Goal: Task Accomplishment & Management: Use online tool/utility

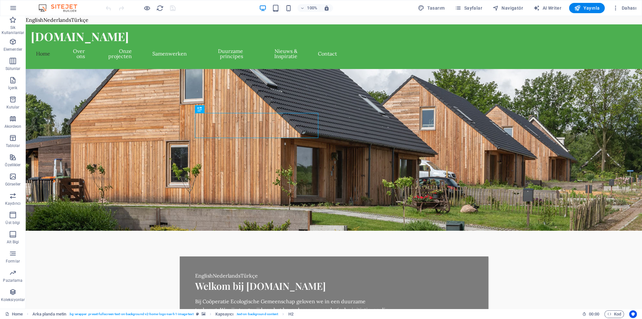
click at [398, 118] on figure at bounding box center [334, 150] width 616 height 162
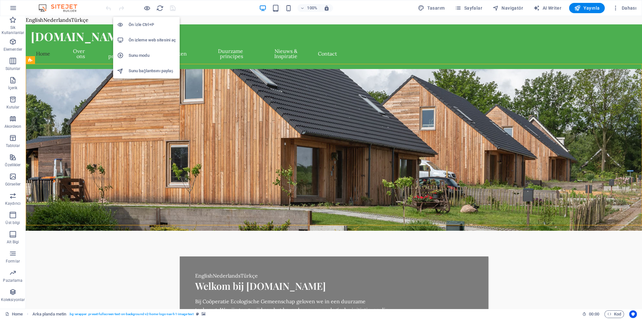
click at [160, 40] on h6 "Ön izleme web sitesini aç" at bounding box center [152, 40] width 47 height 8
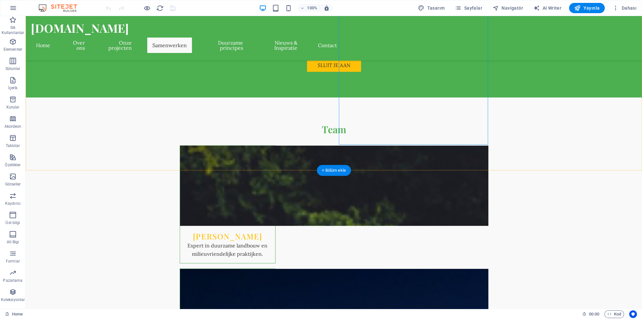
scroll to position [2253, 0]
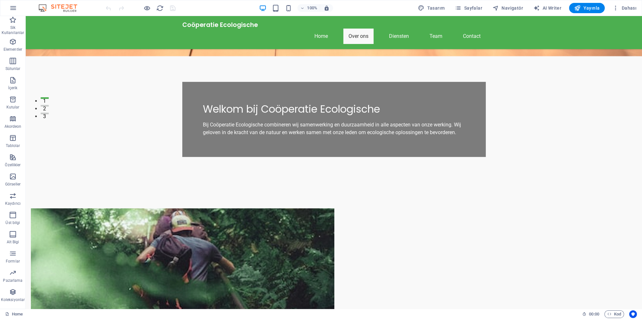
scroll to position [184, 0]
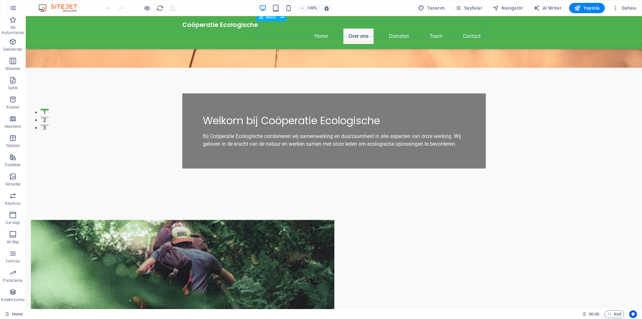
click at [282, 29] on nav "Home Over ons Diensten Team Contact" at bounding box center [333, 36] width 303 height 15
click at [287, 29] on nav "Home Over ons Diensten Team Contact" at bounding box center [333, 36] width 303 height 15
select select
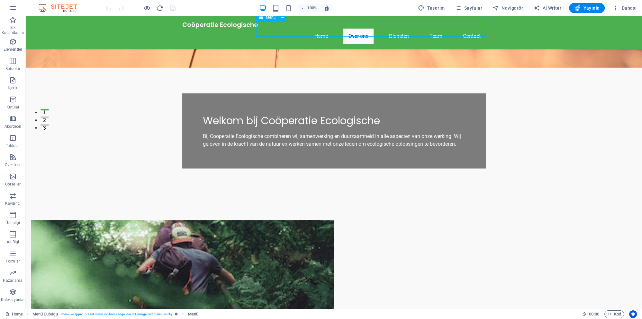
select select
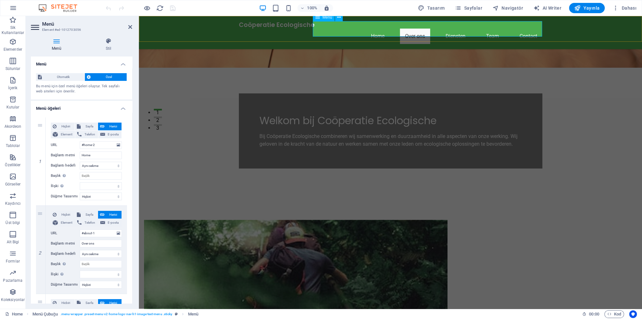
click at [338, 29] on nav "Home Over ons Diensten Team Contact" at bounding box center [390, 36] width 303 height 15
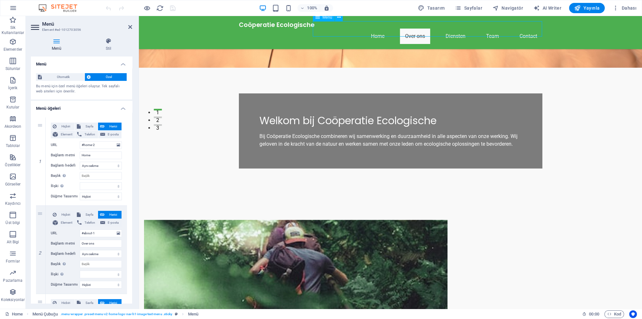
click at [338, 29] on nav "Home Over ons Diensten Team Contact" at bounding box center [390, 36] width 303 height 15
click at [344, 29] on nav "Home Over ons Diensten Team Contact" at bounding box center [390, 36] width 303 height 15
click at [289, 29] on div "Coöperatie Ecologische" at bounding box center [390, 24] width 303 height 7
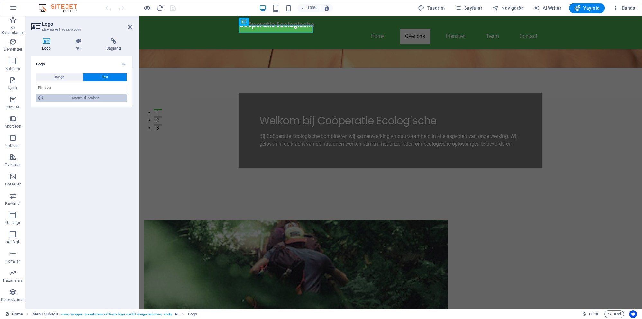
click at [92, 99] on span "Tasarımı düzenleyin" at bounding box center [85, 98] width 79 height 8
select select "rem"
select select "200"
select select "px"
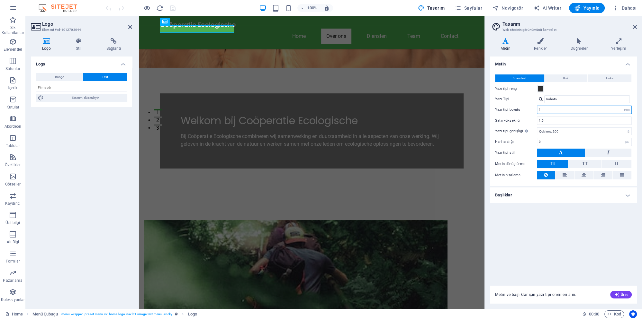
click at [549, 111] on input "1" at bounding box center [584, 110] width 94 height 8
click option "İnce, 300" at bounding box center [0, 0] width 0 height 0
click at [537, 128] on select "İncecik, 100 Çok ince, 200 İnce, 300 Normal, 400 Orta, 500 Yarı kalın, 600 Kalı…" at bounding box center [584, 132] width 95 height 8
click option "İncecik, 100" at bounding box center [0, 0] width 0 height 0
click option "Yarı kalın, 600" at bounding box center [0, 0] width 0 height 0
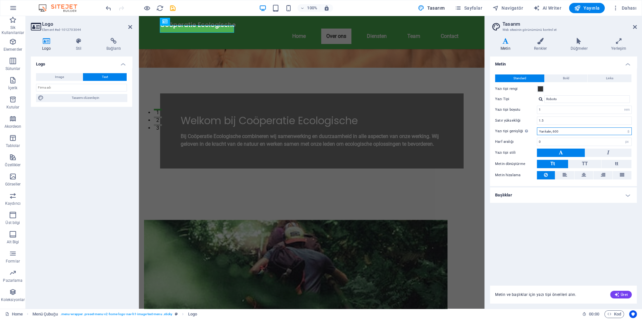
click at [537, 128] on select "İncecik, 100 Çok ince, 200 İnce, 300 Normal, 400 Orta, 500 Yarı kalın, 600 Kalı…" at bounding box center [584, 132] width 95 height 8
click option "İnce, 300" at bounding box center [0, 0] width 0 height 0
click at [537, 128] on select "İncecik, 100 Çok ince, 200 İnce, 300 Normal, 400 Orta, 500 Yarı kalın, 600 Kalı…" at bounding box center [584, 132] width 95 height 8
click option "Normal, 400" at bounding box center [0, 0] width 0 height 0
click at [540, 209] on div "Metin Standard Bold Links Yazı tipi rengi Yazı Tipi Roboto Yazı tipi boyutu 1 r…" at bounding box center [563, 168] width 147 height 222
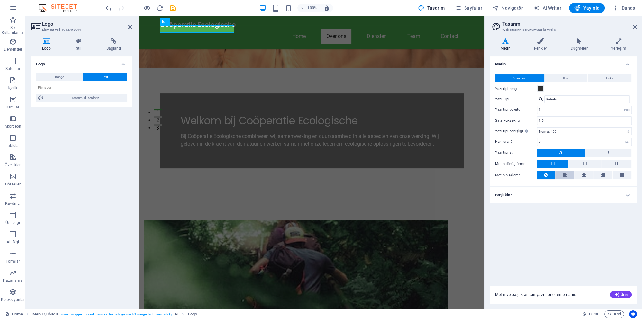
click at [569, 176] on button at bounding box center [564, 175] width 19 height 8
click at [586, 175] on button at bounding box center [583, 175] width 19 height 8
click at [542, 174] on button at bounding box center [546, 175] width 18 height 8
click at [569, 174] on button at bounding box center [564, 175] width 19 height 8
click at [582, 175] on icon at bounding box center [583, 175] width 4 height 8
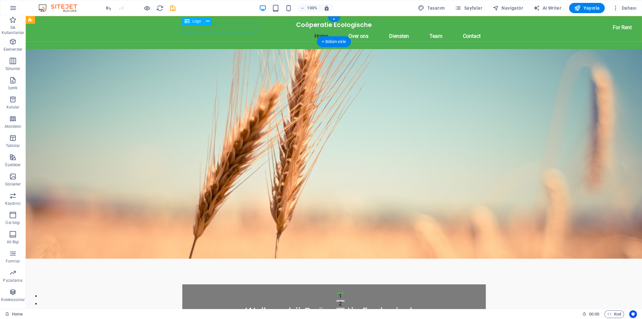
click at [189, 29] on div "Coöperatie Ecologische" at bounding box center [333, 24] width 303 height 7
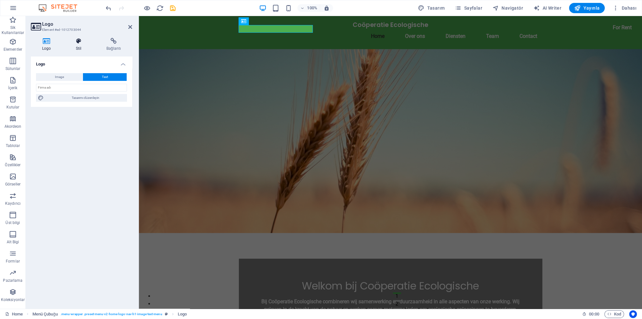
click at [74, 41] on icon at bounding box center [79, 41] width 28 height 6
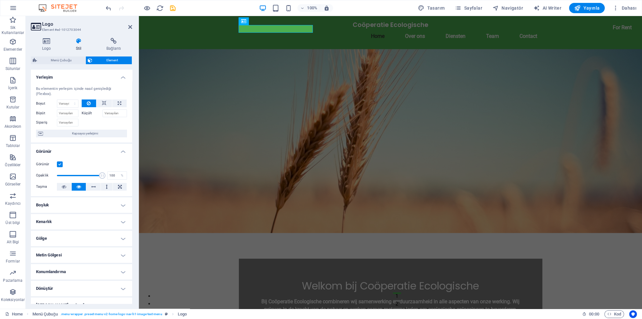
click at [96, 200] on h4 "Boşluk" at bounding box center [81, 205] width 101 height 15
select select "px"
click option "px" at bounding box center [0, 0] width 0 height 0
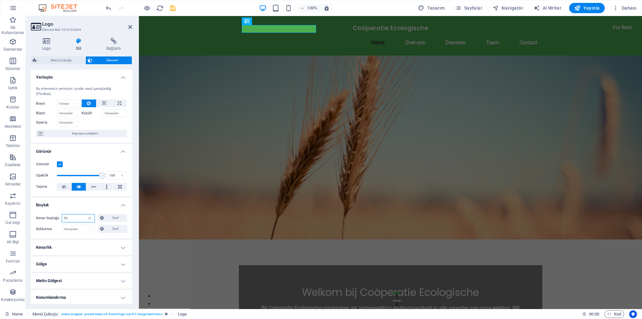
click at [72, 215] on input "10" at bounding box center [78, 219] width 32 height 8
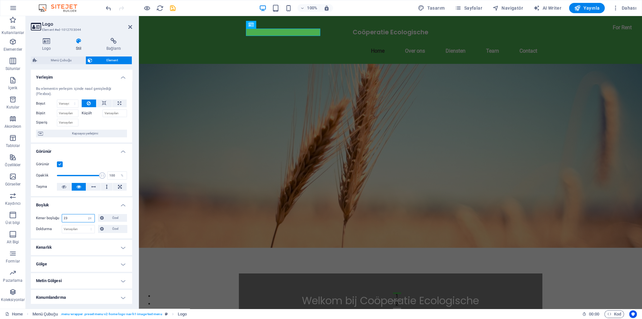
type input "2"
type input "1"
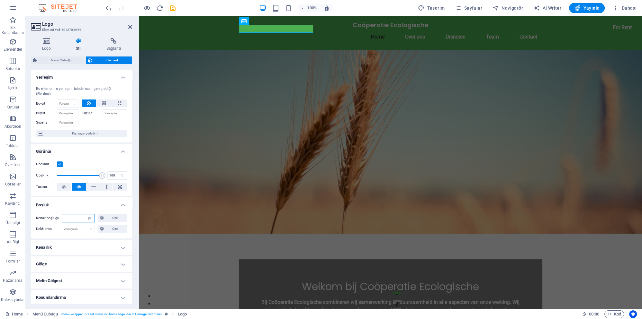
type input "0"
click at [73, 215] on input "0" at bounding box center [78, 219] width 32 height 8
click option "Varsayılan" at bounding box center [0, 0] width 0 height 0
select select "DISABLED_OPTION_VALUE"
click at [82, 200] on h4 "Boşluk" at bounding box center [81, 204] width 101 height 12
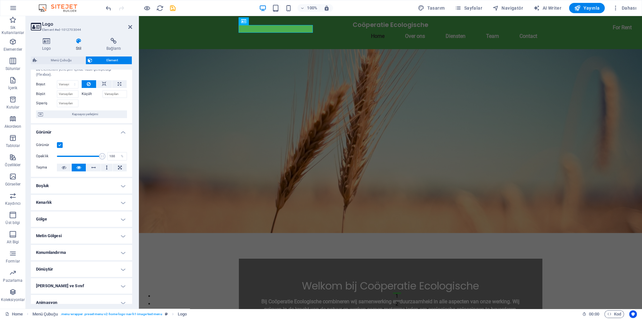
scroll to position [30, 0]
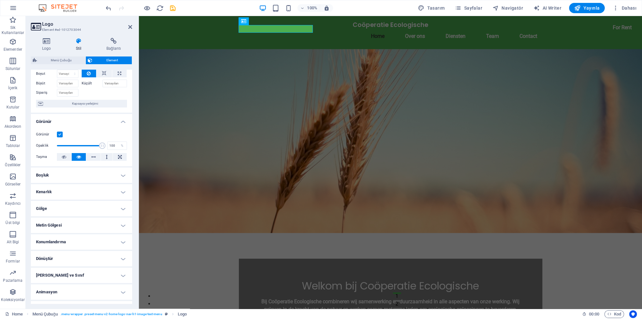
click at [89, 236] on h4 "Konumlandırma" at bounding box center [81, 242] width 101 height 15
click at [65, 251] on span "Statik" at bounding box center [63, 255] width 8 height 8
click at [76, 251] on span "Göreli" at bounding box center [77, 255] width 8 height 8
click at [92, 251] on span "Mutlak" at bounding box center [92, 255] width 10 height 8
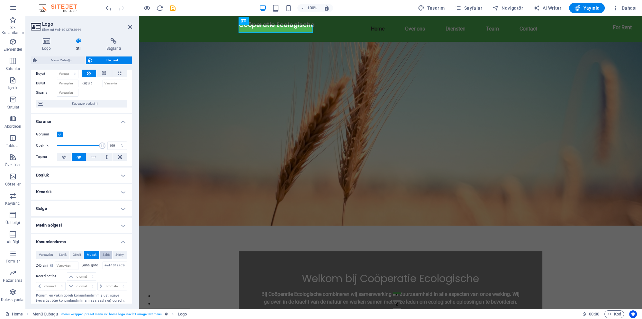
click at [105, 251] on span "Sabit" at bounding box center [105, 255] width 7 height 8
click at [118, 251] on span "Sticky" at bounding box center [119, 255] width 8 height 8
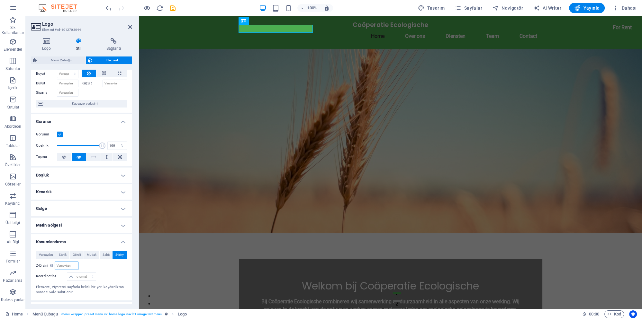
click at [74, 262] on input "number" at bounding box center [66, 266] width 23 height 8
type input "1"
click at [48, 251] on span "Varsayılan" at bounding box center [46, 255] width 14 height 8
click at [99, 235] on h4 "Konumlandırma" at bounding box center [81, 241] width 101 height 12
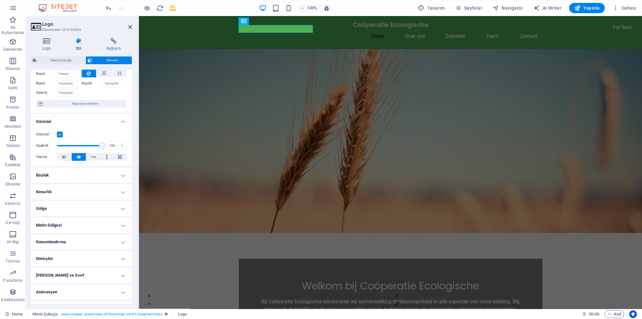
click at [94, 253] on h4 "Dönüştür" at bounding box center [81, 258] width 101 height 15
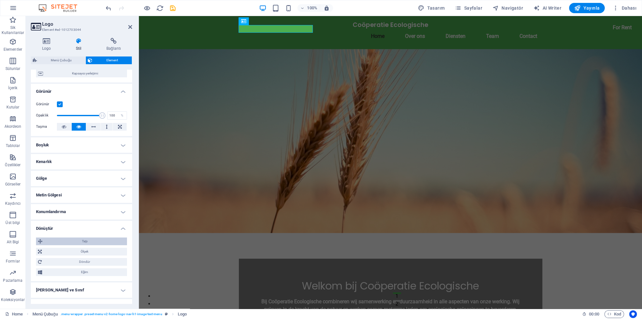
click at [93, 238] on span "Taşı" at bounding box center [84, 242] width 81 height 8
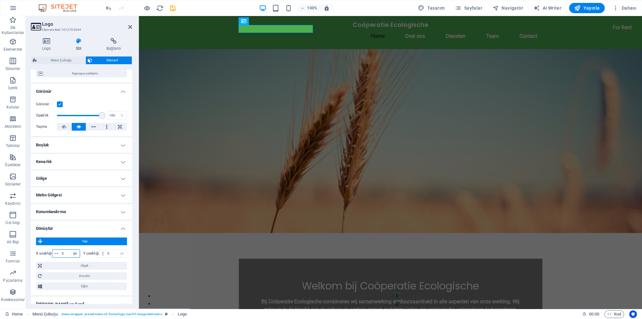
click option "px" at bounding box center [0, 0] width 0 height 0
click at [66, 250] on input "0" at bounding box center [70, 254] width 20 height 8
type input "2"
click at [111, 250] on input "0" at bounding box center [116, 254] width 21 height 8
type input "5"
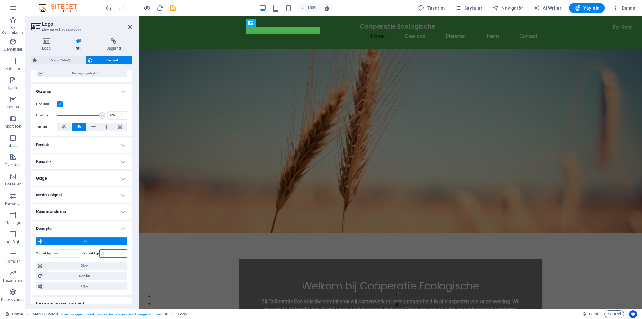
type input "0"
click at [67, 250] on input "number" at bounding box center [70, 254] width 20 height 8
type input "5"
type input "8"
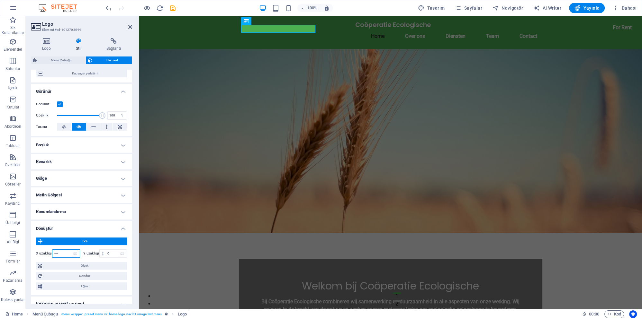
type input "6"
type input "0"
click at [90, 262] on span "Ölçek" at bounding box center [84, 266] width 81 height 8
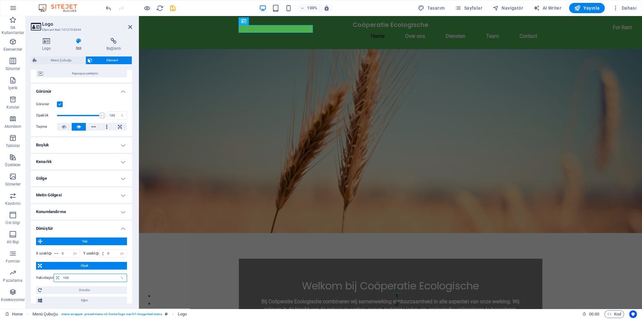
click at [89, 274] on input "100" at bounding box center [93, 278] width 65 height 8
click at [68, 274] on input "100" at bounding box center [93, 278] width 65 height 8
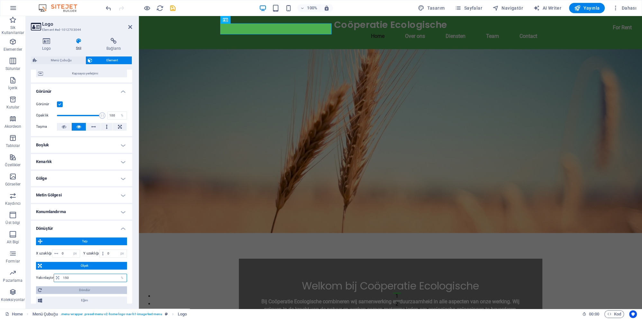
type input "150"
click at [91, 287] on span "Döndür" at bounding box center [84, 291] width 81 height 8
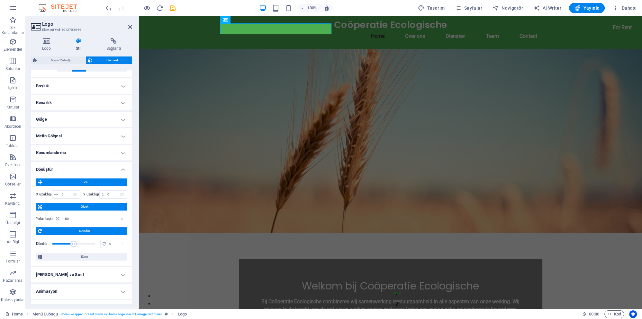
scroll to position [120, 0]
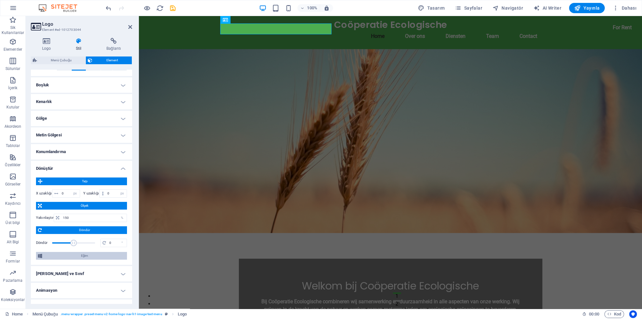
click at [95, 252] on span "Eğim" at bounding box center [84, 256] width 81 height 8
click at [69, 264] on input "0" at bounding box center [70, 268] width 20 height 8
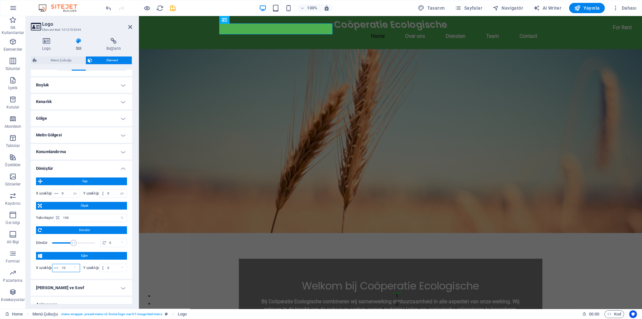
type input "1"
type input "0"
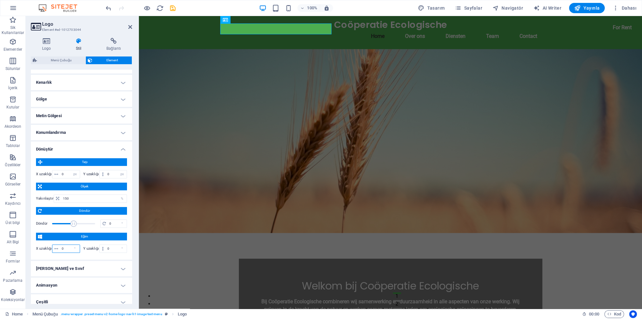
scroll to position [139, 0]
click at [81, 264] on h4 "[PERSON_NAME] ve Sınıf" at bounding box center [81, 268] width 101 height 15
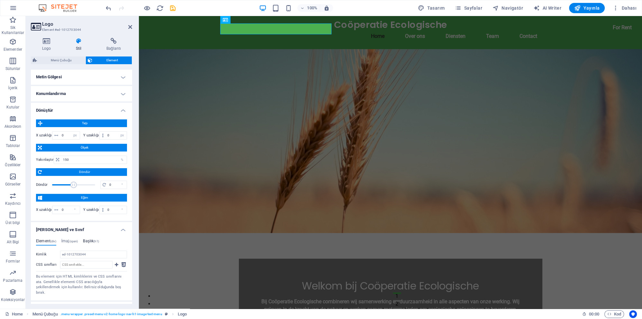
scroll to position [197, 0]
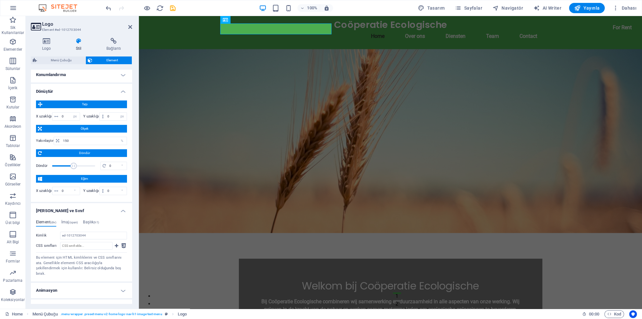
click at [71, 283] on h4 "Animasyon" at bounding box center [81, 290] width 101 height 15
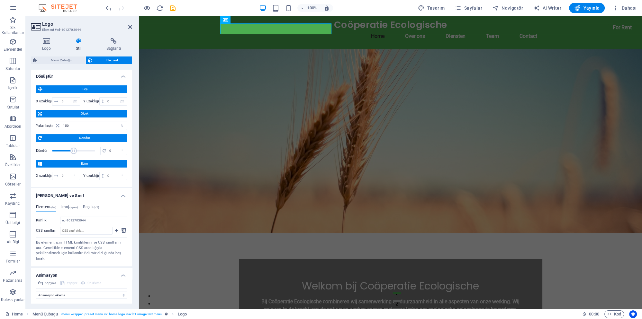
scroll to position [218, 0]
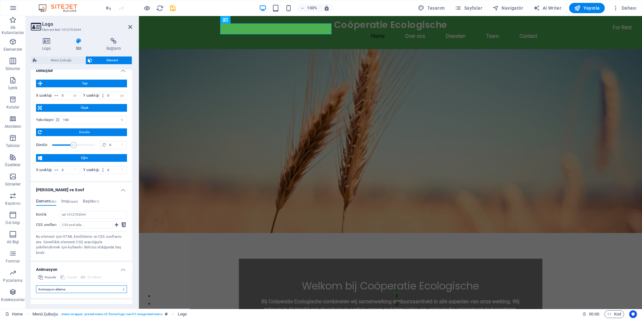
select select "move-left-to-right"
click option "Soldan sağa kaydır" at bounding box center [0, 0] width 0 height 0
select select "scroll"
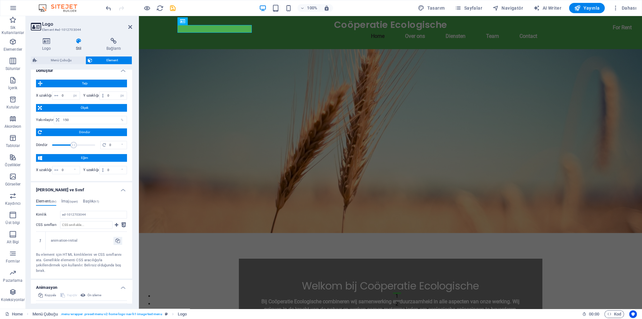
click at [177, 167] on figure at bounding box center [390, 141] width 503 height 184
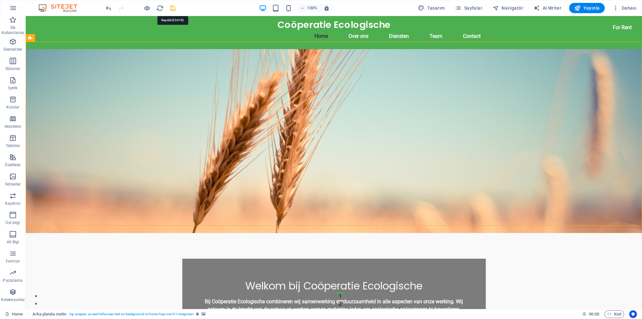
click at [171, 6] on icon "save" at bounding box center [172, 7] width 7 height 7
checkbox input "false"
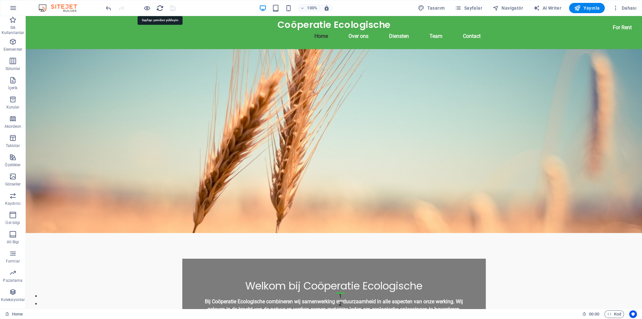
click at [159, 8] on icon "reload" at bounding box center [159, 7] width 7 height 7
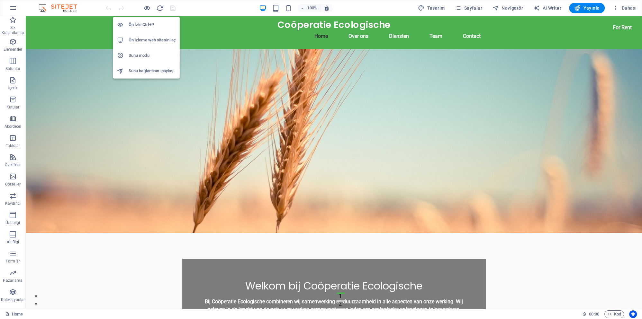
click at [150, 37] on h6 "Ön izleme web sitesini aç" at bounding box center [152, 40] width 47 height 8
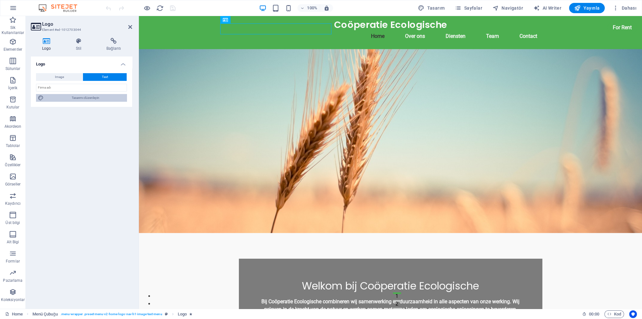
click at [91, 98] on span "Tasarımı düzenleyin" at bounding box center [85, 98] width 79 height 8
select select "rem"
select select "600"
select select "px"
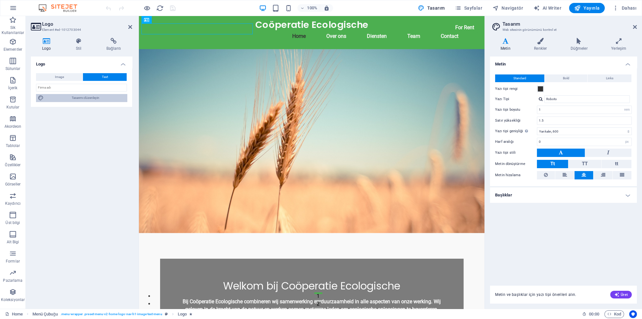
click at [84, 100] on span "Tasarımı düzenleyin" at bounding box center [85, 98] width 79 height 8
click at [75, 49] on h4 "Stil" at bounding box center [80, 44] width 31 height 13
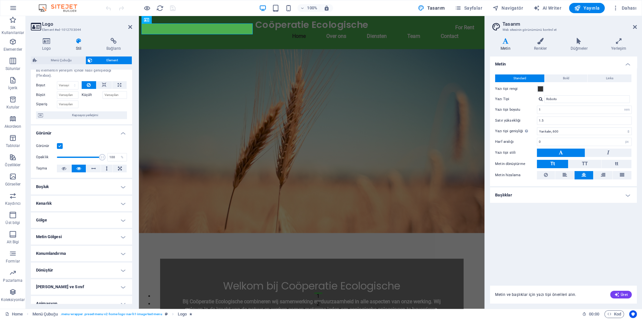
scroll to position [37, 0]
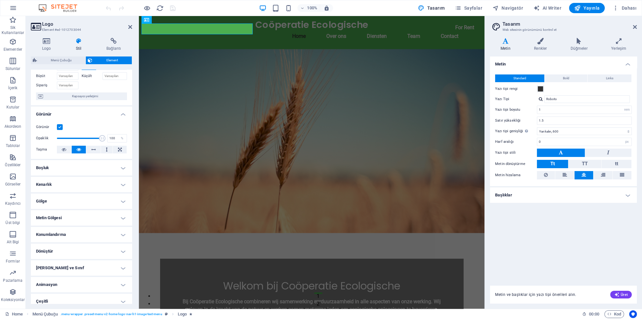
click at [74, 283] on h4 "Animasyon" at bounding box center [81, 284] width 101 height 15
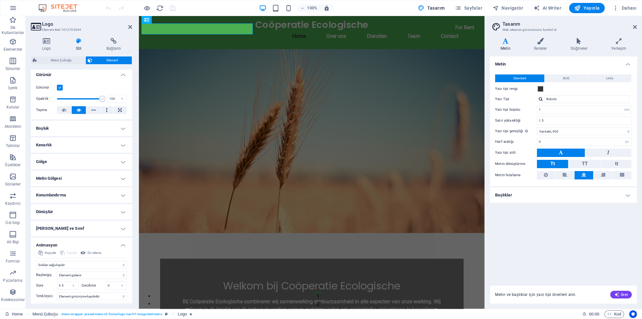
scroll to position [97, 0]
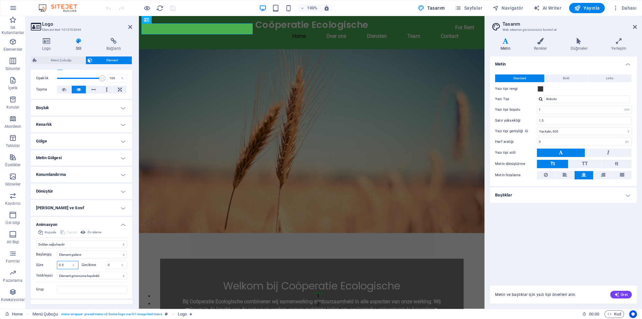
click at [64, 262] on input "0.5" at bounding box center [67, 266] width 21 height 8
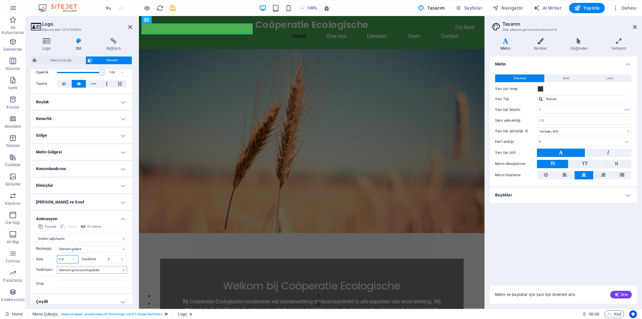
type input "0.8"
click at [57, 266] on select "Otomatik tetikleyici yok Sayfa yüklendiğinde Element görünüme kaydırıldı" at bounding box center [92, 270] width 70 height 8
select select "onload"
click option "Sayfa yüklendiğinde" at bounding box center [0, 0] width 0 height 0
click option "Otomatik tetikleyici yok" at bounding box center [0, 0] width 0 height 0
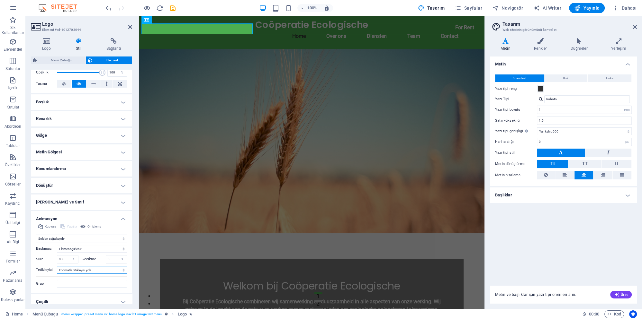
click at [57, 266] on select "Otomatik tetikleyici yok Sayfa yüklendiğinde Element görünüme kaydırıldı" at bounding box center [92, 270] width 70 height 8
select select "scroll"
click option "Element görünüme kaydırıldı" at bounding box center [0, 0] width 0 height 0
click at [86, 280] on input "Grup" at bounding box center [92, 284] width 70 height 8
click at [72, 296] on h4 "Çeşitli" at bounding box center [81, 301] width 101 height 15
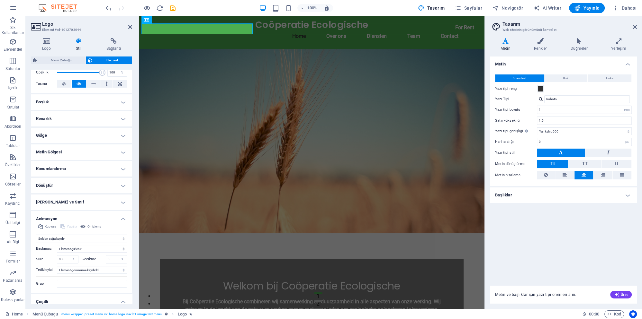
scroll to position [143, 0]
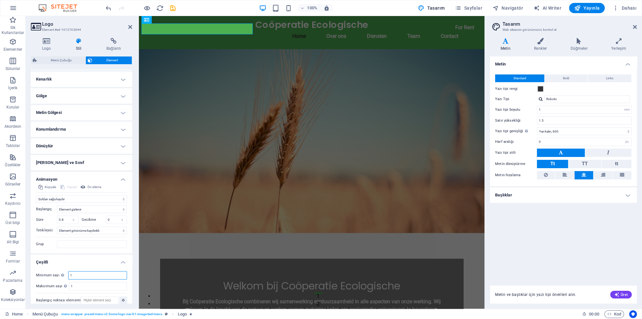
click at [81, 272] on input "1" at bounding box center [97, 276] width 58 height 8
type input "5"
type input "1"
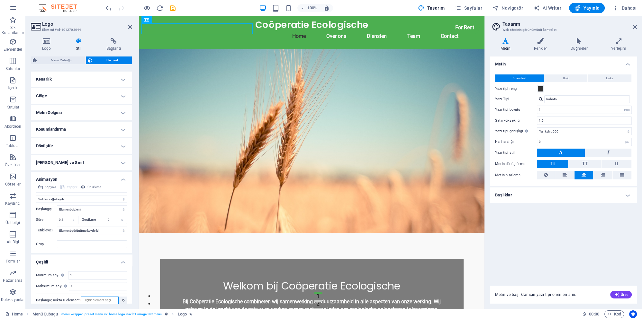
click at [101, 297] on input "Başlangıç noktası elementi" at bounding box center [100, 301] width 38 height 8
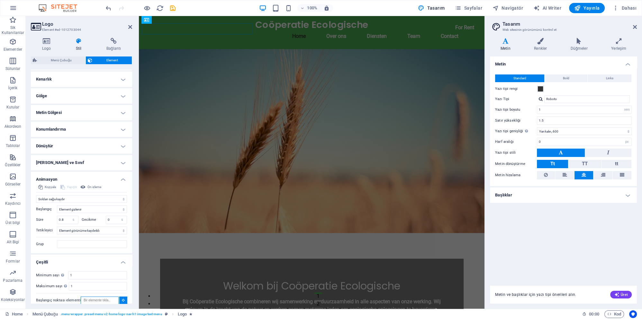
click at [101, 297] on input "Başlangıç noktası elementi" at bounding box center [100, 301] width 38 height 8
click at [120, 297] on button at bounding box center [123, 301] width 8 height 8
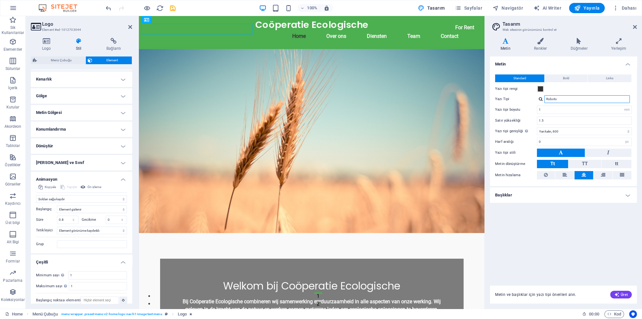
click at [559, 100] on input "Roboto" at bounding box center [586, 99] width 85 height 8
click at [557, 131] on select "İncecik, 100 Çok ince, 200 İnce, 300 Normal, 400 Orta, 500 Yarı kalın, 600 Kalı…" at bounding box center [584, 132] width 95 height 8
click at [553, 121] on input "1.5" at bounding box center [584, 121] width 94 height 8
type input "1"
click at [128, 27] on icon at bounding box center [130, 26] width 4 height 5
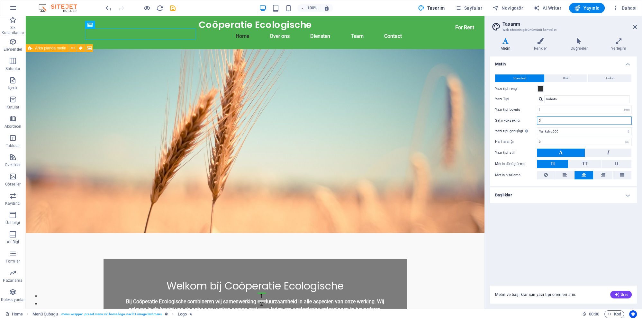
drag, startPoint x: 546, startPoint y: 121, endPoint x: 510, endPoint y: 124, distance: 36.1
click at [537, 124] on input "5" at bounding box center [584, 121] width 94 height 8
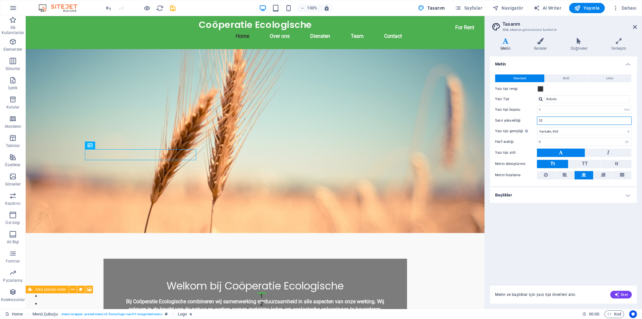
drag, startPoint x: 556, startPoint y: 121, endPoint x: 493, endPoint y: 123, distance: 63.3
click at [537, 123] on input "52" at bounding box center [584, 121] width 94 height 8
type input "2"
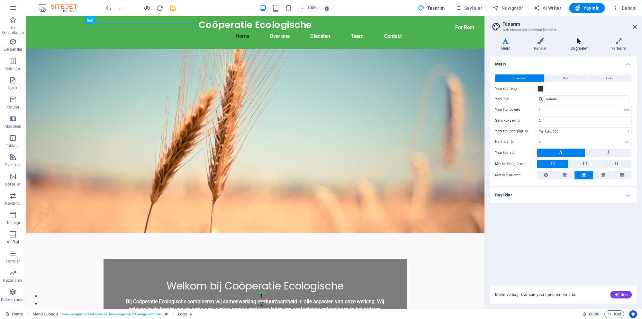
drag, startPoint x: 580, startPoint y: 49, endPoint x: 567, endPoint y: 51, distance: 13.2
click at [579, 49] on h4 "Düğmeler" at bounding box center [580, 44] width 40 height 13
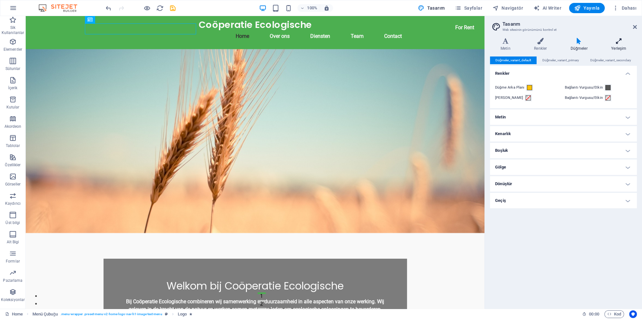
click at [614, 46] on h4 "Yerleşim" at bounding box center [618, 44] width 36 height 13
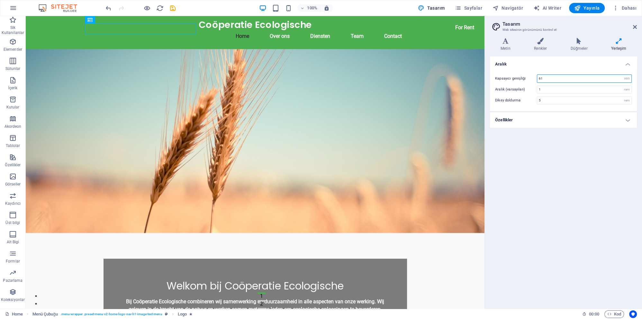
click at [546, 78] on input "61" at bounding box center [584, 79] width 94 height 8
type input "7"
type input "81"
click at [539, 139] on div "Aralık Kapsayıcı genişliği 81 rem px Aralık (varsayılan) 1 rem Dikey doldurma 5…" at bounding box center [563, 180] width 147 height 247
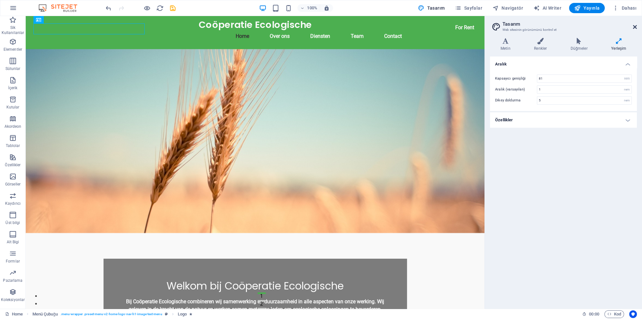
click at [634, 26] on icon at bounding box center [635, 26] width 4 height 5
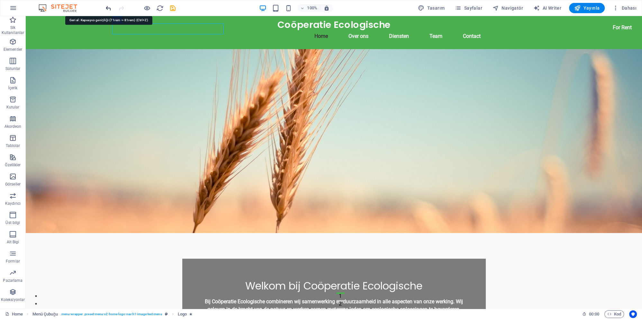
click at [110, 9] on icon "undo" at bounding box center [108, 7] width 7 height 7
click at [123, 7] on icon "redo" at bounding box center [121, 7] width 7 height 7
click at [173, 7] on icon "save" at bounding box center [172, 7] width 7 height 7
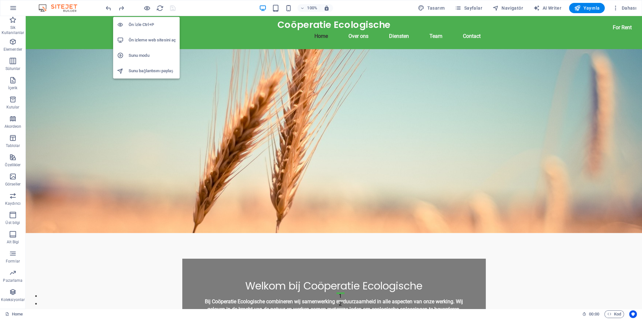
click at [146, 41] on h6 "Ön izleme web sitesini aç" at bounding box center [152, 40] width 47 height 8
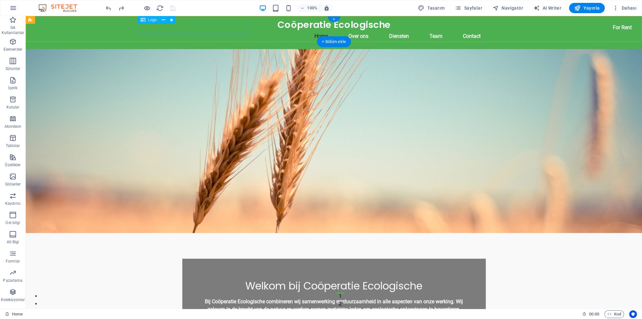
select select "move-left-to-right"
select select "s"
select select "scroll"
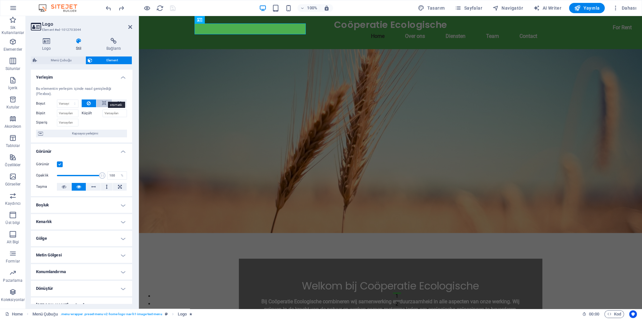
click at [106, 100] on icon at bounding box center [104, 104] width 4 height 8
click at [119, 100] on icon at bounding box center [120, 104] width 4 height 8
type input "100"
select select "%"
click at [107, 100] on button at bounding box center [103, 104] width 15 height 8
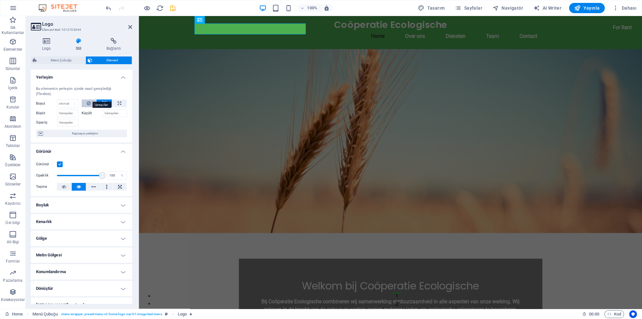
click at [90, 100] on icon at bounding box center [89, 104] width 4 height 8
click at [57, 100] on select "Varsayılan otomatik px % 1/1 1/2 1/3 1/4 1/5 1/6 1/7 1/8 1/9 1/10" at bounding box center [67, 104] width 21 height 8
select select "px"
click option "px" at bounding box center [0, 0] width 0 height 0
click at [65, 100] on input "10" at bounding box center [67, 104] width 21 height 8
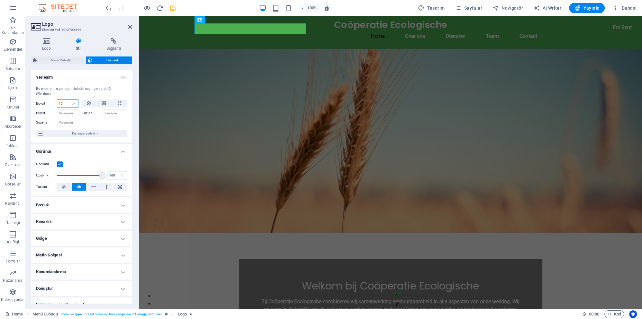
click at [65, 100] on input "10" at bounding box center [67, 104] width 21 height 8
type input "0"
click at [85, 100] on button at bounding box center [89, 104] width 15 height 8
select select "DISABLED_OPTION_VALUE"
click at [81, 43] on icon at bounding box center [79, 41] width 28 height 6
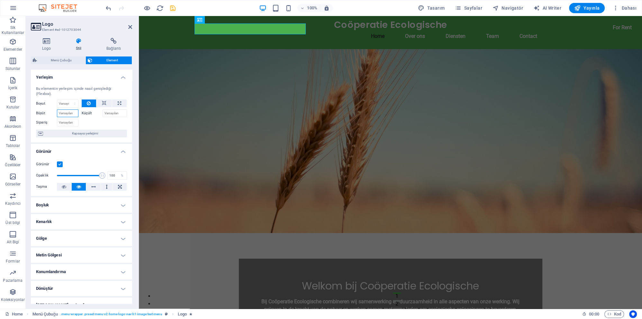
click at [67, 110] on input "Büyüt" at bounding box center [68, 114] width 22 height 8
type input "10"
click at [110, 111] on input "Küçült" at bounding box center [114, 114] width 25 height 8
type input "10"
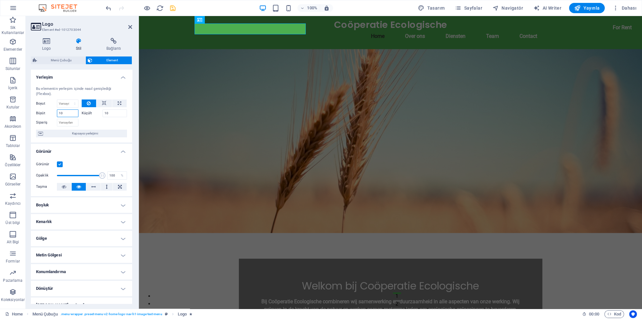
click at [69, 110] on input "10" at bounding box center [68, 114] width 22 height 8
type input "2"
click at [105, 110] on input "10" at bounding box center [114, 114] width 25 height 8
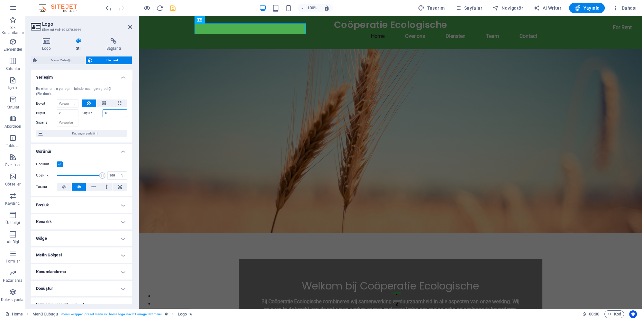
type input "1"
type input "2"
click at [108, 110] on input "2" at bounding box center [114, 114] width 25 height 8
click at [67, 110] on input "2" at bounding box center [68, 114] width 22 height 8
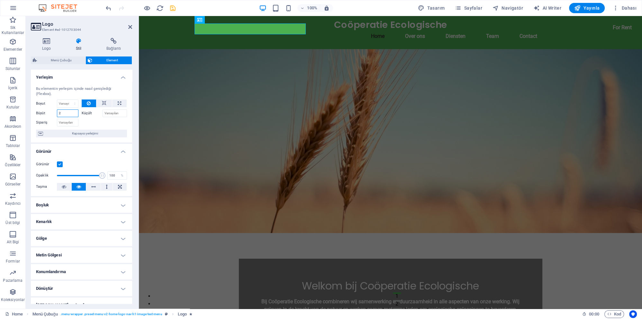
click at [67, 110] on input "2" at bounding box center [68, 114] width 22 height 8
click at [96, 117] on div at bounding box center [105, 121] width 46 height 9
click at [86, 130] on span "Kapsayıcı yerleşimi" at bounding box center [85, 134] width 80 height 8
select select "header"
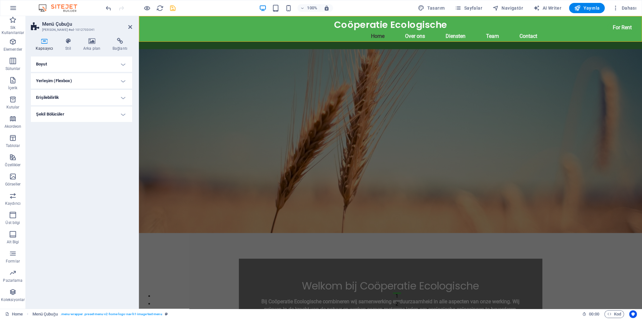
click at [82, 67] on h4 "Boyut" at bounding box center [81, 64] width 101 height 15
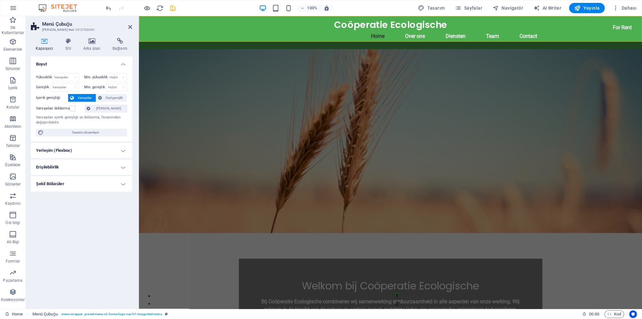
click at [82, 67] on h4 "Boyut" at bounding box center [81, 63] width 101 height 12
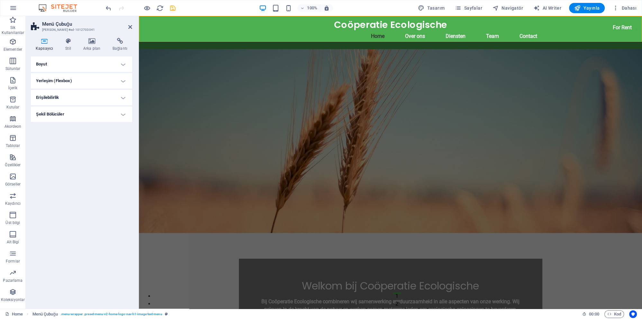
click at [81, 82] on h4 "Yerleşim (Flexbox)" at bounding box center [81, 80] width 101 height 15
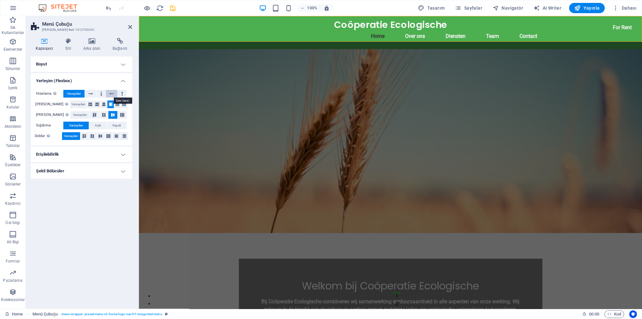
click at [112, 93] on icon at bounding box center [111, 94] width 4 height 8
click at [113, 94] on icon at bounding box center [111, 94] width 4 height 8
click at [93, 95] on icon at bounding box center [90, 94] width 4 height 8
click at [104, 94] on button at bounding box center [101, 94] width 9 height 8
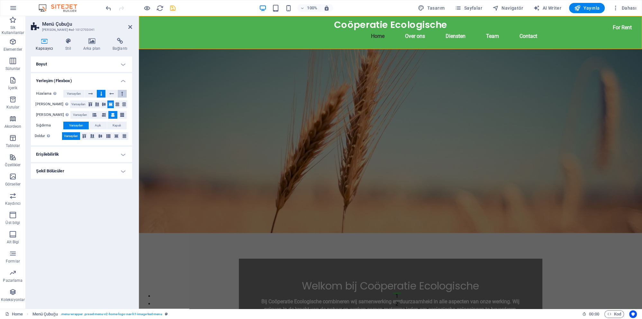
click at [125, 94] on button at bounding box center [122, 94] width 9 height 8
click at [90, 93] on icon at bounding box center [90, 94] width 4 height 8
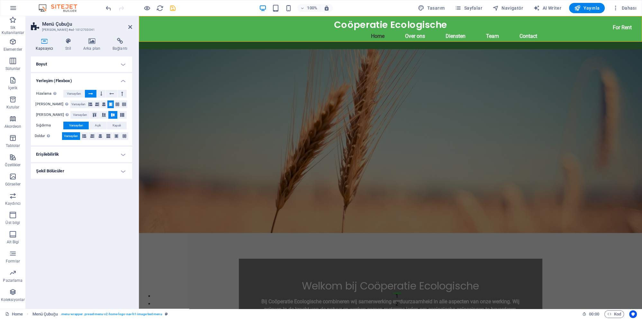
click at [93, 91] on button at bounding box center [91, 94] width 12 height 8
click at [90, 92] on icon at bounding box center [90, 94] width 4 height 8
click at [79, 93] on span "Varsayılan" at bounding box center [74, 94] width 14 height 8
click at [102, 104] on icon at bounding box center [104, 105] width 4 height 8
click at [95, 106] on icon at bounding box center [97, 105] width 4 height 8
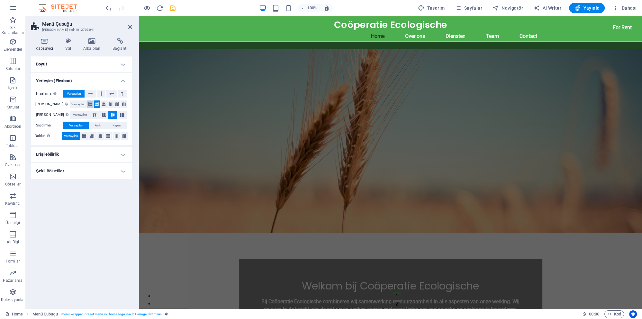
click at [88, 105] on icon at bounding box center [90, 105] width 4 height 8
click at [117, 106] on icon at bounding box center [117, 105] width 4 height 8
click at [125, 103] on button at bounding box center [124, 105] width 6 height 8
click at [107, 103] on button at bounding box center [110, 105] width 6 height 8
click at [102, 104] on button at bounding box center [104, 105] width 6 height 8
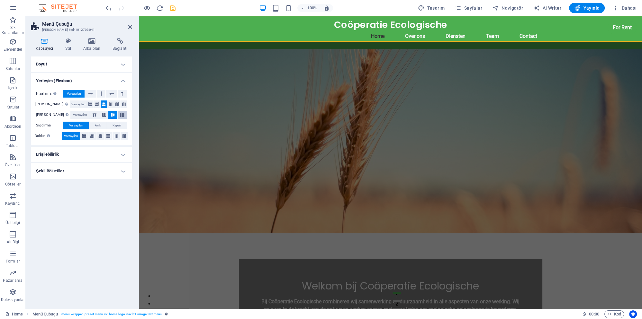
click at [120, 117] on button at bounding box center [122, 115] width 9 height 8
click at [110, 116] on icon at bounding box center [113, 115] width 8 height 4
click at [101, 117] on button at bounding box center [103, 115] width 9 height 8
click at [91, 115] on icon at bounding box center [95, 115] width 8 height 4
click at [111, 114] on icon at bounding box center [113, 115] width 8 height 4
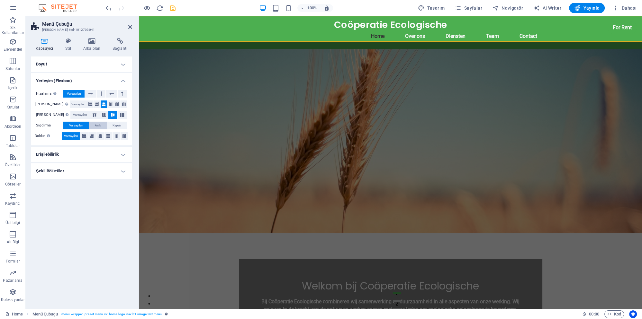
click at [95, 126] on span "Açık" at bounding box center [98, 126] width 6 height 8
click at [117, 127] on span "Kapalı" at bounding box center [116, 126] width 8 height 8
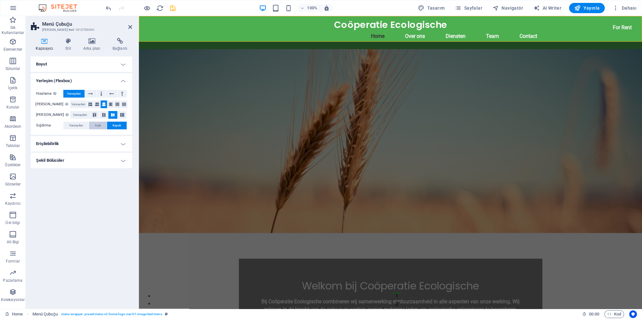
click at [99, 125] on span "Açık" at bounding box center [98, 126] width 6 height 8
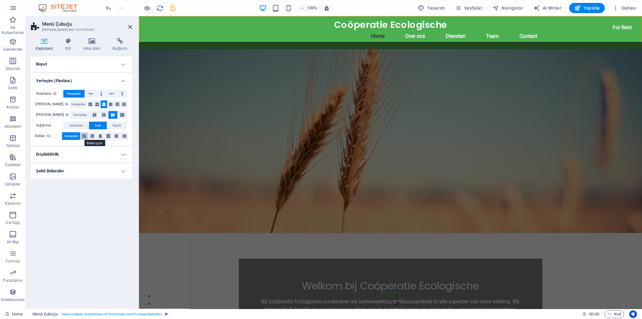
click at [85, 138] on icon at bounding box center [84, 136] width 4 height 8
drag, startPoint x: 90, startPoint y: 137, endPoint x: 94, endPoint y: 137, distance: 4.2
click at [91, 137] on button at bounding box center [92, 136] width 8 height 8
click at [101, 137] on icon at bounding box center [100, 136] width 4 height 8
click at [109, 137] on icon at bounding box center [108, 136] width 4 height 8
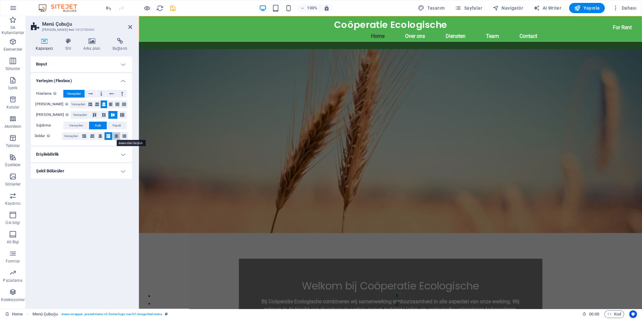
click at [118, 138] on icon at bounding box center [116, 136] width 4 height 8
click at [125, 137] on icon at bounding box center [124, 136] width 4 height 8
click at [73, 136] on span "Varsayılan" at bounding box center [71, 136] width 14 height 8
click at [79, 151] on h4 "Erişilebilirlik" at bounding box center [81, 154] width 101 height 15
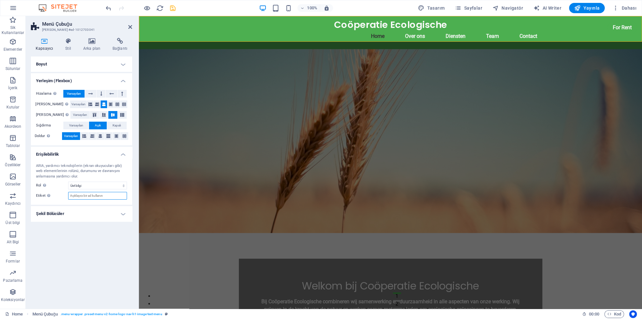
click at [90, 194] on input "Etiket Anlaşılır olmayan elementler için açık ve tanımlayıcı bir ad sağlamak am…" at bounding box center [97, 196] width 59 height 8
click at [68, 182] on select "Hiçbiri Alert Alt Bigi Article Banner Comment Complementary Dialog Marquee Pres…" at bounding box center [97, 186] width 59 height 8
click at [95, 185] on select "Hiçbiri Alert Alt Bigi Article Banner Comment Complementary Dialog Marquee Pres…" at bounding box center [97, 186] width 59 height 8
click at [103, 151] on h4 "Erişilebilirlik" at bounding box center [81, 153] width 101 height 12
click at [99, 173] on h4 "Şekil Bölücüler" at bounding box center [81, 171] width 101 height 15
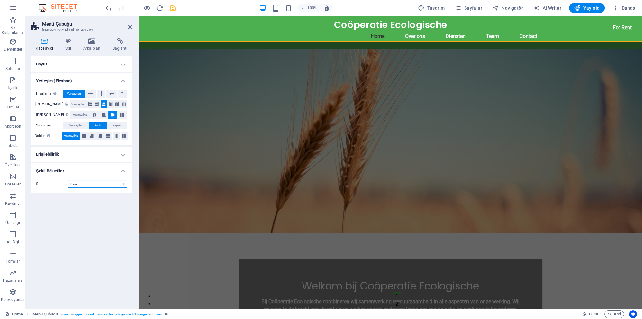
click option "Daire" at bounding box center [0, 0] width 0 height 0
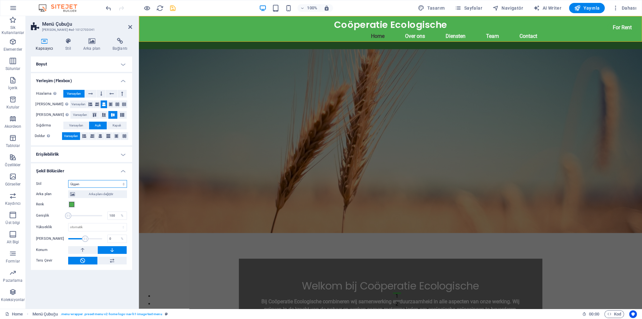
click option "Üçgen" at bounding box center [0, 0] width 0 height 0
click option "Daire Gölge" at bounding box center [0, 0] width 0 height 0
click option "Ateş" at bounding box center [0, 0] width 0 height 0
click option "Ok" at bounding box center [0, 0] width 0 height 0
click option "Parçalanmış Kağıt" at bounding box center [0, 0] width 0 height 0
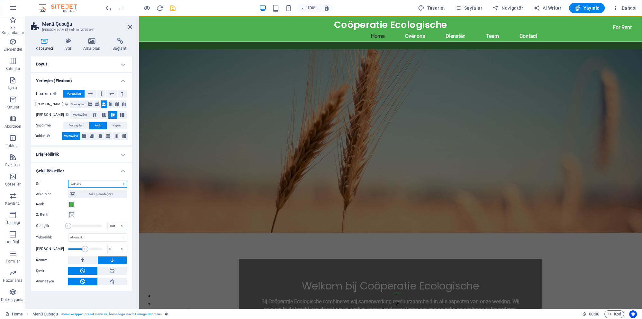
click option "Yelpaze" at bounding box center [0, 0] width 0 height 0
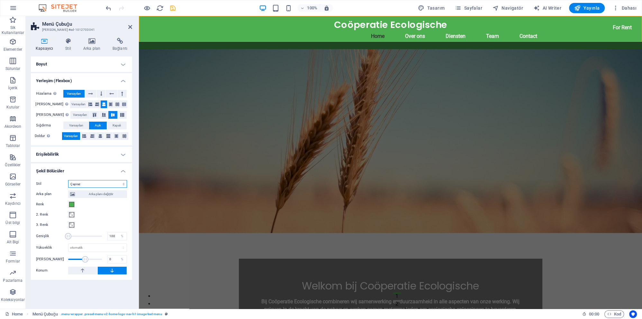
click option "Çapraz" at bounding box center [0, 0] width 0 height 0
click option "Üçgen" at bounding box center [0, 0] width 0 height 0
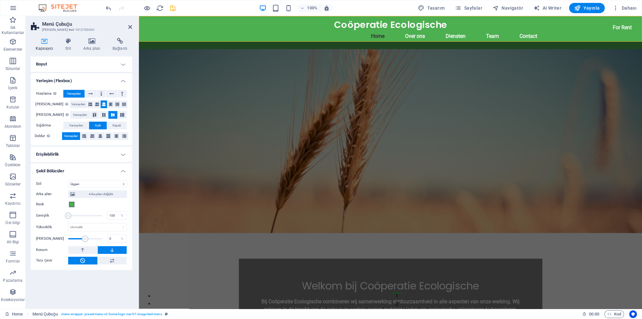
click at [103, 190] on div "Arka plan Arka planı değiştir Renk 2. Renk 3. Renk Genişlik 100 % Yükseklik oto…" at bounding box center [81, 226] width 91 height 77
select select "none"
click option "Hiçbiri" at bounding box center [0, 0] width 0 height 0
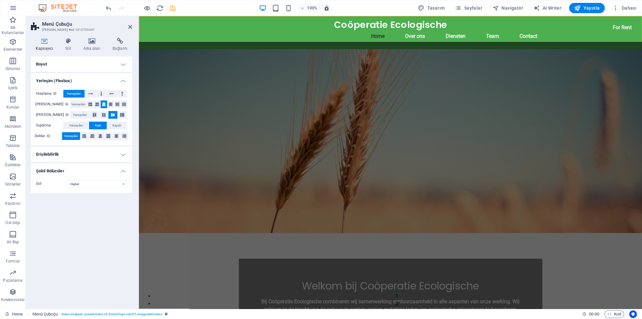
drag, startPoint x: 99, startPoint y: 236, endPoint x: 92, endPoint y: 226, distance: 12.0
click at [100, 236] on div "Boyut Yükseklik Varsayılan px rem % vh vw Min. yükseklik Hiçbiri px rem % vh vw…" at bounding box center [81, 180] width 101 height 247
click at [69, 42] on icon at bounding box center [67, 41] width 15 height 6
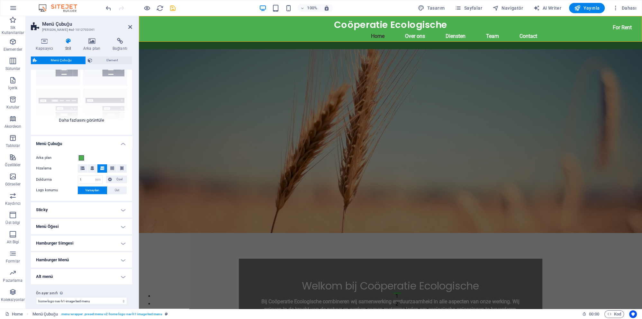
scroll to position [49, 0]
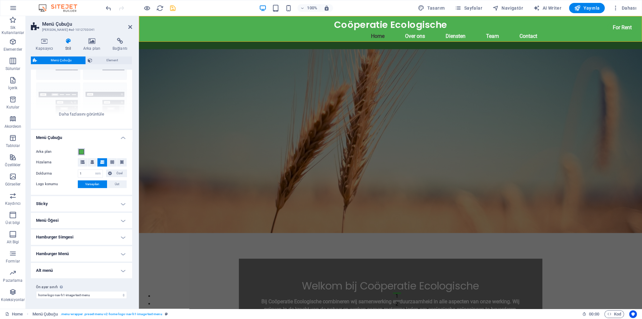
click at [81, 152] on span at bounding box center [81, 151] width 5 height 5
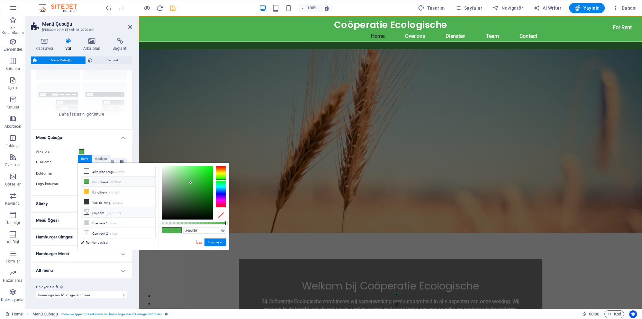
click at [87, 211] on icon at bounding box center [86, 212] width 4 height 4
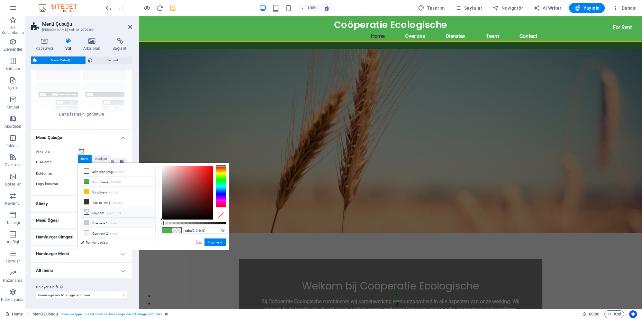
click at [85, 220] on icon at bounding box center [86, 222] width 4 height 4
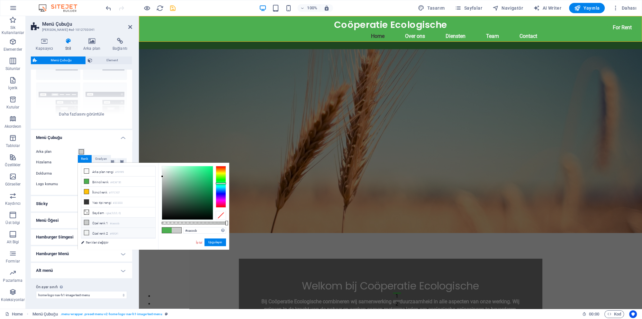
click at [86, 231] on icon at bounding box center [86, 233] width 4 height 4
click at [86, 174] on icon at bounding box center [86, 171] width 4 height 4
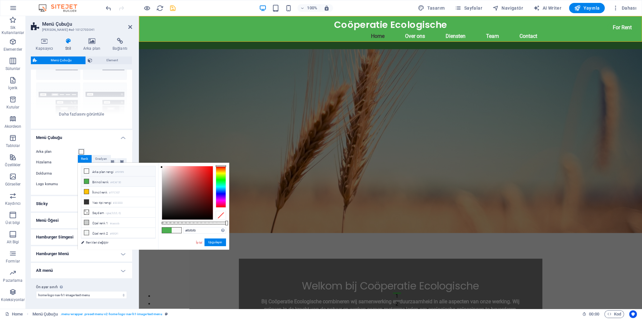
click at [87, 180] on icon at bounding box center [86, 181] width 4 height 4
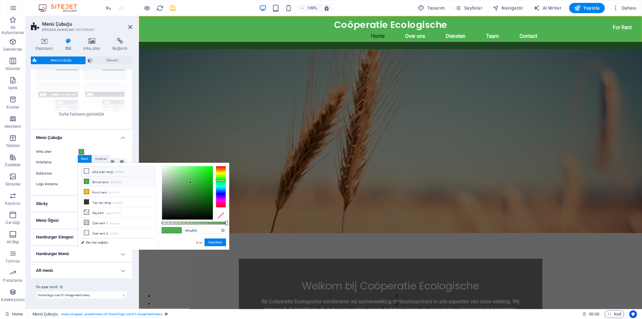
click at [84, 172] on span at bounding box center [86, 171] width 5 height 5
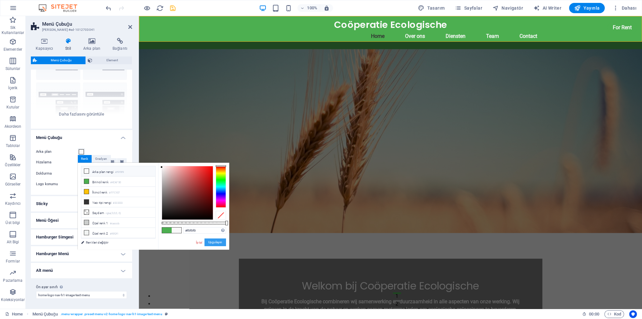
click at [211, 242] on button "Uygulayın" at bounding box center [215, 243] width 22 height 8
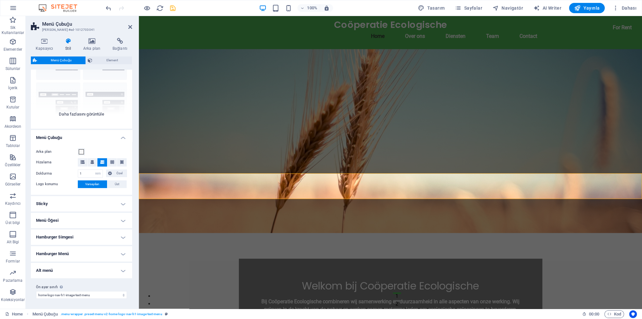
scroll to position [0, 0]
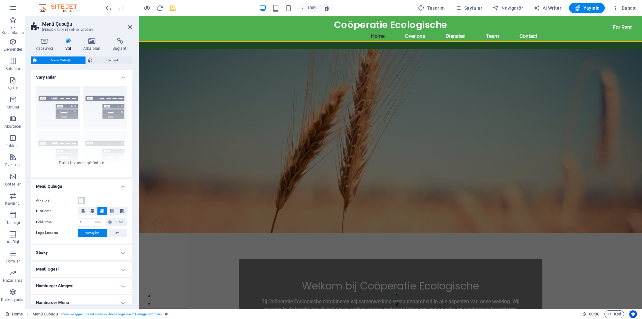
click at [82, 200] on span at bounding box center [81, 200] width 5 height 5
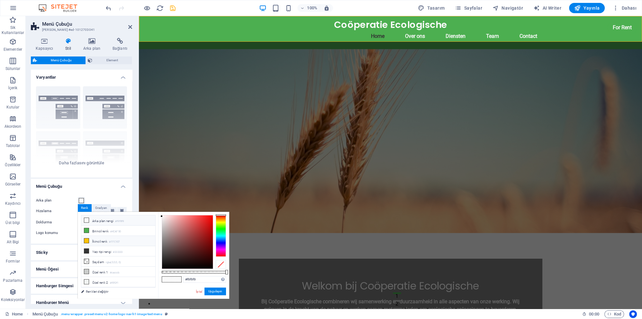
click at [88, 242] on span at bounding box center [86, 240] width 5 height 5
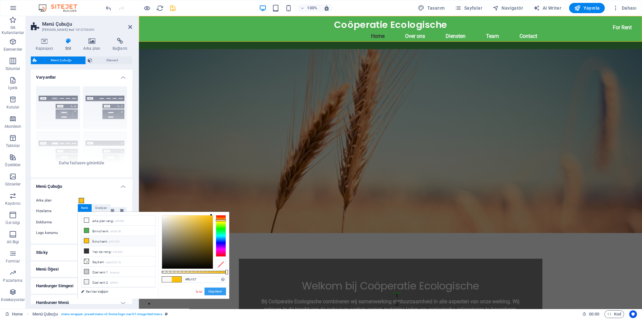
click at [213, 290] on button "Uygulayın" at bounding box center [215, 292] width 22 height 8
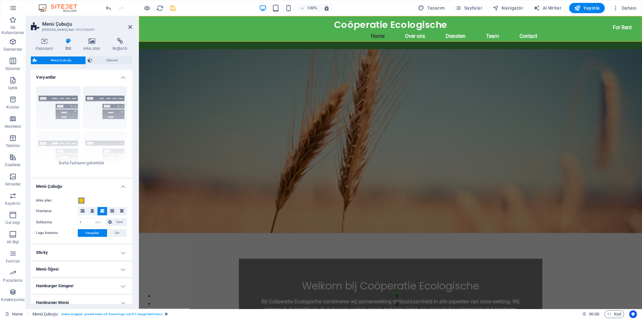
click at [80, 200] on span at bounding box center [81, 200] width 5 height 5
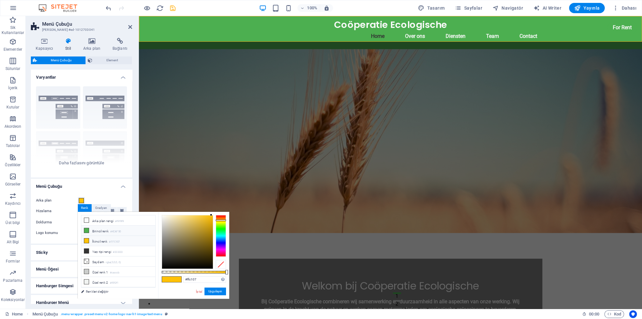
click at [86, 231] on icon at bounding box center [86, 230] width 4 height 4
type input "#4caf50"
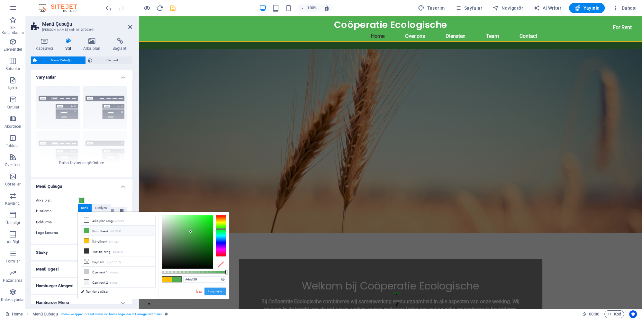
click at [211, 292] on button "Uygulayın" at bounding box center [215, 292] width 22 height 8
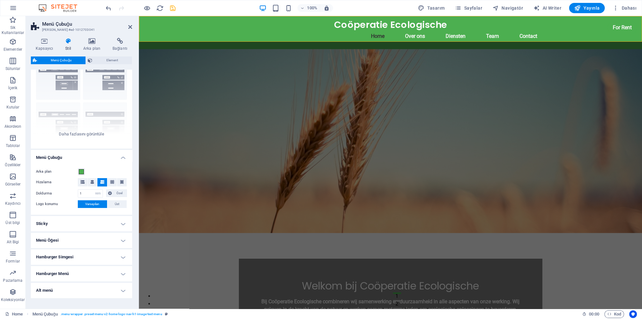
scroll to position [49, 0]
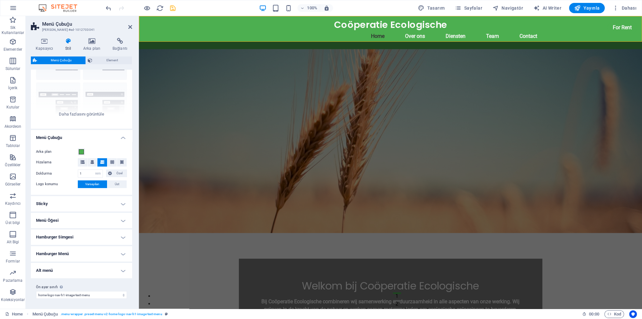
click at [85, 254] on h4 "Hamburger Menü" at bounding box center [81, 253] width 101 height 15
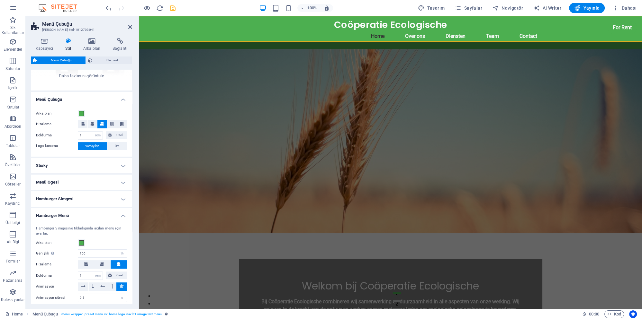
scroll to position [139, 0]
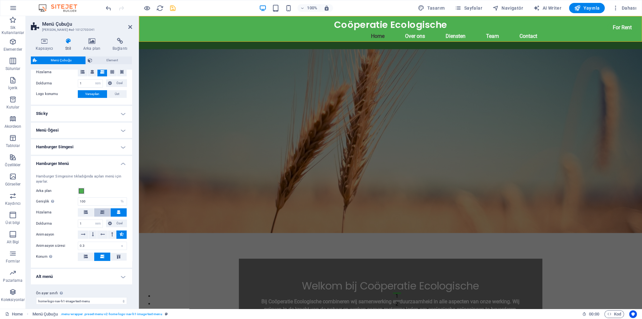
click at [103, 213] on icon at bounding box center [102, 212] width 4 height 4
click at [87, 214] on span at bounding box center [86, 213] width 4 height 8
click at [98, 214] on button at bounding box center [102, 213] width 16 height 8
click at [103, 234] on icon at bounding box center [102, 235] width 4 height 8
click at [85, 236] on icon at bounding box center [83, 235] width 4 height 8
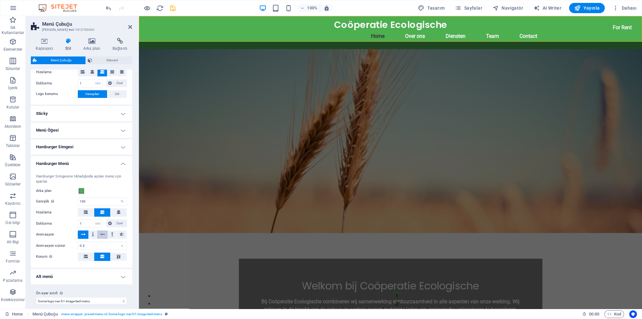
click at [101, 236] on icon at bounding box center [102, 235] width 4 height 8
click at [115, 236] on button at bounding box center [112, 235] width 8 height 8
click at [124, 236] on button at bounding box center [121, 235] width 10 height 8
click at [109, 235] on button at bounding box center [112, 235] width 8 height 8
click at [112, 234] on icon at bounding box center [112, 235] width 2 height 8
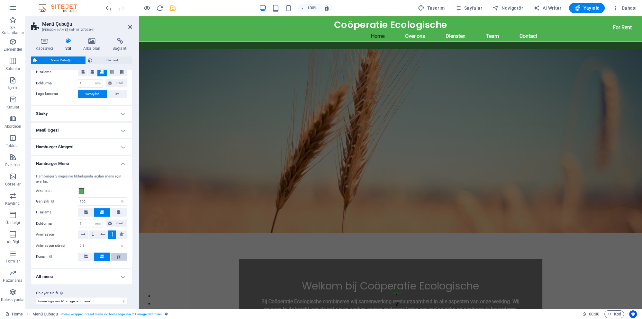
click at [118, 257] on icon at bounding box center [119, 257] width 8 height 4
drag, startPoint x: 86, startPoint y: 256, endPoint x: 99, endPoint y: 258, distance: 13.0
click at [86, 256] on icon at bounding box center [86, 257] width 4 height 4
click at [104, 258] on span at bounding box center [102, 257] width 4 height 8
click at [109, 8] on icon "undo" at bounding box center [108, 7] width 7 height 7
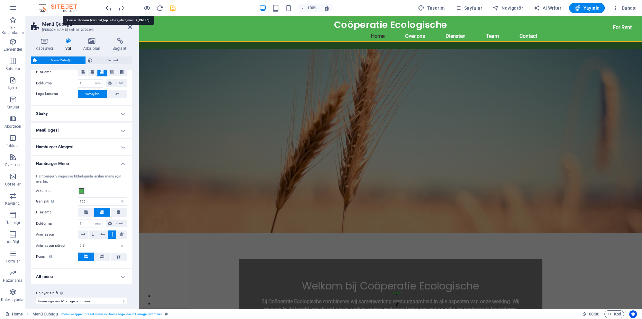
click at [109, 8] on icon "undo" at bounding box center [108, 7] width 7 height 7
click at [109, 7] on icon "undo" at bounding box center [108, 7] width 7 height 7
click at [110, 7] on icon "undo" at bounding box center [108, 7] width 7 height 7
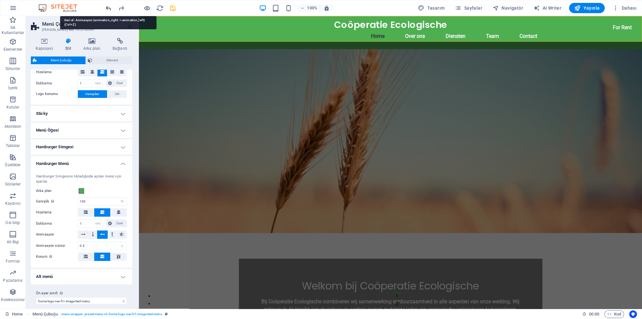
click at [111, 7] on icon "undo" at bounding box center [108, 7] width 7 height 7
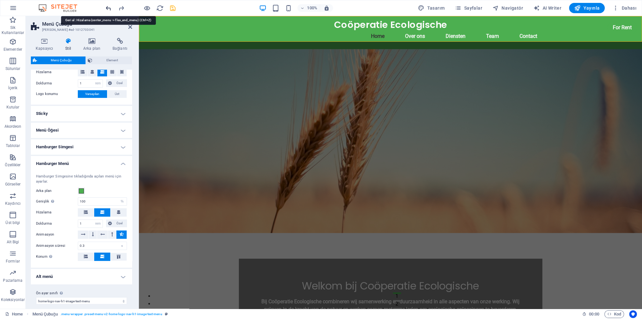
click at [111, 7] on icon "undo" at bounding box center [108, 7] width 7 height 7
click at [121, 6] on icon "redo" at bounding box center [121, 7] width 7 height 7
click at [172, 10] on icon "save" at bounding box center [172, 7] width 7 height 7
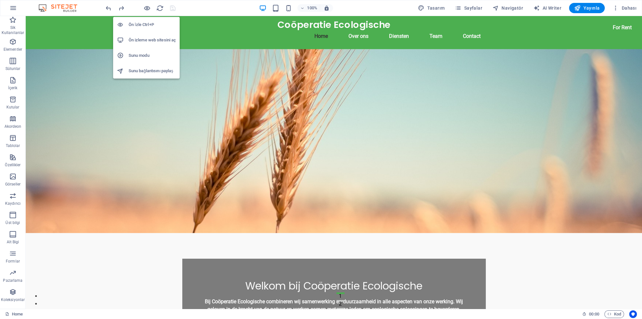
click at [150, 43] on h6 "Ön izleme web sitesini aç" at bounding box center [152, 40] width 47 height 8
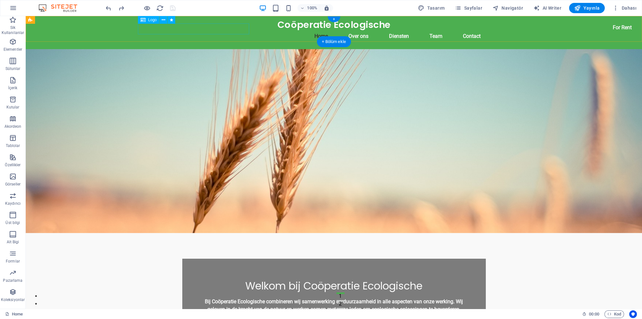
select select "move-left-to-right"
select select "s"
select select "scroll"
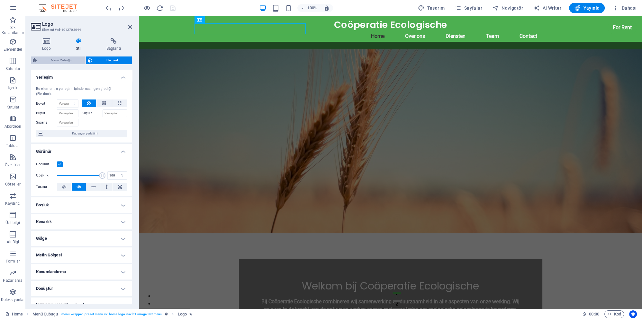
click at [66, 59] on span "Menü Çubuğu" at bounding box center [61, 61] width 45 height 8
select select "rem"
select select "%"
select select "rem"
select select "preset-menu-v2-home-logo-nav-h1-image-text-menu"
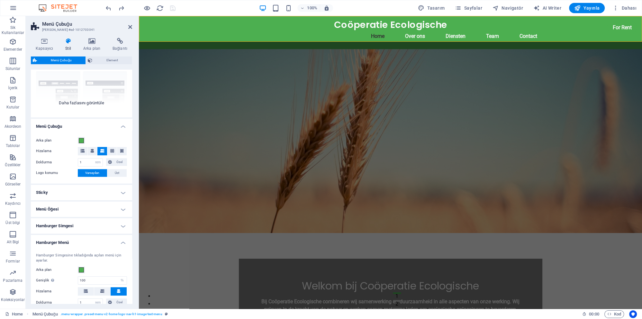
scroll to position [0, 0]
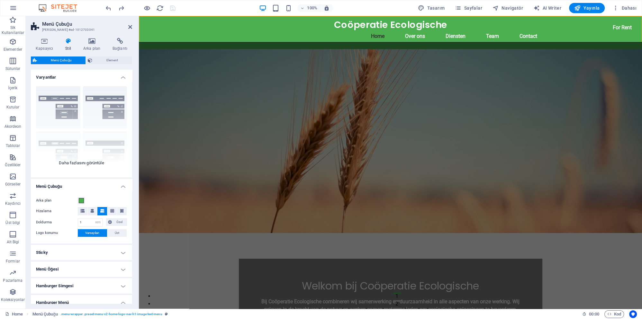
click at [63, 112] on div "Kenarlık Ortalandı Varsayılan Sabit Loki Tetikleyici Geniş XXL" at bounding box center [81, 129] width 101 height 96
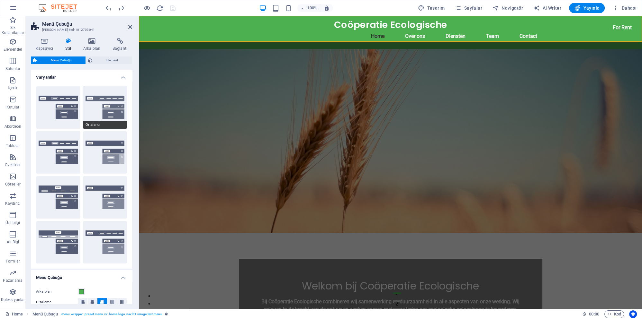
click at [96, 110] on button "Ortalandı" at bounding box center [105, 107] width 44 height 42
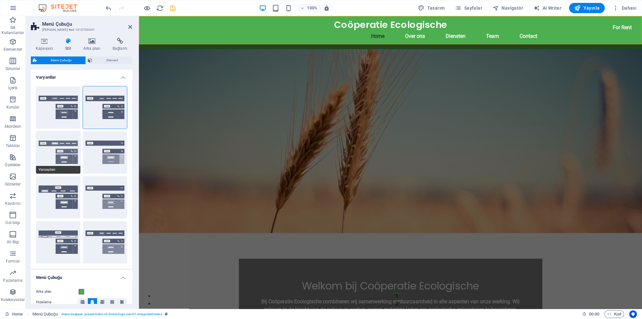
click at [49, 159] on button "Varsayılan" at bounding box center [58, 152] width 44 height 42
type input "0.3"
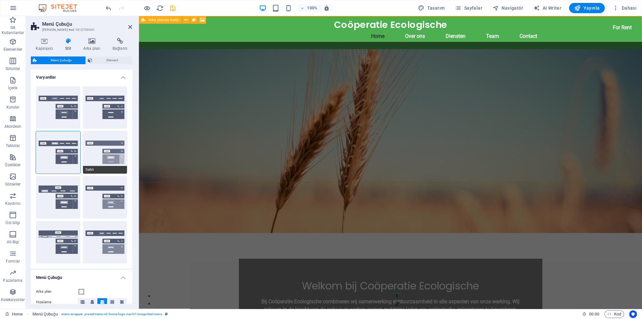
click at [99, 157] on button "Sabit" at bounding box center [105, 152] width 44 height 42
select select "DISABLED_OPTION_VALUE"
type input "0.8"
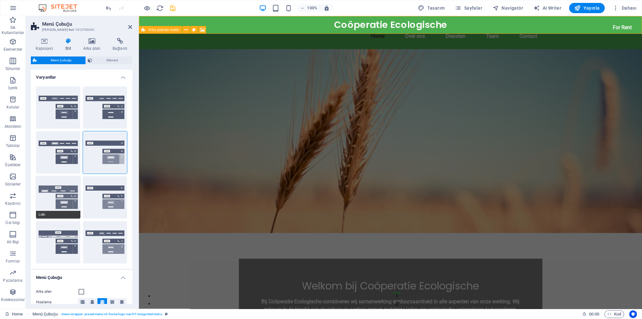
click at [55, 193] on button "Loki" at bounding box center [58, 197] width 44 height 42
type input "0"
select select "DISABLED_OPTION_VALUE"
type input "2"
type input "1"
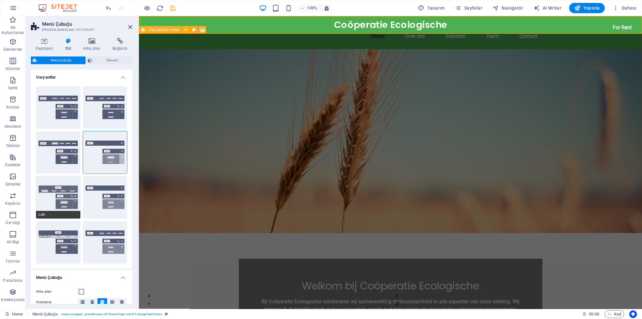
type input "100"
select select "%"
type input "0.3"
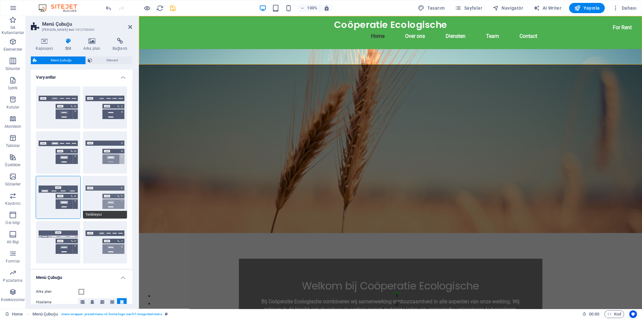
click at [105, 207] on button "Tetikleyici" at bounding box center [105, 197] width 44 height 42
type input "1"
type input "50"
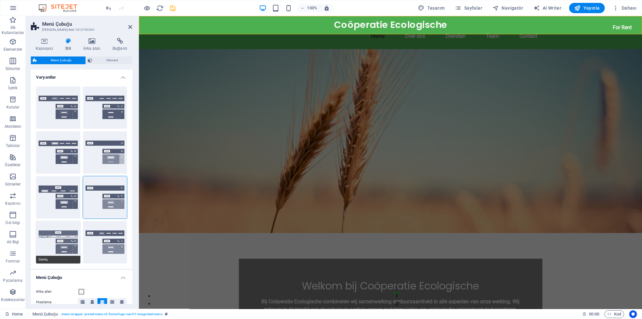
click at [63, 237] on button "Geniş" at bounding box center [58, 242] width 44 height 42
type input "0"
type input "2"
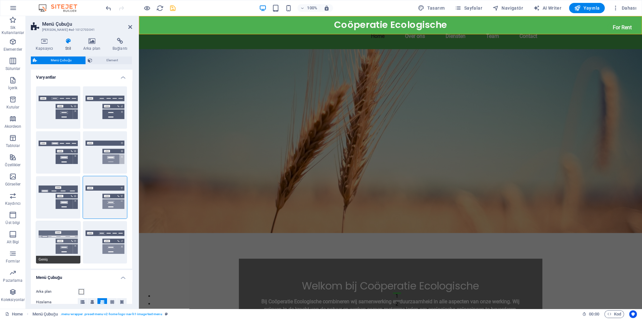
type input "2"
type input "100"
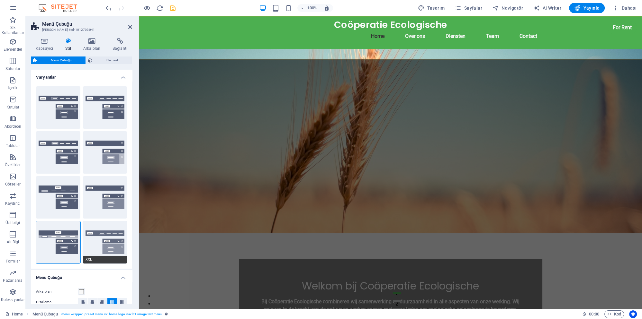
click at [91, 236] on button "XXL" at bounding box center [105, 242] width 44 height 42
type input "1"
select select "DISABLED_OPTION_VALUE"
type input "0.5"
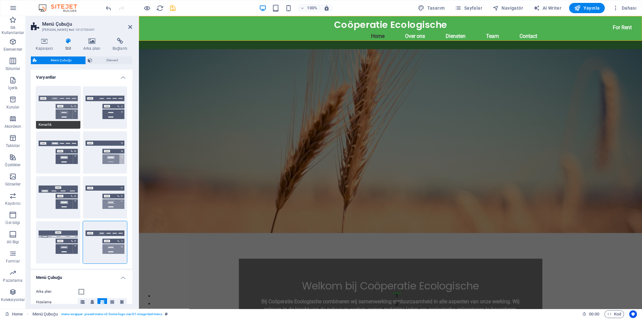
click at [45, 100] on button "Kenarlık" at bounding box center [58, 107] width 44 height 42
select select "DISABLED_OPTION_VALUE"
type input "0.3"
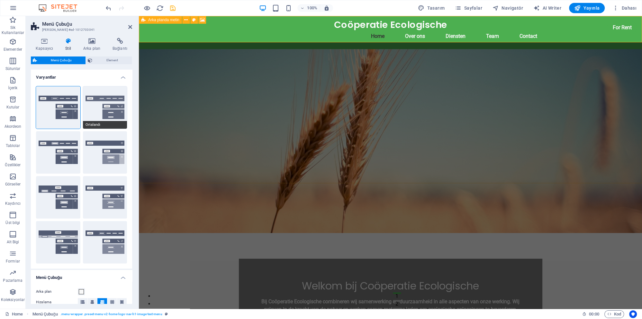
click at [102, 110] on button "Ortalandı" at bounding box center [105, 107] width 44 height 42
type input "100"
select select "%"
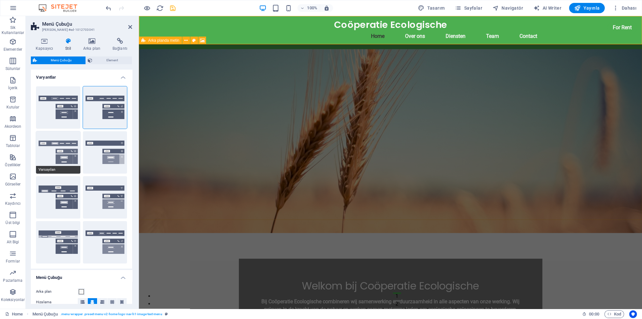
click at [64, 155] on button "Varsayılan" at bounding box center [58, 152] width 44 height 42
type input "0.3"
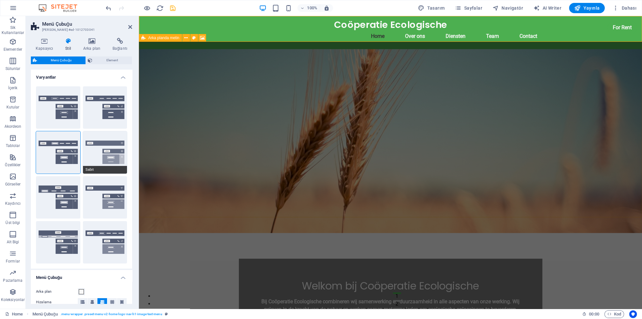
click at [97, 148] on button "Sabit" at bounding box center [105, 152] width 44 height 42
select select "DISABLED_OPTION_VALUE"
type input "0.8"
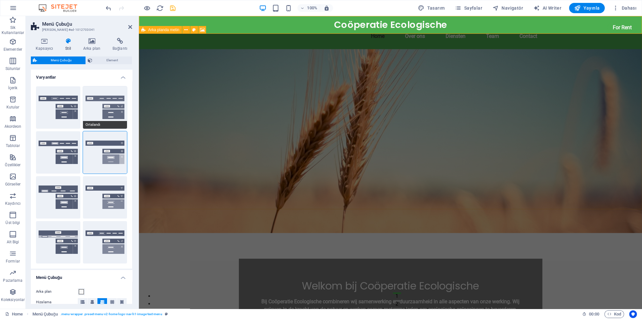
click at [95, 111] on button "Ortalandı" at bounding box center [105, 107] width 44 height 42
type input "100"
select select "%"
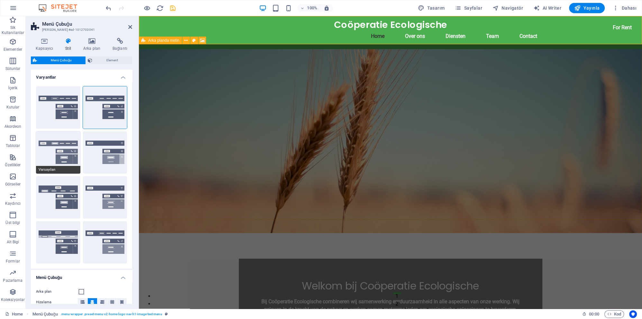
click at [63, 152] on button "Varsayılan" at bounding box center [58, 152] width 44 height 42
type input "0.3"
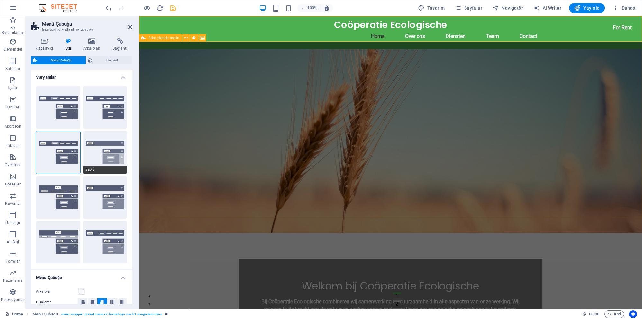
click at [99, 161] on button "Sabit" at bounding box center [105, 152] width 44 height 42
select select "DISABLED_OPTION_VALUE"
type input "0.8"
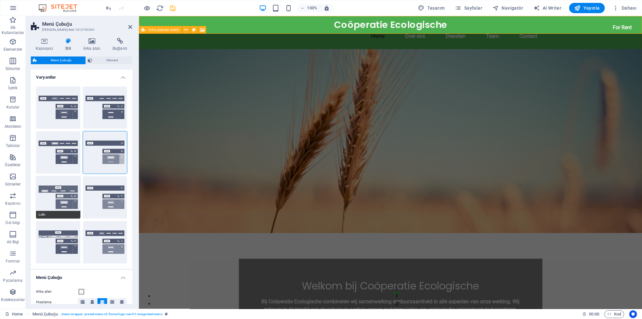
click at [56, 197] on button "Loki" at bounding box center [58, 197] width 44 height 42
type input "0"
select select "DISABLED_OPTION_VALUE"
type input "2"
type input "1"
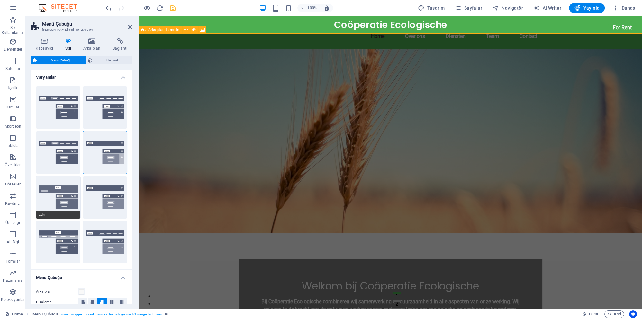
type input "100"
select select "%"
type input "0.3"
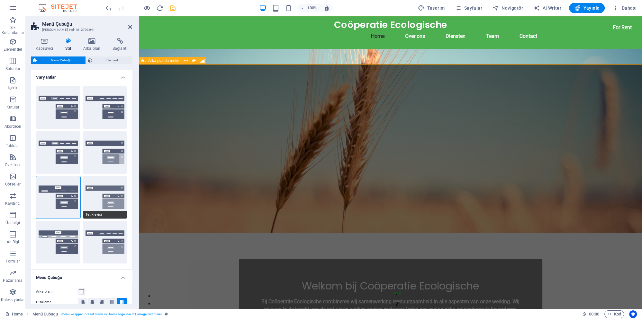
click at [106, 195] on button "Tetikleyici" at bounding box center [105, 197] width 44 height 42
type input "1"
type input "50"
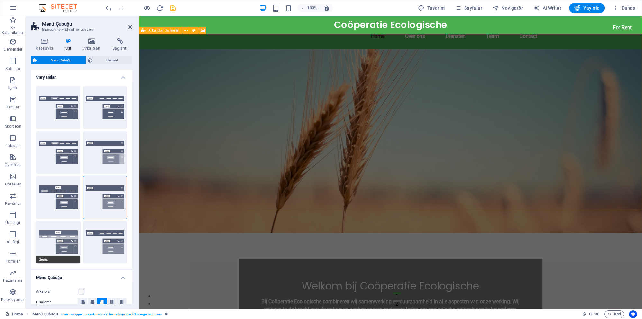
click at [58, 237] on button "Geniş" at bounding box center [58, 242] width 44 height 42
type input "0"
type input "2"
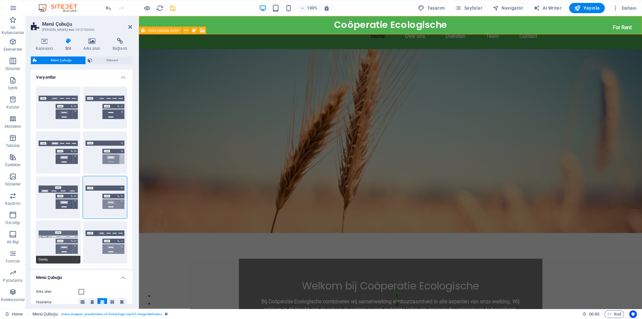
type input "2"
type input "100"
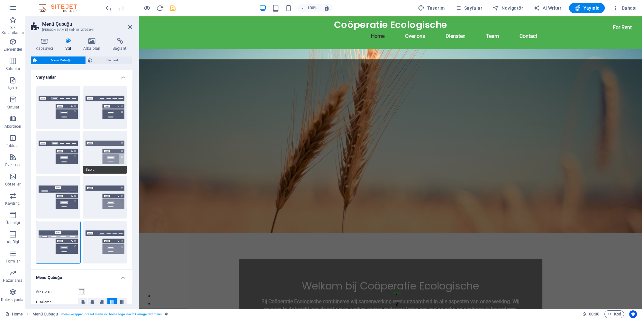
click at [114, 143] on button "Sabit" at bounding box center [105, 152] width 44 height 42
type input "1"
select select "DISABLED_OPTION_VALUE"
type input "0.8"
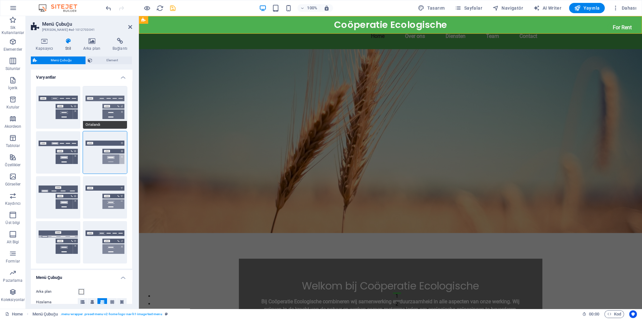
click at [108, 102] on button "Ortalandı" at bounding box center [105, 107] width 44 height 42
type input "100"
select select "%"
type input "0.5"
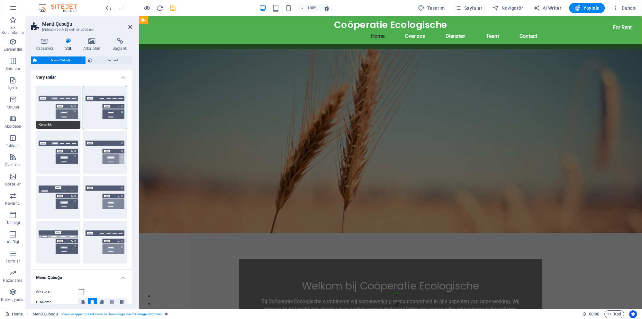
click at [65, 105] on button "Kenarlık" at bounding box center [58, 107] width 44 height 42
select select "DISABLED_OPTION_VALUE"
type input "0.3"
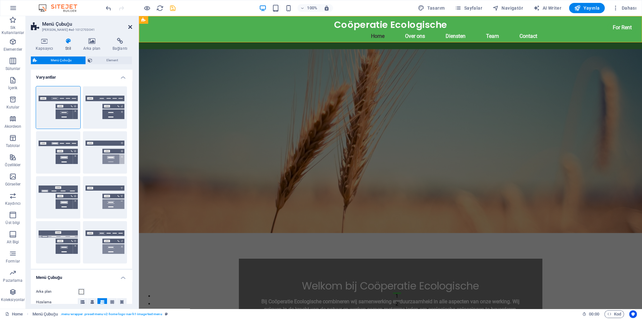
click at [130, 27] on icon at bounding box center [130, 26] width 4 height 5
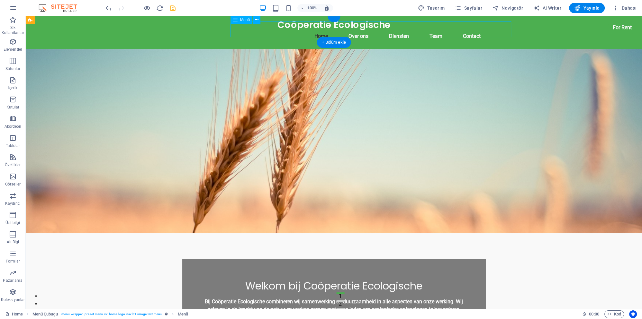
select select
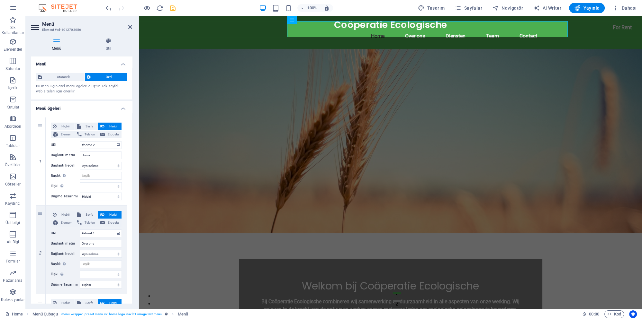
click at [61, 43] on icon at bounding box center [56, 41] width 51 height 6
click at [63, 76] on span "Otomatik" at bounding box center [63, 77] width 39 height 8
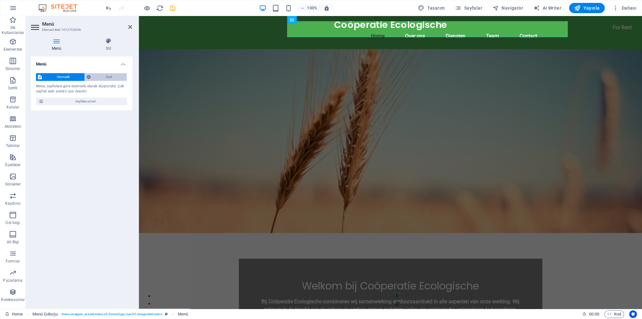
click at [110, 74] on span "Özel" at bounding box center [109, 77] width 32 height 8
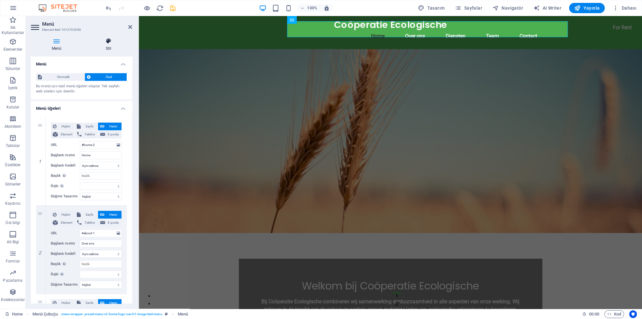
click at [107, 40] on icon at bounding box center [108, 41] width 47 height 6
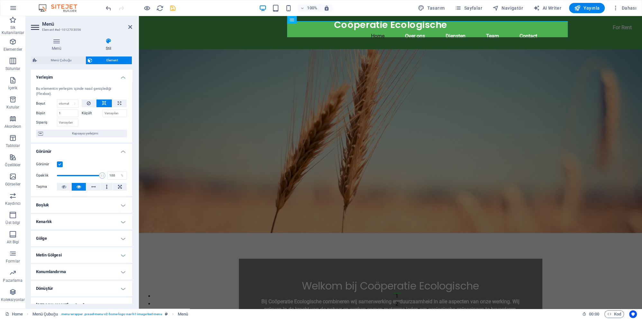
click at [51, 36] on div "Menü Stil Menü Otomatik Özel Bu menü için özel menü öğeleri oluştur. Tek sayfal…" at bounding box center [81, 171] width 111 height 276
click at [56, 42] on icon at bounding box center [56, 41] width 51 height 6
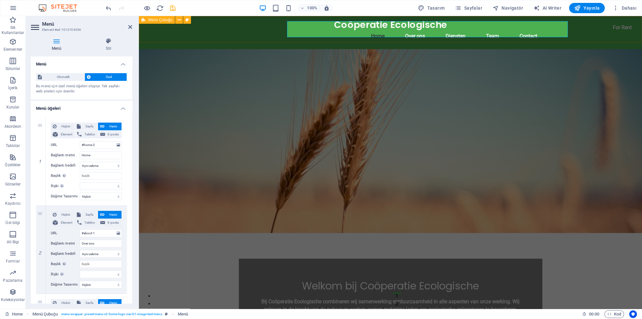
select select "rem"
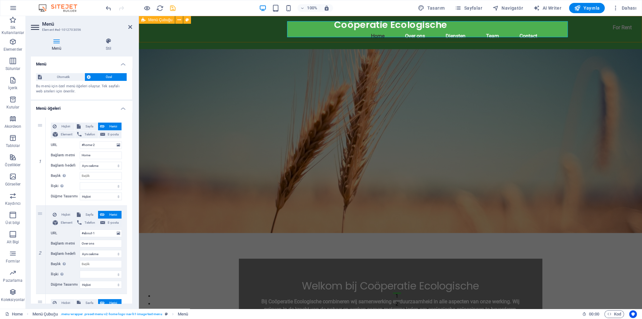
select select "rem"
select select "preset-menu-v2-home-logo-nav-h1-image-text-menu"
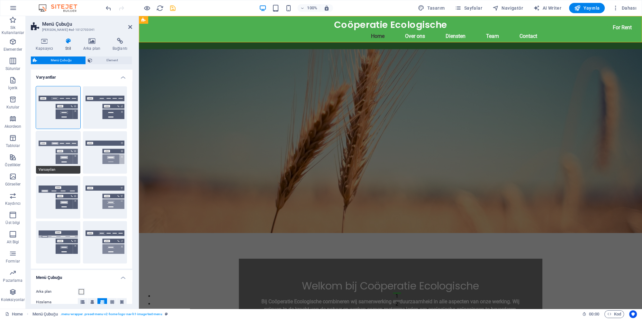
click at [52, 159] on button "Varsayılan" at bounding box center [58, 152] width 44 height 42
type input "100"
select select "%"
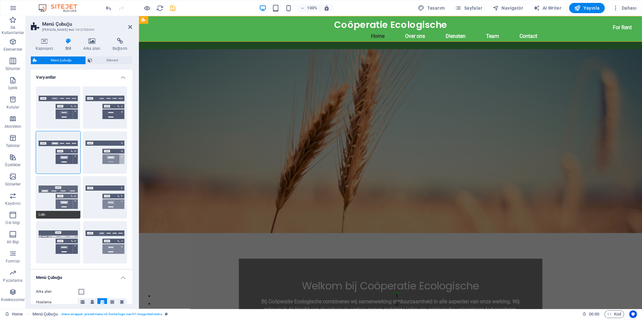
click at [55, 189] on button "Loki" at bounding box center [58, 197] width 44 height 42
type input "0"
select select "DISABLED_OPTION_VALUE"
type input "2"
type input "1"
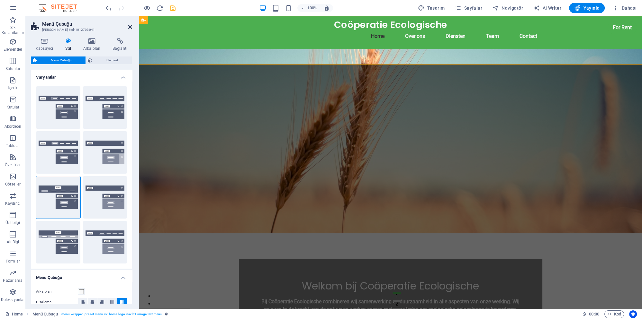
click at [129, 26] on icon at bounding box center [130, 26] width 4 height 5
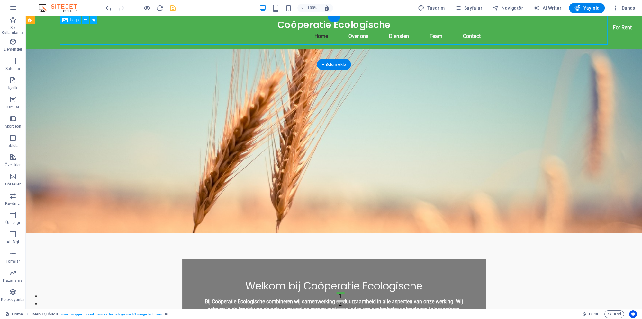
select select "move-left-to-right"
select select "s"
select select "scroll"
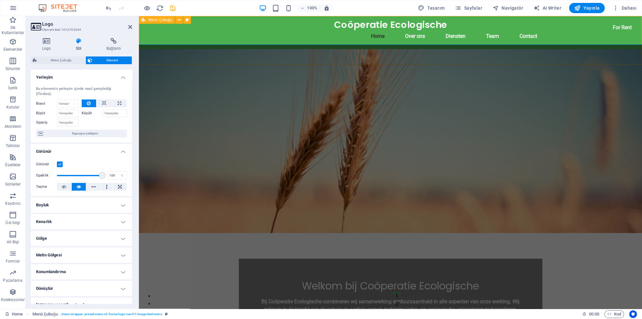
select select "rem"
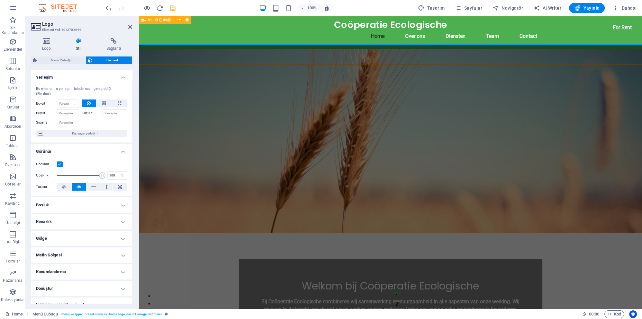
select select "rem"
select select "%"
select select "rem"
select select "preset-menu-v2-home-logo-nav-h1-image-text-menu"
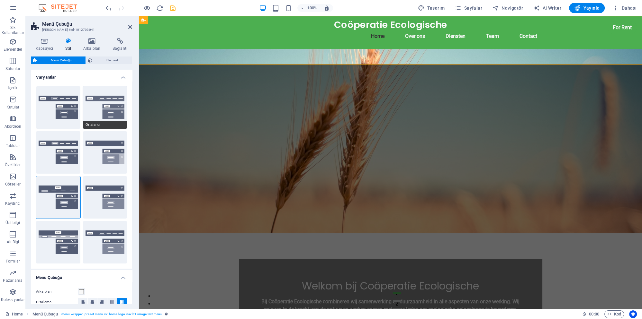
click at [103, 115] on button "Ortalandı" at bounding box center [105, 107] width 44 height 42
type input "1"
type input "0.5"
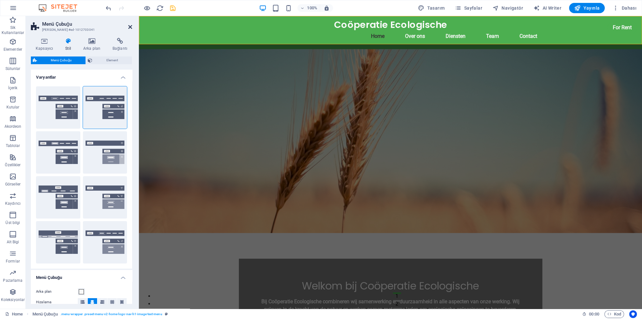
click at [131, 27] on icon at bounding box center [130, 26] width 4 height 5
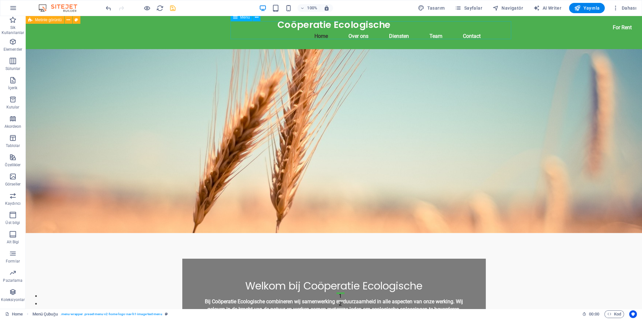
select select
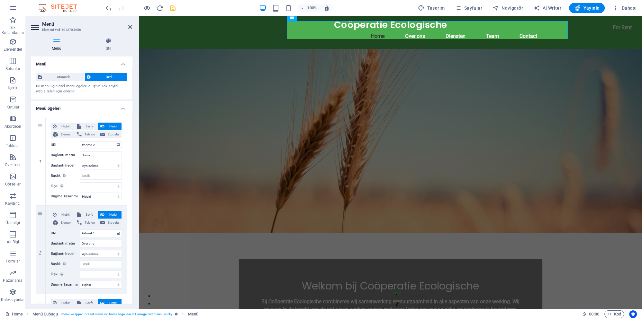
click at [51, 44] on h4 "Menü" at bounding box center [58, 44] width 54 height 13
select select "move-left-to-right"
select select "s"
select select "scroll"
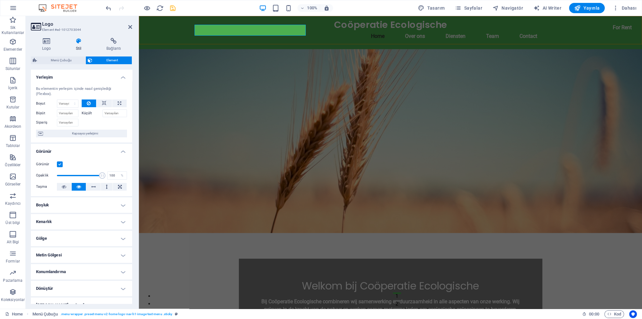
select select "rem"
select select "%"
select select "rem"
select select "preset-menu-v2-home-logo-nav-h1-image-text-menu"
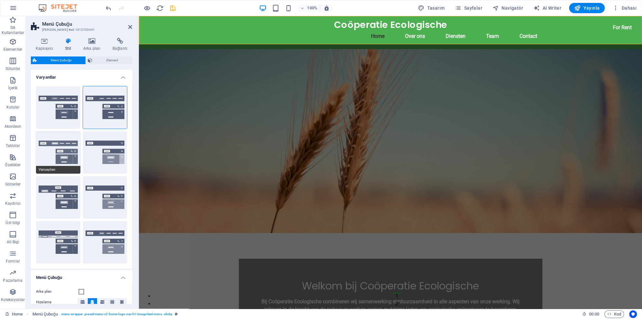
click at [65, 156] on button "Varsayılan" at bounding box center [58, 152] width 44 height 42
type input "0.3"
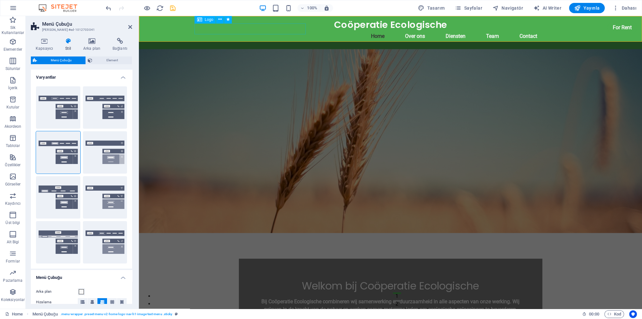
select select "move-left-to-right"
select select "s"
select select "scroll"
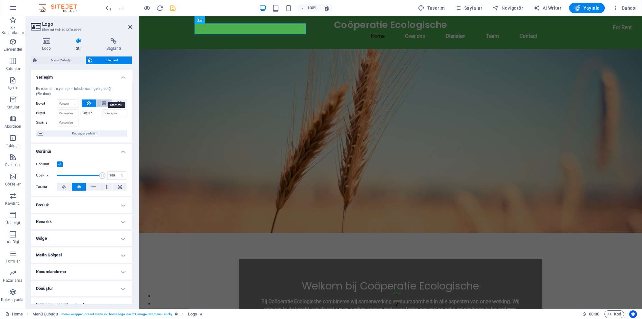
click at [107, 100] on button at bounding box center [103, 104] width 15 height 8
click at [120, 100] on icon at bounding box center [120, 104] width 4 height 8
type input "100"
select select "%"
click at [89, 100] on icon at bounding box center [89, 104] width 4 height 8
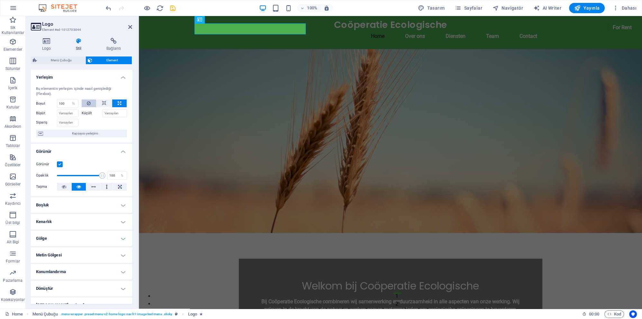
select select "DISABLED_OPTION_VALUE"
click at [120, 100] on icon at bounding box center [120, 104] width 4 height 8
type input "100"
click at [69, 100] on select "Varsayılan otomatik px % 1/1 1/2 1/3 1/4 1/5 1/6 1/7 1/8 1/9 1/10" at bounding box center [73, 104] width 9 height 8
select select "px"
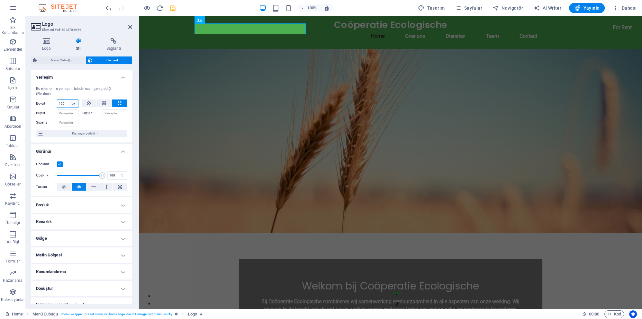
click option "px" at bounding box center [0, 0] width 0 height 0
type input "10"
drag, startPoint x: 91, startPoint y: 96, endPoint x: 86, endPoint y: 98, distance: 5.1
click at [90, 100] on icon at bounding box center [89, 104] width 4 height 8
select select "DISABLED_OPTION_VALUE"
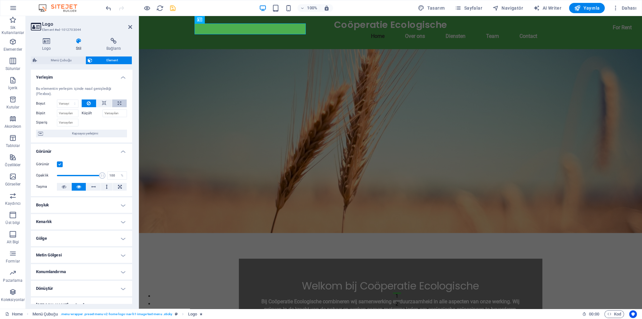
click at [121, 100] on button at bounding box center [119, 104] width 14 height 8
type input "100"
select select "%"
click at [91, 100] on button at bounding box center [89, 104] width 15 height 8
select select "DISABLED_OPTION_VALUE"
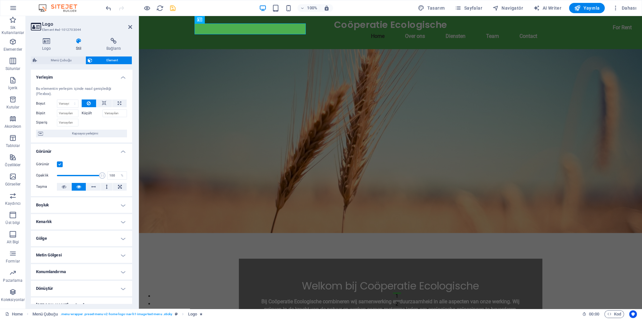
click at [123, 76] on h4 "Yerleşim" at bounding box center [81, 76] width 101 height 12
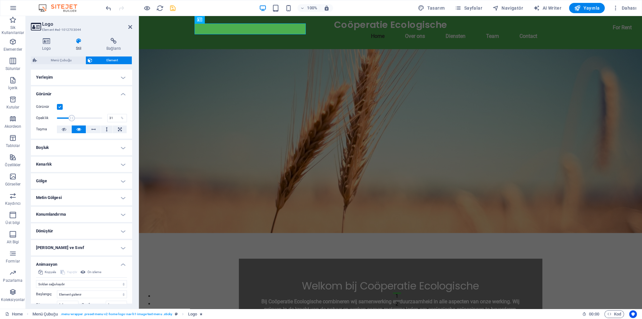
drag, startPoint x: 102, startPoint y: 118, endPoint x: 71, endPoint y: 120, distance: 30.9
click at [71, 120] on span at bounding box center [71, 118] width 6 height 6
type input "100"
drag, startPoint x: 71, startPoint y: 120, endPoint x: 104, endPoint y: 120, distance: 33.7
click at [103, 120] on span at bounding box center [102, 118] width 6 height 6
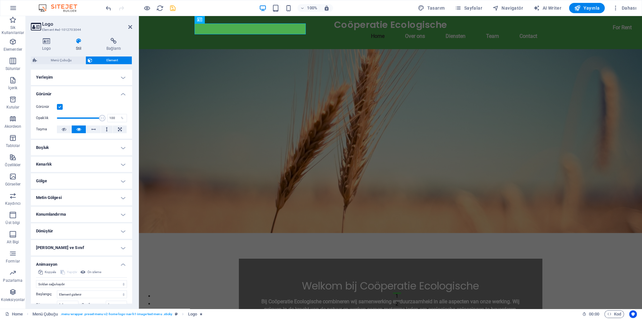
click at [94, 144] on h4 "Boşluk" at bounding box center [81, 147] width 101 height 15
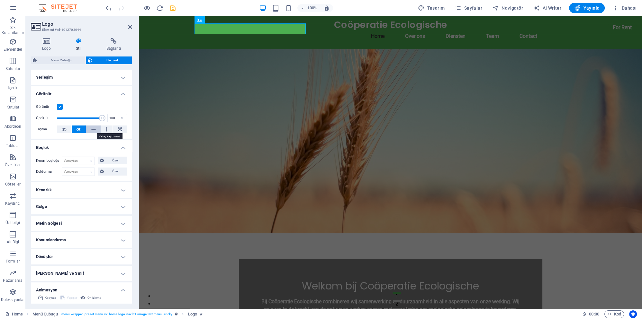
click at [94, 130] on icon at bounding box center [93, 130] width 4 height 8
click at [105, 130] on button at bounding box center [107, 130] width 12 height 8
click at [78, 130] on icon at bounding box center [78, 130] width 4 height 8
click at [64, 129] on icon at bounding box center [64, 130] width 4 height 8
drag, startPoint x: 62, startPoint y: 128, endPoint x: 70, endPoint y: 132, distance: 8.3
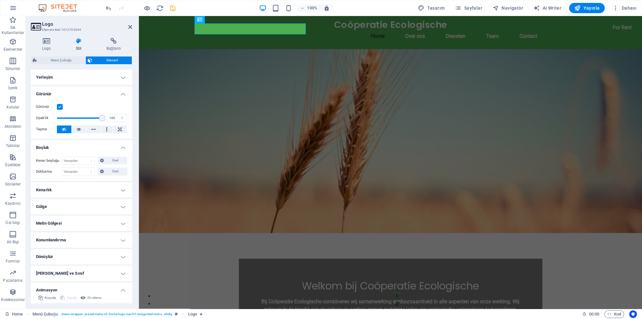
click at [62, 128] on icon at bounding box center [64, 130] width 4 height 8
click at [129, 27] on icon at bounding box center [130, 26] width 4 height 5
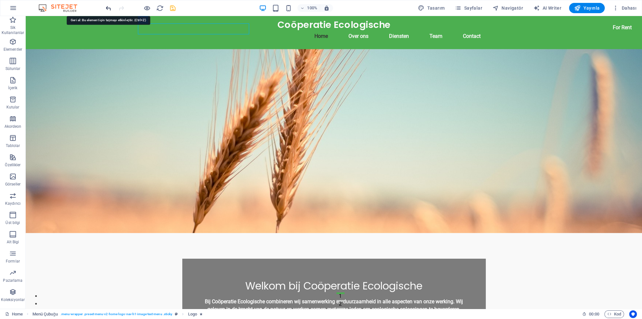
click at [108, 8] on icon "undo" at bounding box center [108, 7] width 7 height 7
click at [110, 7] on icon "undo" at bounding box center [108, 7] width 7 height 7
click at [107, 9] on icon "undo" at bounding box center [108, 7] width 7 height 7
click at [108, 9] on icon "undo" at bounding box center [108, 7] width 7 height 7
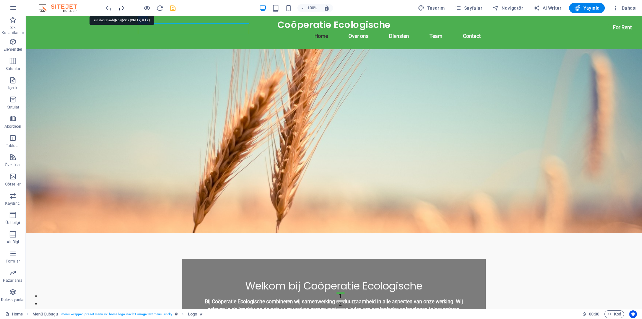
click at [121, 8] on icon "redo" at bounding box center [121, 7] width 7 height 7
click at [174, 10] on icon "save" at bounding box center [172, 7] width 7 height 7
select select "rem"
select select "%"
select select "rem"
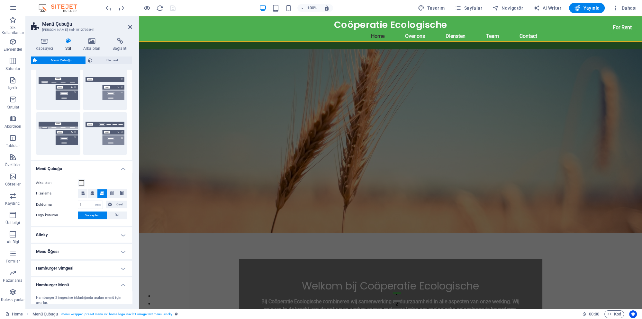
scroll to position [150, 0]
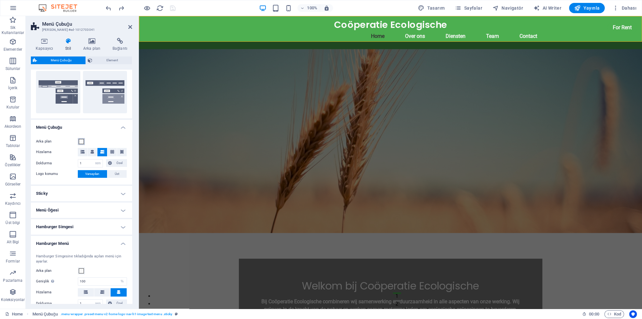
click at [80, 141] on span at bounding box center [81, 141] width 5 height 5
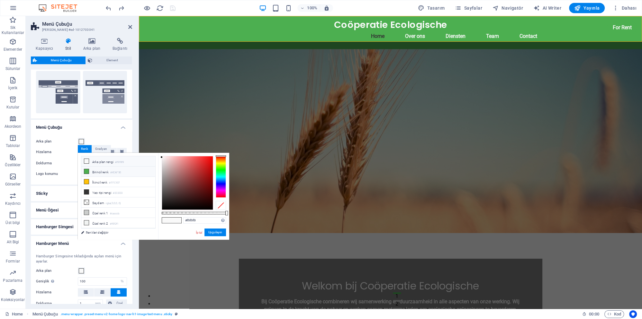
click at [85, 170] on icon at bounding box center [86, 171] width 4 height 4
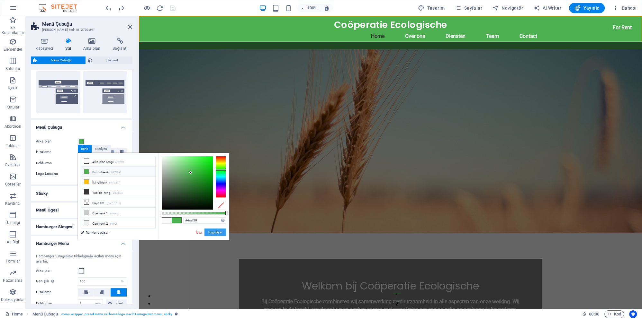
click at [215, 233] on button "Uygulayın" at bounding box center [215, 233] width 22 height 8
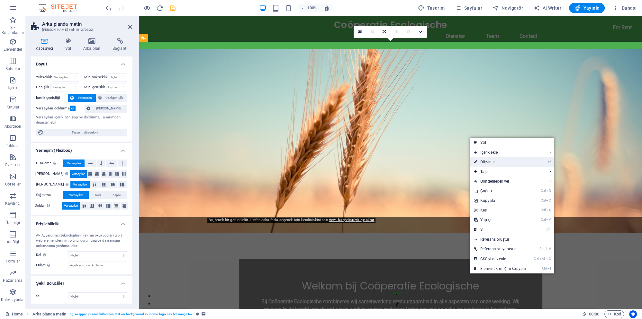
click at [483, 164] on link "⏎ Düzenle" at bounding box center [500, 162] width 60 height 10
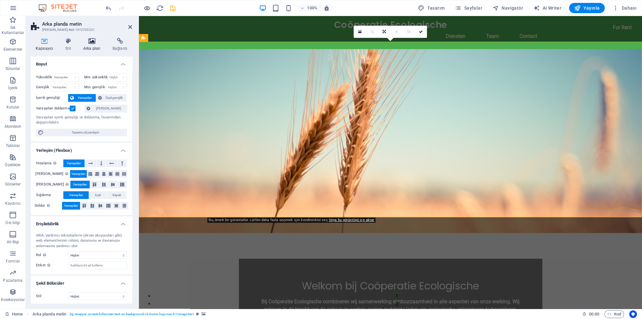
click at [92, 44] on icon at bounding box center [91, 41] width 27 height 6
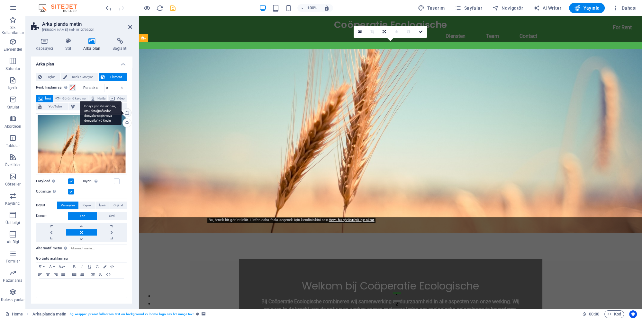
click at [128, 112] on div "Dosya yöneticisinden, stok fotoğraflardan dosyalar seçin veya dosya(lar) yükley…" at bounding box center [126, 114] width 10 height 10
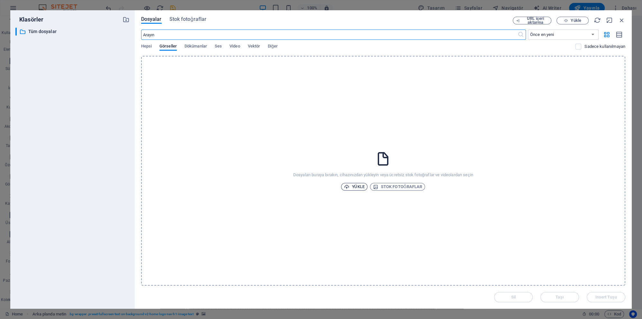
click at [357, 190] on span "Yükle" at bounding box center [354, 187] width 21 height 8
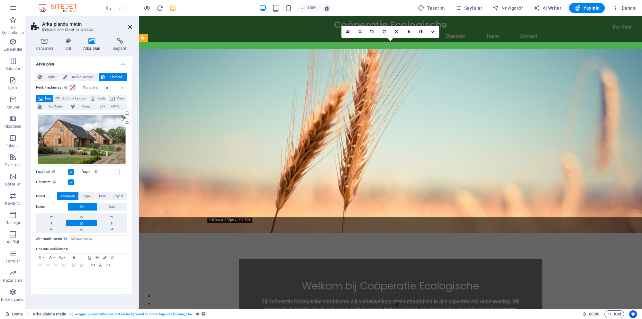
click at [131, 27] on icon at bounding box center [130, 26] width 4 height 5
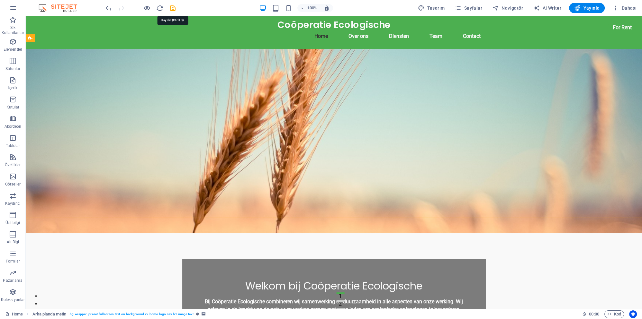
click at [173, 8] on icon "save" at bounding box center [172, 7] width 7 height 7
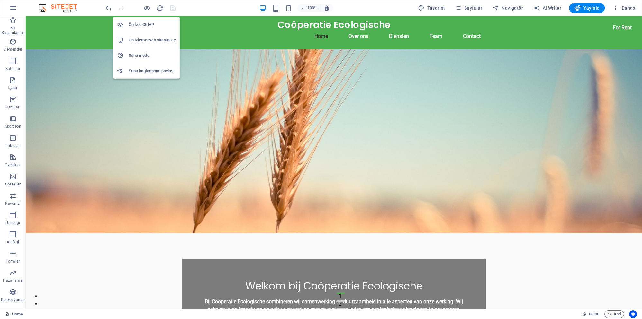
click at [152, 41] on h6 "Ön izleme web sitesini aç" at bounding box center [152, 40] width 47 height 8
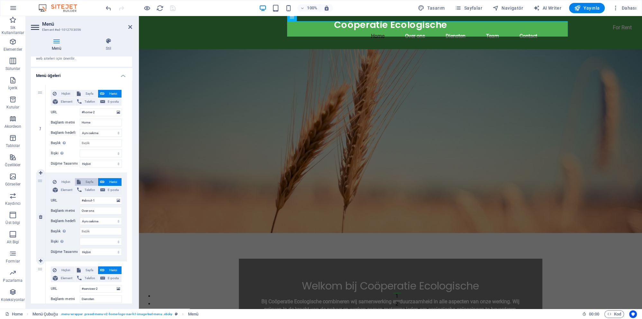
scroll to position [60, 0]
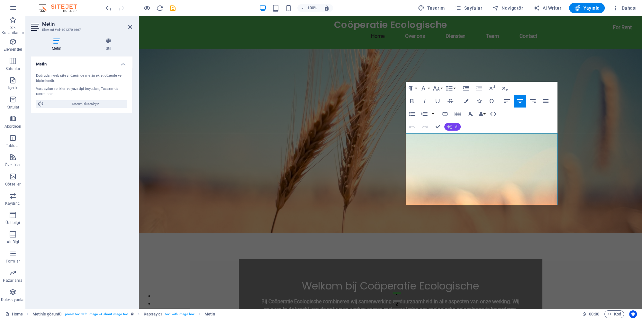
click at [457, 127] on span "AI" at bounding box center [456, 127] width 4 height 4
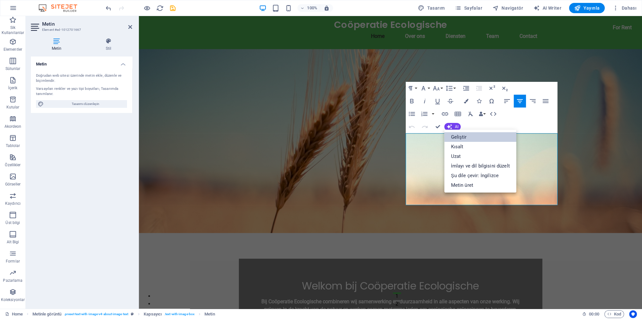
click at [463, 136] on link "Geliştir" at bounding box center [480, 137] width 72 height 10
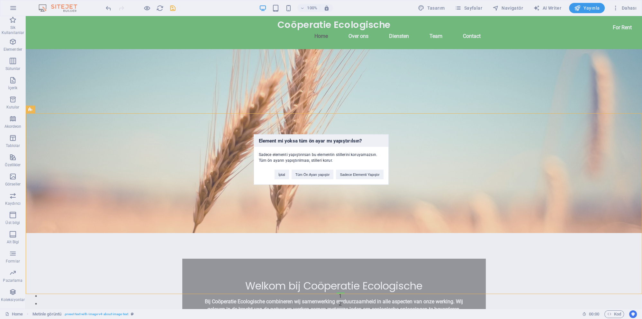
click at [339, 199] on div "Element mi yoksa tüm ön ayar mı yapıştırılsın? Sadece elementi yapıştırırsan bu…" at bounding box center [321, 159] width 642 height 319
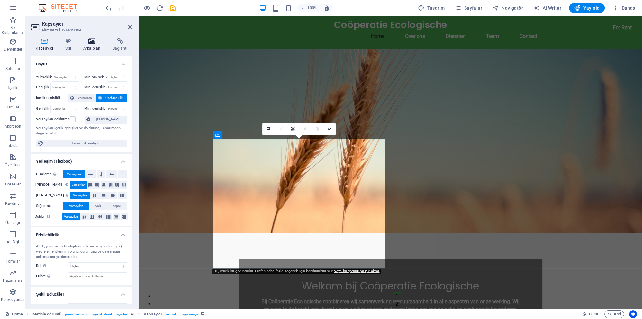
click at [97, 44] on icon at bounding box center [91, 41] width 27 height 6
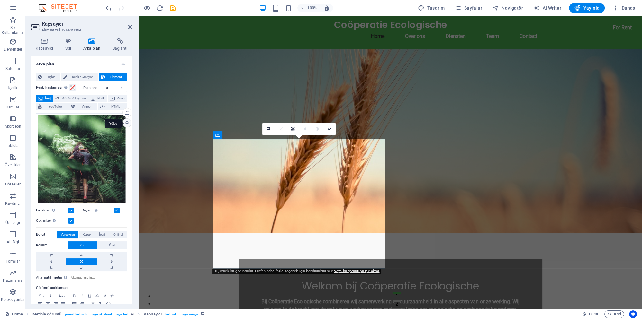
click at [126, 122] on div "Yükle" at bounding box center [126, 124] width 10 height 10
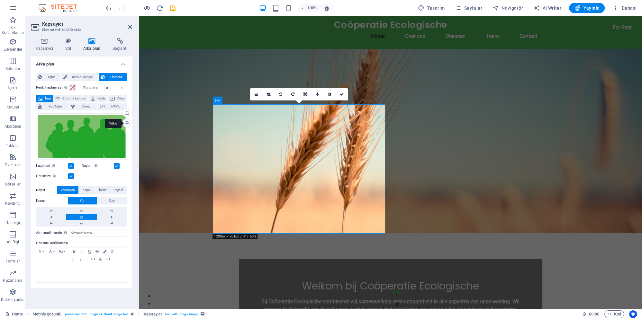
click at [127, 122] on div "Yükle" at bounding box center [126, 124] width 10 height 10
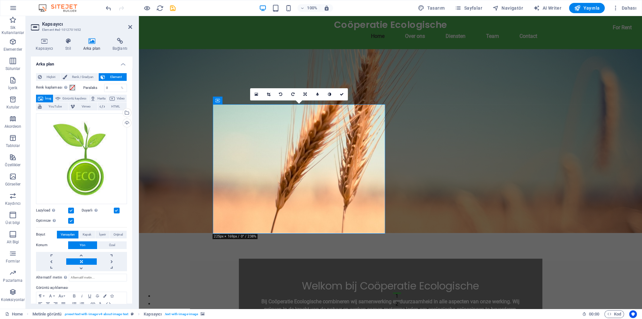
click at [114, 210] on label at bounding box center [117, 211] width 6 height 6
click at [0, 0] on input "Duyarlı Retina görüntüsünü ve akıllı telefon için optimize edilmiş boyutları ot…" at bounding box center [0, 0] width 0 height 0
click at [115, 210] on label at bounding box center [117, 211] width 6 height 6
click at [0, 0] on input "Duyarlı Retina görüntüsünü ve akıllı telefon için optimize edilmiş boyutları ot…" at bounding box center [0, 0] width 0 height 0
click at [91, 234] on span "Kapak" at bounding box center [87, 235] width 9 height 8
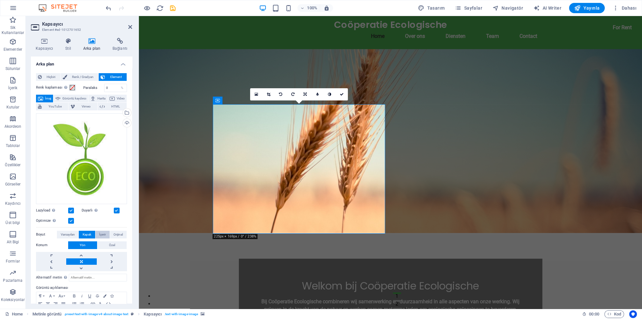
click at [101, 233] on span "İçerir" at bounding box center [102, 235] width 7 height 8
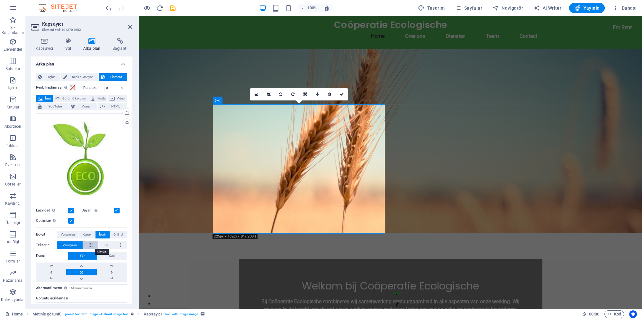
click at [90, 245] on icon at bounding box center [91, 246] width 4 height 8
click at [73, 245] on span "Varsayılan" at bounding box center [70, 246] width 14 height 8
click at [70, 220] on label at bounding box center [71, 221] width 6 height 6
click at [0, 0] on input "Optimize Görseller, sayfa hızını iyileştirmek için sıkıştırılmıştır." at bounding box center [0, 0] width 0 height 0
click at [69, 220] on label at bounding box center [71, 221] width 6 height 6
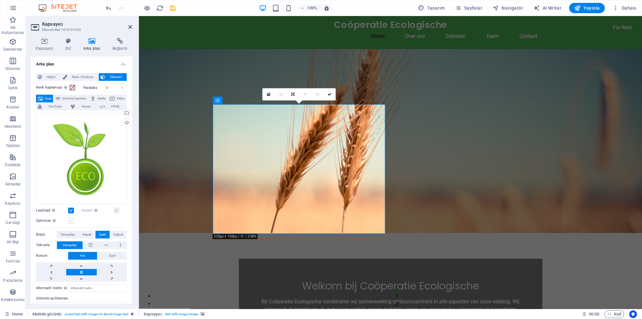
click at [0, 0] on input "Optimize Görseller, sayfa hızını iyileştirmek için sıkıştırılmıştır." at bounding box center [0, 0] width 0 height 0
click at [69, 220] on label at bounding box center [71, 221] width 6 height 6
click at [0, 0] on input "Optimize Görseller, sayfa hızını iyileştirmek için sıkıştırılmıştır." at bounding box center [0, 0] width 0 height 0
click at [69, 220] on label at bounding box center [71, 221] width 6 height 6
click at [0, 0] on input "Optimize Görseller, sayfa hızını iyileştirmek için sıkıştırılmıştır." at bounding box center [0, 0] width 0 height 0
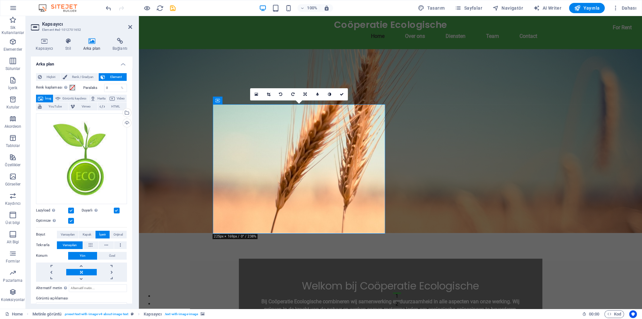
click at [70, 212] on label at bounding box center [71, 211] width 6 height 6
click at [0, 0] on input "Lazyload Sayfa yüklendikten sonra görüntülerin yüklenmesi, sayfa hızını artırır." at bounding box center [0, 0] width 0 height 0
click at [70, 212] on label at bounding box center [71, 211] width 6 height 6
click at [0, 0] on input "Lazyload Sayfa yüklendikten sonra görüntülerin yüklenmesi, sayfa hızını artırır." at bounding box center [0, 0] width 0 height 0
click at [116, 211] on label at bounding box center [117, 211] width 6 height 6
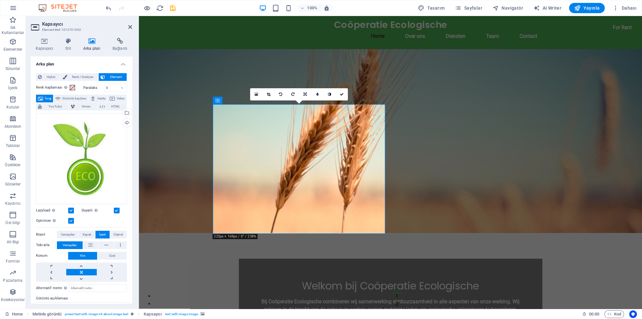
click at [0, 0] on input "Duyarlı Retina görüntüsünü ve akıllı telefon için optimize edilmiş boyutları ot…" at bounding box center [0, 0] width 0 height 0
click at [116, 211] on label at bounding box center [117, 211] width 6 height 6
click at [0, 0] on input "Duyarlı Retina görüntüsünü ve akıllı telefon için optimize edilmiş boyutları ot…" at bounding box center [0, 0] width 0 height 0
click at [114, 233] on span "Orijinal" at bounding box center [117, 235] width 9 height 8
click at [99, 235] on span "İçerir" at bounding box center [102, 235] width 7 height 8
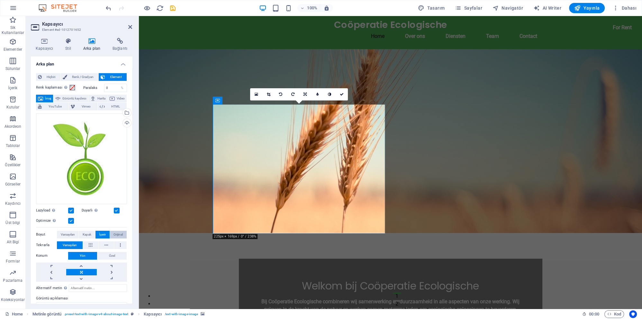
click at [114, 233] on span "Orijinal" at bounding box center [117, 235] width 9 height 8
click at [106, 234] on span "İçerir" at bounding box center [102, 235] width 7 height 8
click at [125, 123] on div "Yükle" at bounding box center [126, 124] width 10 height 10
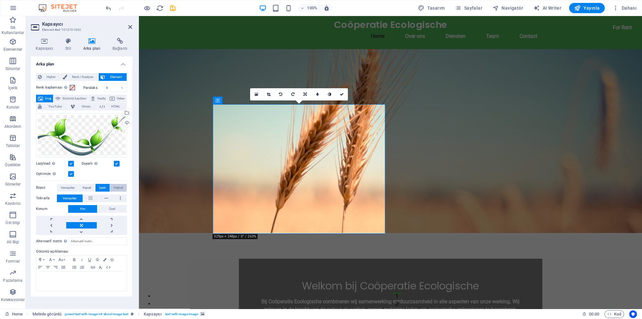
click at [117, 187] on span "Orijinal" at bounding box center [117, 188] width 9 height 8
click at [125, 123] on div "Yükle" at bounding box center [126, 124] width 10 height 10
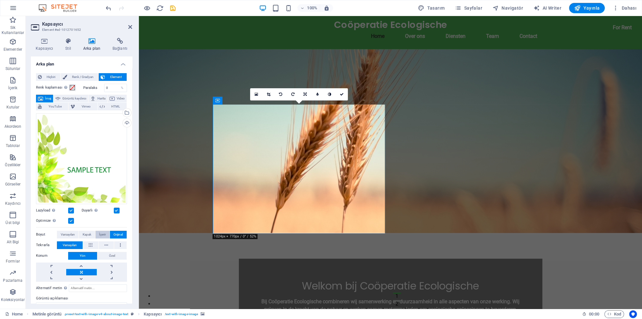
click at [105, 234] on span "İçerir" at bounding box center [102, 235] width 7 height 8
click at [88, 235] on span "Kapak" at bounding box center [87, 235] width 9 height 8
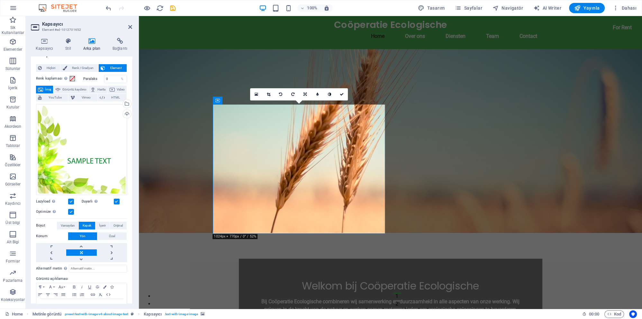
scroll to position [0, 0]
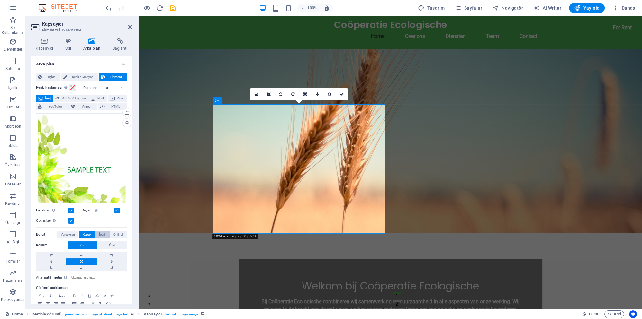
click at [98, 234] on button "İçerir" at bounding box center [102, 235] width 14 height 8
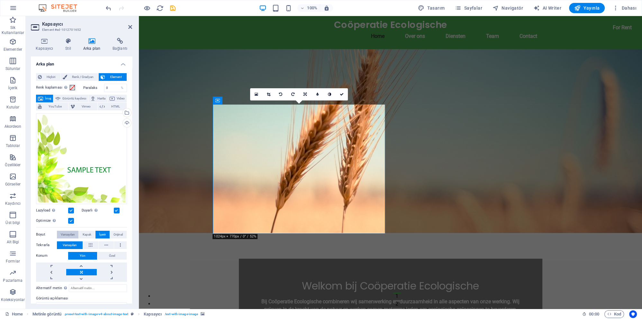
click at [65, 233] on span "Varsayılan" at bounding box center [68, 235] width 14 height 8
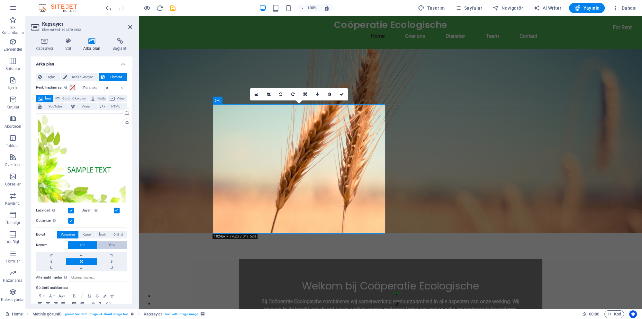
click at [102, 244] on button "Özel" at bounding box center [111, 246] width 29 height 8
click at [91, 247] on button "Yön" at bounding box center [82, 246] width 29 height 8
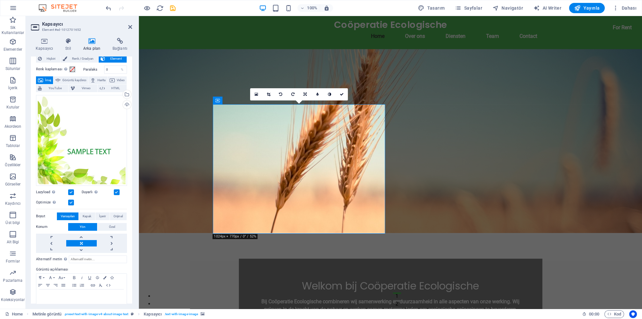
scroll to position [29, 0]
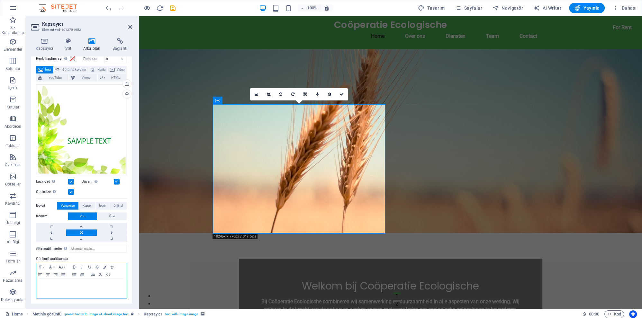
click at [87, 291] on div at bounding box center [81, 288] width 90 height 19
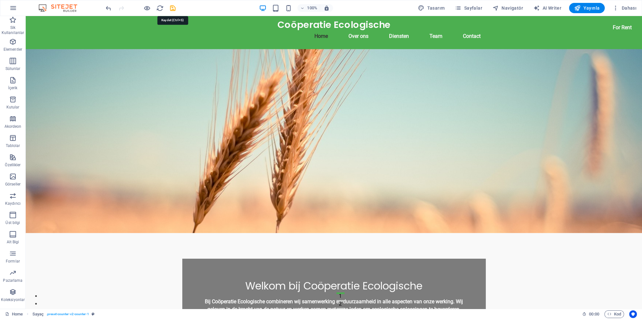
click at [175, 6] on icon "save" at bounding box center [172, 7] width 7 height 7
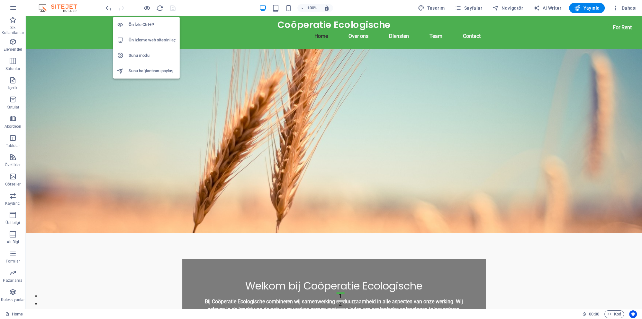
click at [148, 40] on h6 "Ön izleme web sitesini aç" at bounding box center [152, 40] width 47 height 8
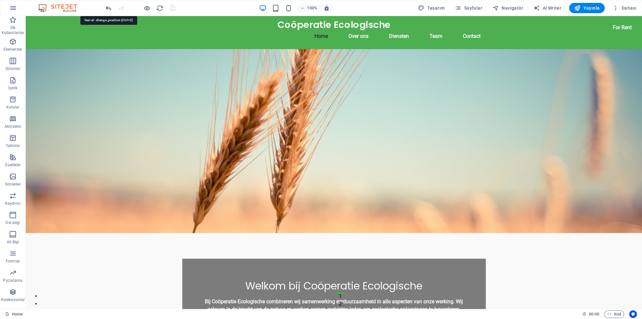
click at [110, 7] on icon "undo" at bounding box center [108, 7] width 7 height 7
click at [109, 8] on icon "undo" at bounding box center [108, 7] width 7 height 7
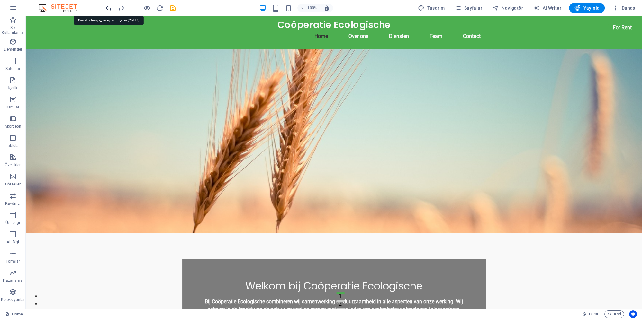
click at [109, 8] on icon "undo" at bounding box center [108, 7] width 7 height 7
click at [110, 8] on icon "undo" at bounding box center [108, 7] width 7 height 7
click at [110, 9] on icon "undo" at bounding box center [108, 7] width 7 height 7
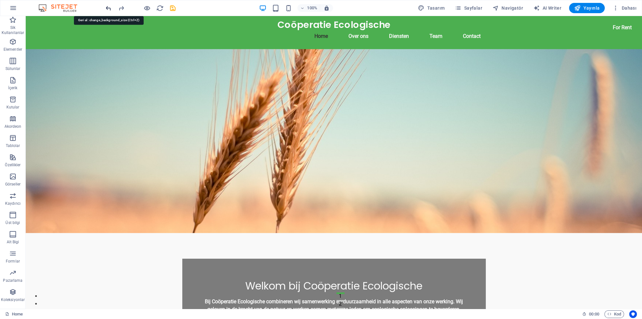
click at [110, 9] on icon "undo" at bounding box center [108, 7] width 7 height 7
click at [111, 9] on icon "undo" at bounding box center [108, 7] width 7 height 7
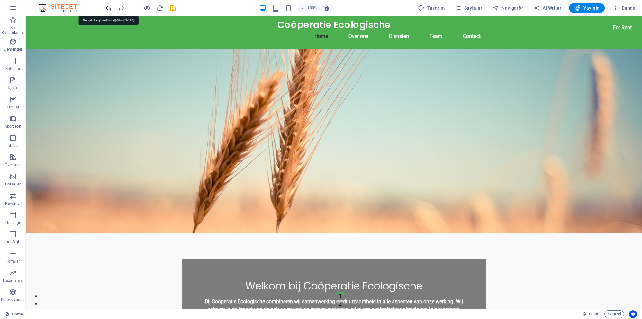
click at [111, 9] on icon "undo" at bounding box center [108, 7] width 7 height 7
click at [111, 10] on icon "undo" at bounding box center [108, 7] width 7 height 7
click at [109, 10] on icon "undo" at bounding box center [108, 7] width 7 height 7
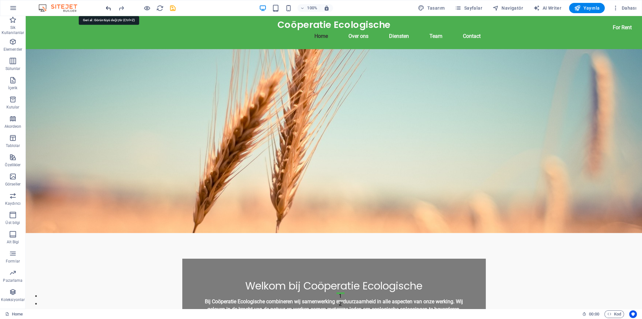
click at [109, 10] on icon "undo" at bounding box center [108, 7] width 7 height 7
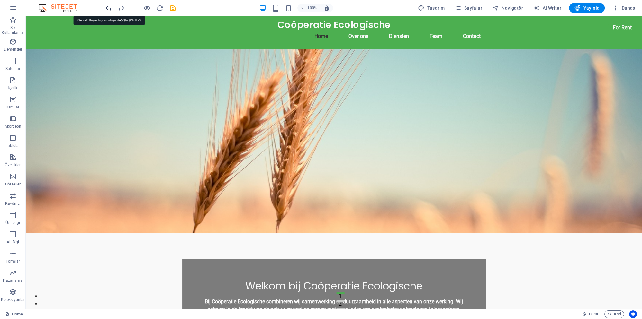
click at [109, 10] on icon "undo" at bounding box center [108, 7] width 7 height 7
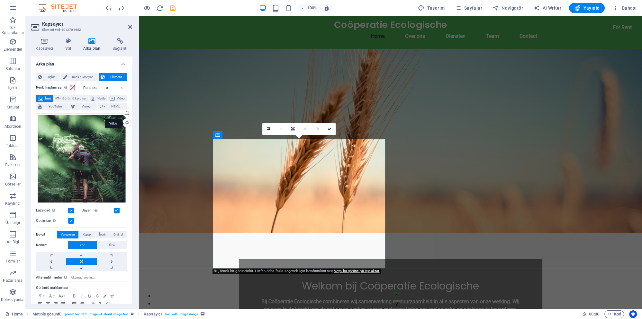
click at [124, 123] on div "Yükle" at bounding box center [126, 124] width 10 height 10
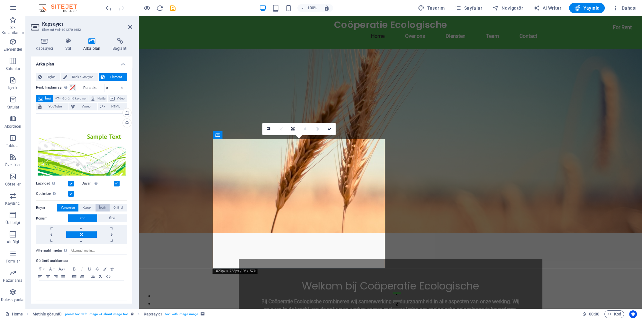
drag, startPoint x: 100, startPoint y: 208, endPoint x: 107, endPoint y: 210, distance: 7.5
click at [100, 208] on span "İçerir" at bounding box center [102, 208] width 7 height 8
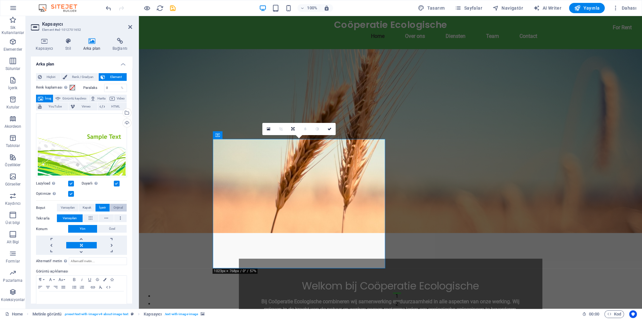
click at [115, 211] on span "Orijinal" at bounding box center [117, 208] width 9 height 8
click at [87, 209] on span "Kapak" at bounding box center [87, 208] width 9 height 8
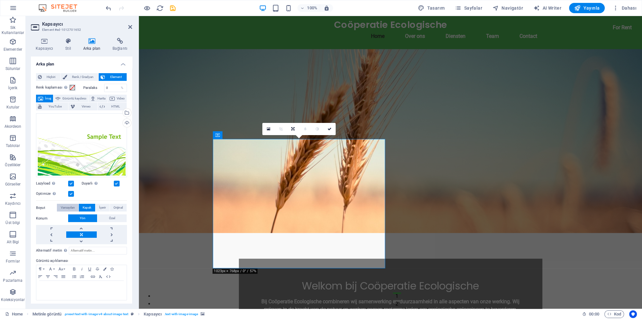
click at [71, 206] on span "Varsayılan" at bounding box center [68, 208] width 14 height 8
click at [93, 209] on button "Kapak" at bounding box center [87, 208] width 16 height 8
click at [100, 208] on span "İçerir" at bounding box center [102, 208] width 7 height 8
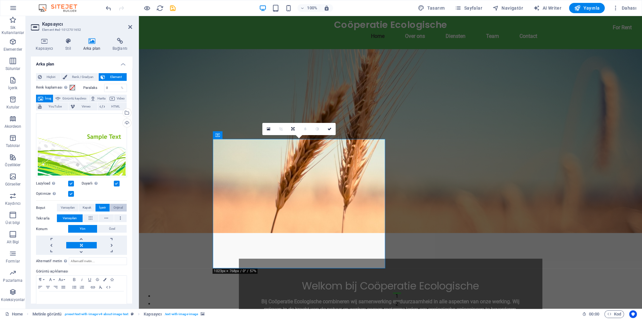
click at [115, 210] on span "Orijinal" at bounding box center [117, 208] width 9 height 8
click at [101, 208] on span "İçerir" at bounding box center [102, 208] width 7 height 8
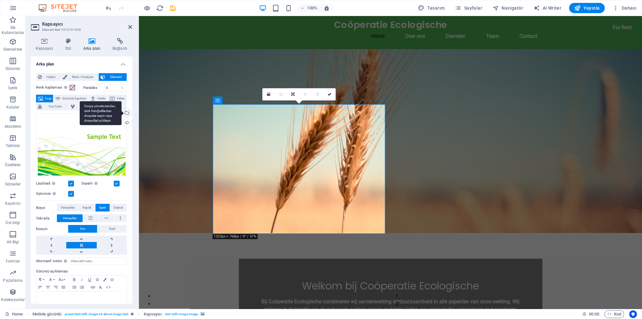
click at [127, 112] on div "Dosya yöneticisinden, stok fotoğraflardan dosyalar seçin veya dosya(lar) yükley…" at bounding box center [126, 114] width 10 height 10
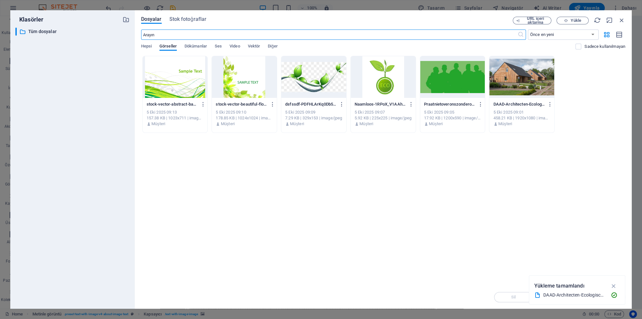
click at [439, 86] on div at bounding box center [452, 77] width 65 height 42
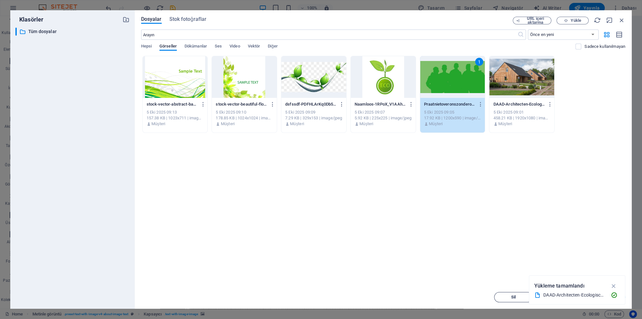
click at [517, 298] on span "Sil" at bounding box center [513, 298] width 33 height 4
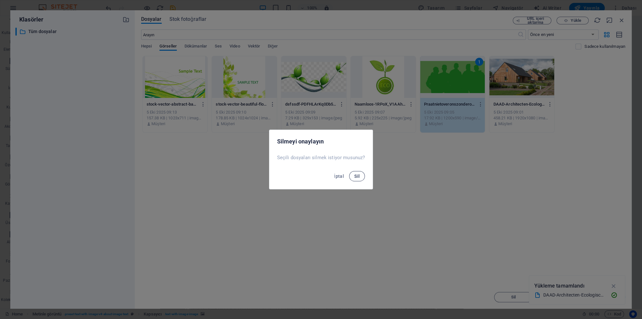
click at [354, 179] on span "Sil" at bounding box center [356, 176] width 5 height 5
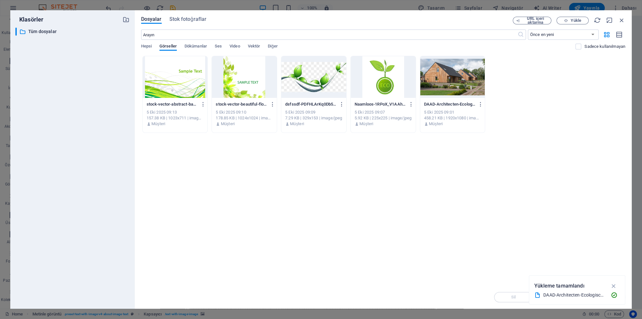
click at [382, 93] on div at bounding box center [383, 77] width 65 height 42
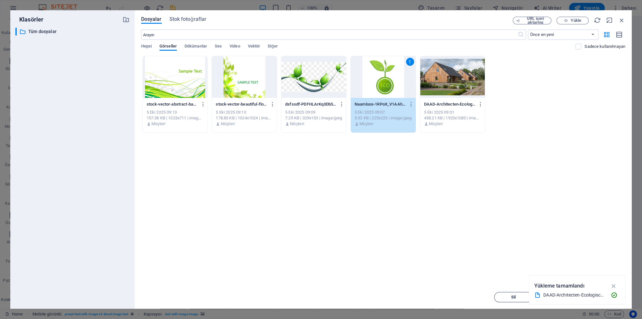
click at [502, 297] on span "Sil" at bounding box center [513, 298] width 33 height 4
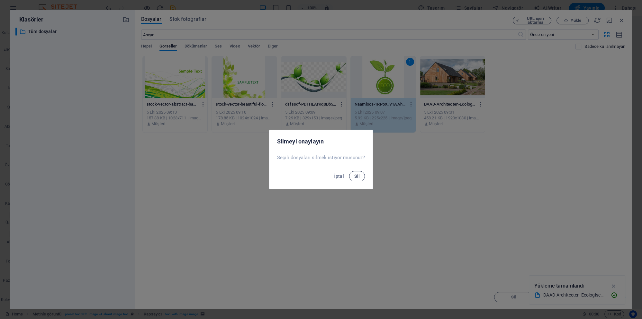
click at [356, 179] on button "Sil" at bounding box center [357, 176] width 16 height 10
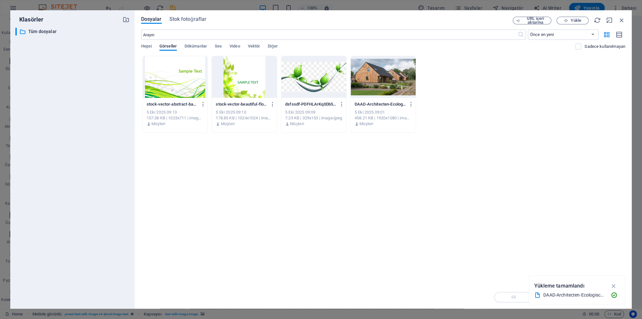
click at [315, 92] on div at bounding box center [313, 77] width 65 height 42
click at [505, 298] on span "Sil" at bounding box center [513, 298] width 33 height 4
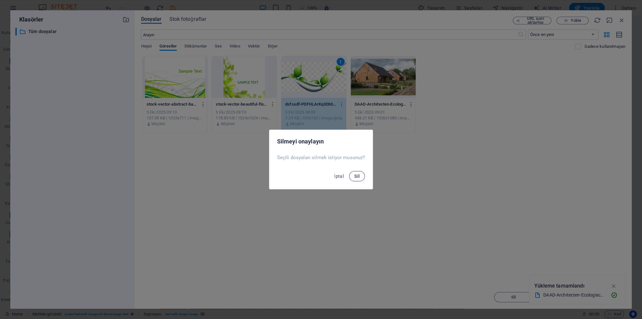
click at [356, 178] on span "Sil" at bounding box center [356, 176] width 5 height 5
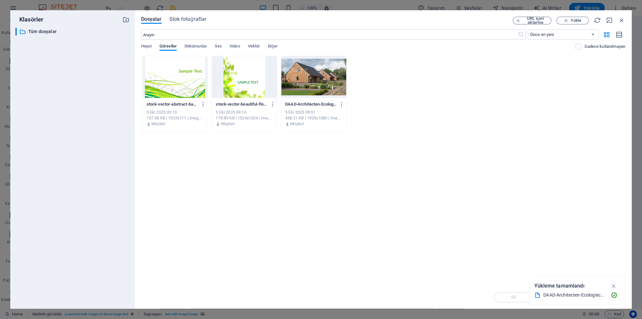
click at [244, 87] on div at bounding box center [244, 77] width 65 height 42
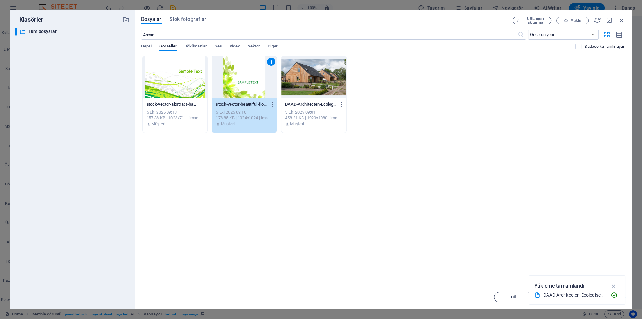
click at [512, 298] on span "Sil" at bounding box center [513, 298] width 4 height 4
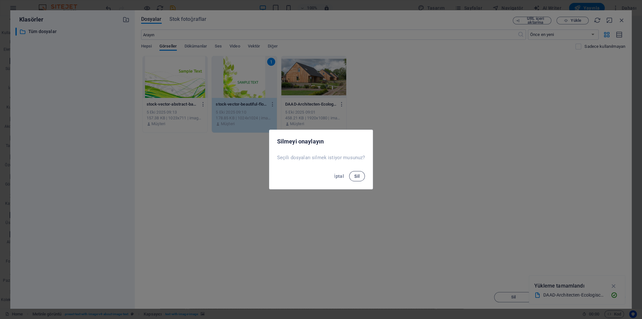
click at [361, 177] on button "Sil" at bounding box center [357, 176] width 16 height 10
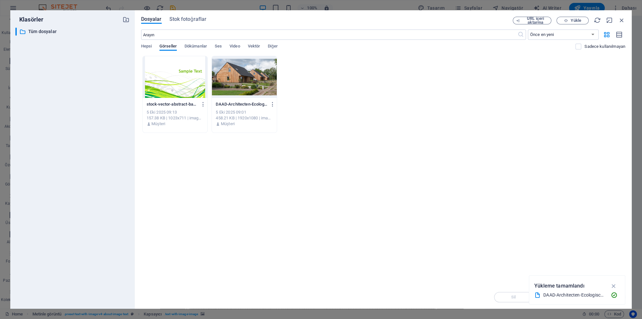
click at [158, 86] on div at bounding box center [175, 77] width 65 height 42
click at [498, 296] on span "Sil" at bounding box center [513, 298] width 33 height 4
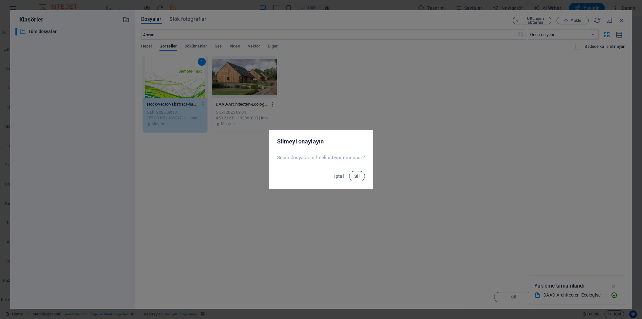
click at [356, 176] on span "Sil" at bounding box center [356, 176] width 5 height 5
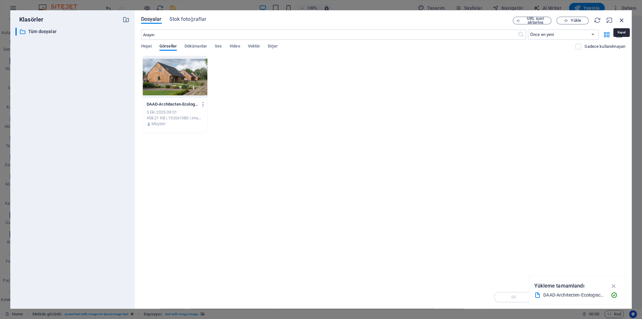
click at [622, 19] on icon "button" at bounding box center [621, 20] width 7 height 7
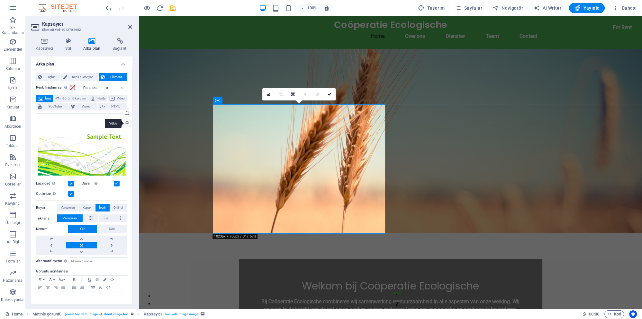
click at [126, 123] on div "Yükle" at bounding box center [126, 124] width 10 height 10
click at [92, 78] on span "Renk / Gradyan" at bounding box center [83, 77] width 28 height 8
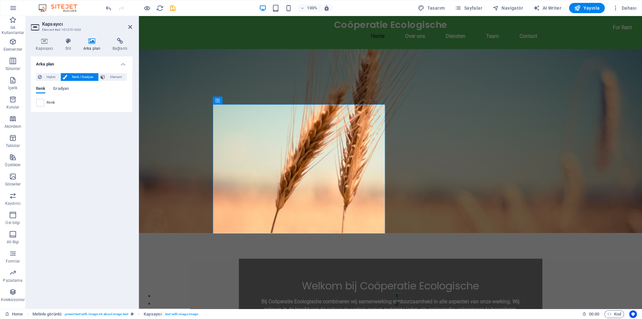
click at [92, 44] on icon at bounding box center [91, 41] width 27 height 6
click at [67, 40] on icon at bounding box center [67, 41] width 15 height 6
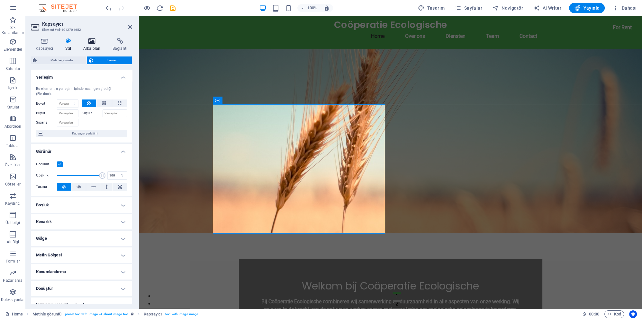
click at [100, 44] on icon at bounding box center [91, 41] width 27 height 6
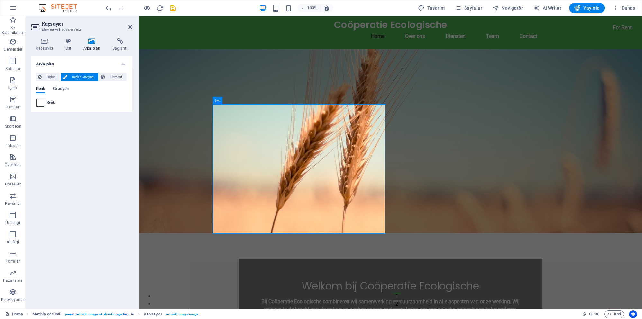
click at [38, 105] on span at bounding box center [40, 102] width 7 height 7
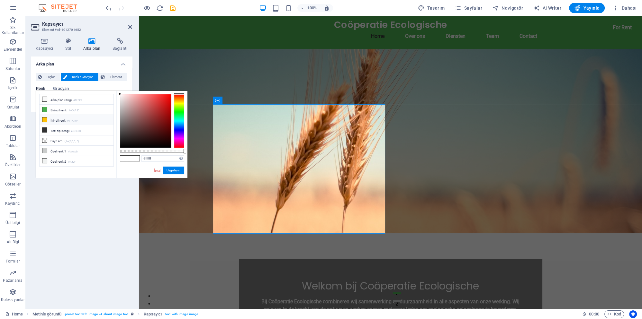
click at [42, 118] on icon at bounding box center [44, 120] width 4 height 4
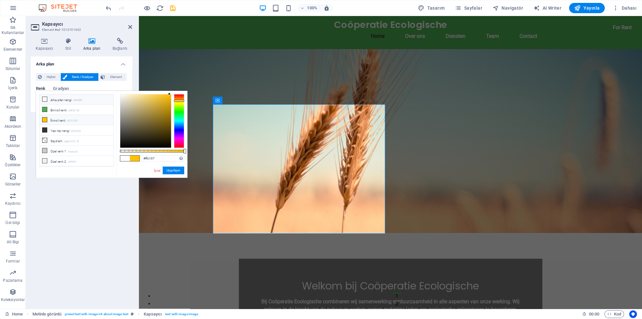
click at [46, 100] on icon at bounding box center [44, 99] width 4 height 4
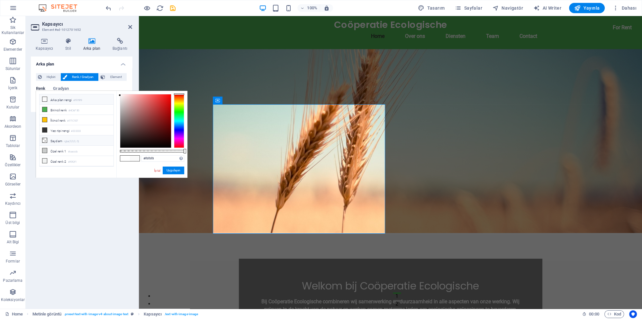
click at [43, 139] on icon at bounding box center [44, 140] width 4 height 4
click at [115, 48] on h4 "Bağlantı" at bounding box center [120, 44] width 24 height 13
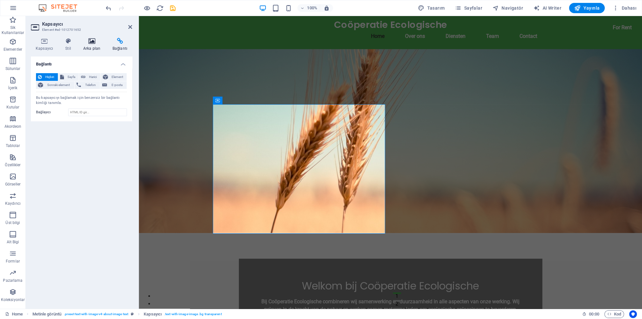
click at [95, 45] on h4 "Arka plan" at bounding box center [92, 44] width 29 height 13
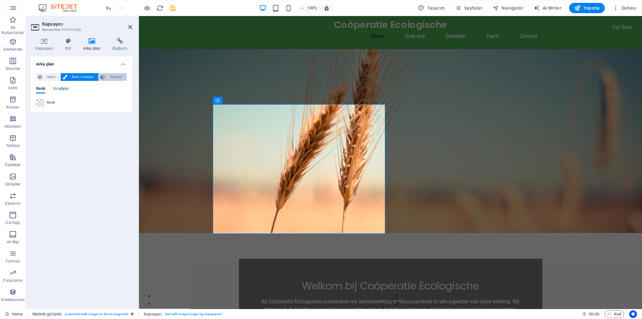
click at [103, 76] on icon at bounding box center [103, 77] width 4 height 8
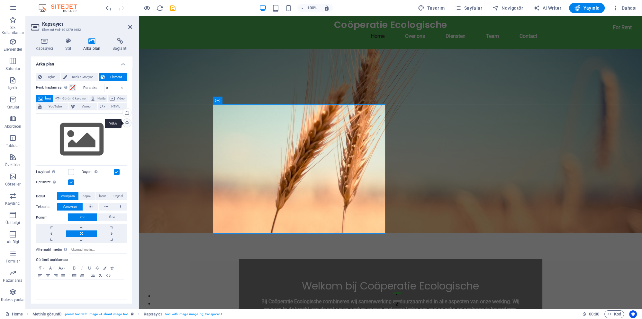
click at [126, 124] on div "Yükle" at bounding box center [126, 124] width 10 height 10
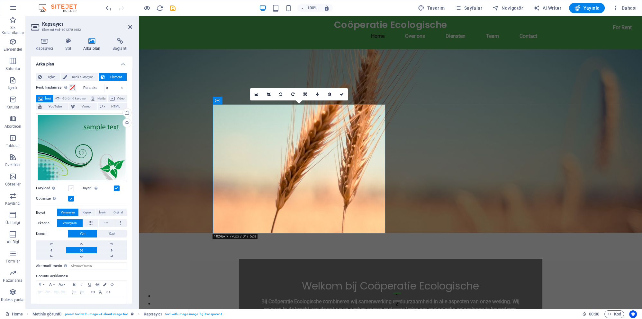
click at [70, 187] on label at bounding box center [71, 189] width 6 height 6
click at [0, 0] on input "Lazyload Sayfa yüklendikten sonra görüntülerin yüklenmesi, sayfa hızını artırır." at bounding box center [0, 0] width 0 height 0
click at [70, 187] on label at bounding box center [71, 189] width 6 height 6
click at [0, 0] on input "Lazyload Sayfa yüklendikten sonra görüntülerin yüklenmesi, sayfa hızını artırır." at bounding box center [0, 0] width 0 height 0
click at [117, 191] on div "Duyarlı Retina görüntüsünü ve akıllı telefon için optimize edilmiş boyutları ot…" at bounding box center [105, 189] width 46 height 8
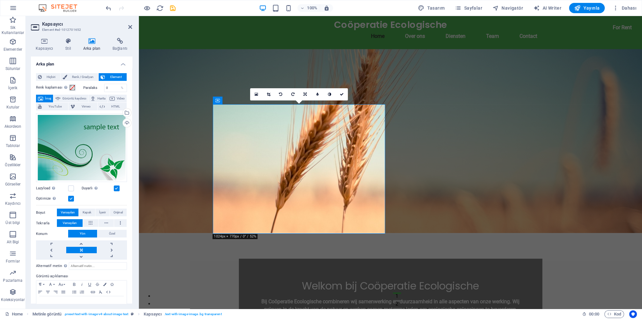
click at [118, 187] on label at bounding box center [117, 189] width 6 height 6
click at [0, 0] on input "Duyarlı Retina görüntüsünü ve akıllı telefon için optimize edilmiş boyutları ot…" at bounding box center [0, 0] width 0 height 0
click at [117, 187] on label at bounding box center [117, 189] width 6 height 6
click at [0, 0] on input "Duyarlı Retina görüntüsünü ve akıllı telefon için optimize edilmiş boyutları ot…" at bounding box center [0, 0] width 0 height 0
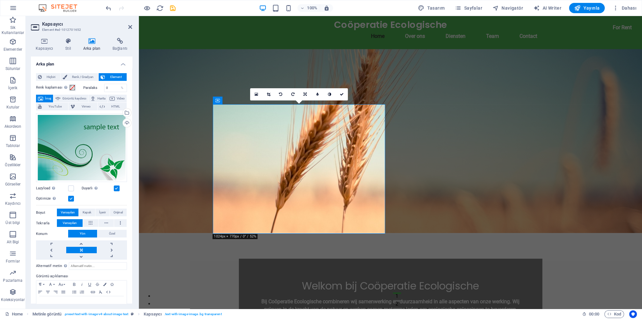
click at [69, 199] on label at bounding box center [71, 199] width 6 height 6
click at [0, 0] on input "Optimize Görseller, sayfa hızını iyileştirmek için sıkıştırılmıştır." at bounding box center [0, 0] width 0 height 0
click at [69, 199] on label at bounding box center [71, 199] width 6 height 6
click at [0, 0] on input "Optimize Görseller, sayfa hızını iyileştirmek için sıkıştırılmıştır." at bounding box center [0, 0] width 0 height 0
click at [69, 199] on label at bounding box center [71, 199] width 6 height 6
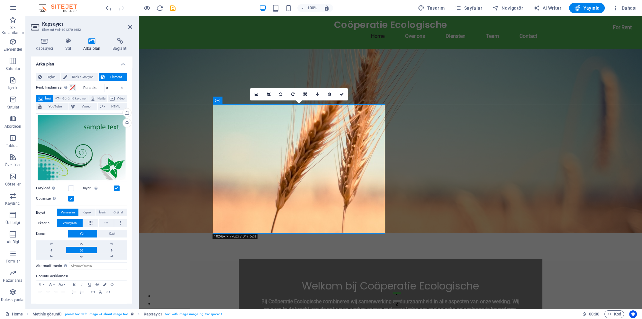
click at [0, 0] on input "Optimize Görseller, sayfa hızını iyileştirmek için sıkıştırılmıştır." at bounding box center [0, 0] width 0 height 0
click at [72, 190] on label at bounding box center [71, 189] width 6 height 6
click at [0, 0] on input "Lazyload Sayfa yüklendikten sonra görüntülerin yüklenmesi, sayfa hızını artırır." at bounding box center [0, 0] width 0 height 0
click at [73, 199] on label at bounding box center [71, 199] width 6 height 6
click at [0, 0] on input "Optimize Görseller, sayfa hızını iyileştirmek için sıkıştırılmıştır." at bounding box center [0, 0] width 0 height 0
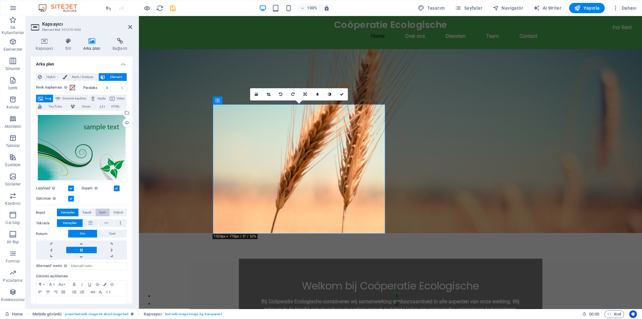
click at [100, 211] on span "İçerir" at bounding box center [102, 213] width 7 height 8
click at [96, 200] on div "Optimize Görseller, sayfa hızını iyileştirmek için sıkıştırılmıştır." at bounding box center [81, 199] width 91 height 8
click at [117, 211] on span "Orijinal" at bounding box center [117, 213] width 9 height 8
click at [86, 213] on span "Kapak" at bounding box center [87, 213] width 9 height 8
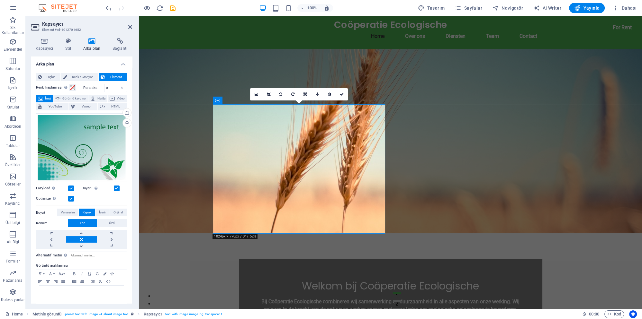
click at [70, 201] on label at bounding box center [71, 199] width 6 height 6
click at [70, 199] on label at bounding box center [71, 199] width 6 height 6
drag, startPoint x: 69, startPoint y: 197, endPoint x: 71, endPoint y: 202, distance: 6.1
click at [69, 197] on label at bounding box center [71, 199] width 6 height 6
click at [0, 0] on input "Optimize Görseller, sayfa hızını iyileştirmek için sıkıştırılmıştır." at bounding box center [0, 0] width 0 height 0
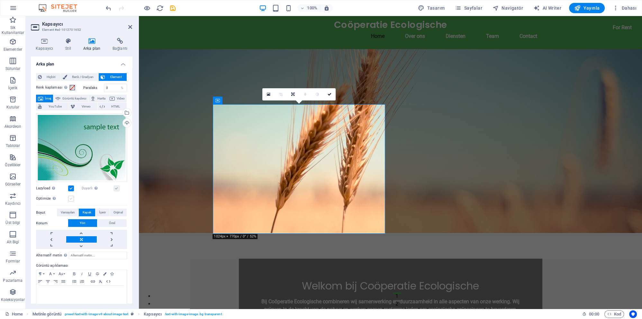
click at [69, 198] on label at bounding box center [71, 199] width 6 height 6
click at [0, 0] on input "Optimize Görseller, sayfa hızını iyileştirmek için sıkıştırılmıştır." at bounding box center [0, 0] width 0 height 0
click at [303, 96] on link at bounding box center [305, 94] width 12 height 12
click at [316, 94] on icon at bounding box center [317, 95] width 3 height 4
click at [329, 94] on icon at bounding box center [329, 95] width 3 height 4
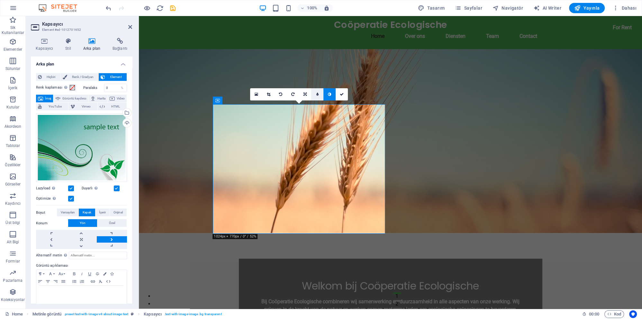
click at [316, 93] on link at bounding box center [317, 94] width 12 height 12
click at [335, 97] on link at bounding box center [334, 94] width 12 height 12
click at [331, 95] on link at bounding box center [334, 94] width 12 height 12
click at [325, 96] on input "1" at bounding box center [323, 94] width 10 height 12
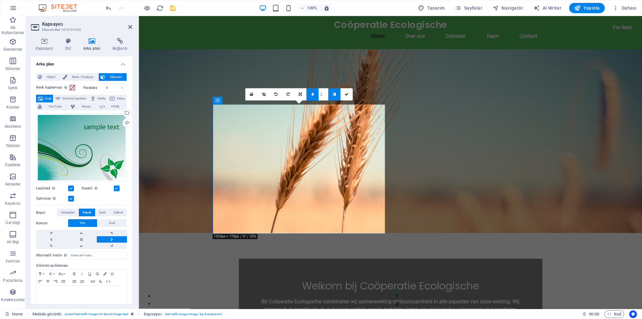
click at [325, 96] on input "1" at bounding box center [323, 94] width 10 height 12
click at [324, 94] on input "1" at bounding box center [323, 94] width 10 height 12
click at [308, 91] on link at bounding box center [312, 94] width 12 height 12
click at [271, 95] on link at bounding box center [268, 94] width 12 height 12
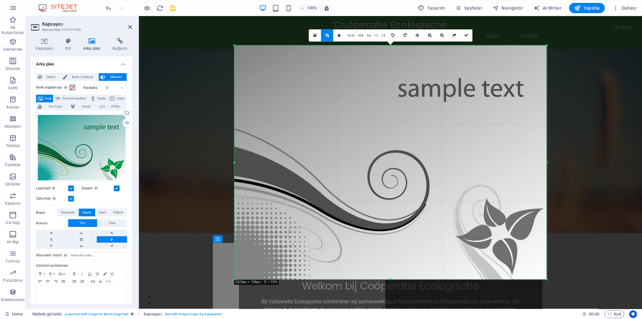
click at [197, 113] on div at bounding box center [390, 129] width 503 height 227
click at [369, 36] on link "4:3" at bounding box center [368, 36] width 7 height 12
click at [375, 36] on link "1:1" at bounding box center [375, 36] width 7 height 12
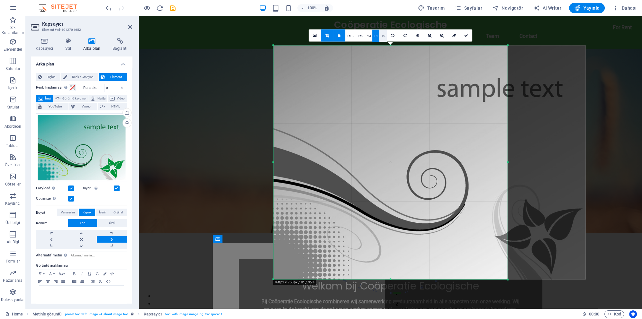
click at [383, 36] on link "1:2" at bounding box center [382, 36] width 7 height 12
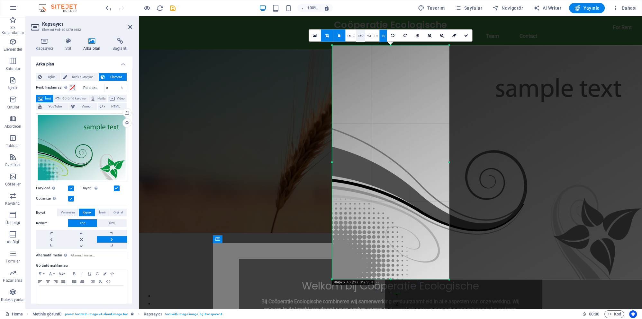
click at [362, 34] on link "16:9" at bounding box center [360, 36] width 9 height 12
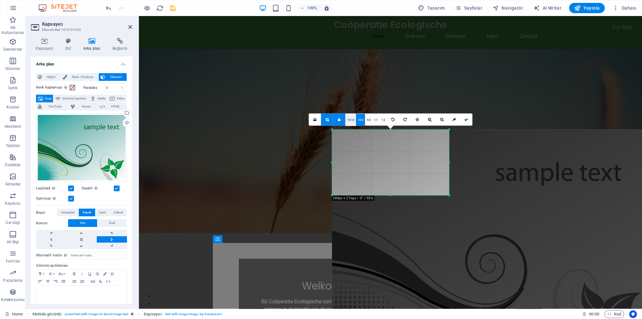
click at [349, 120] on link "16:10" at bounding box center [350, 120] width 11 height 12
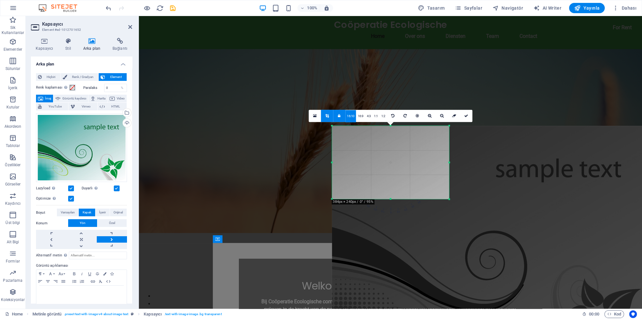
click at [484, 123] on div at bounding box center [487, 243] width 325 height 247
click at [451, 118] on link at bounding box center [454, 116] width 12 height 12
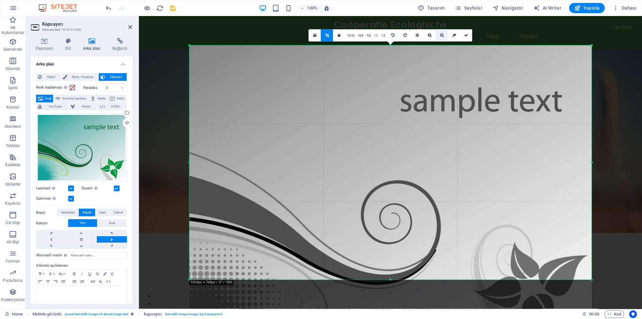
click at [441, 36] on icon at bounding box center [442, 35] width 4 height 4
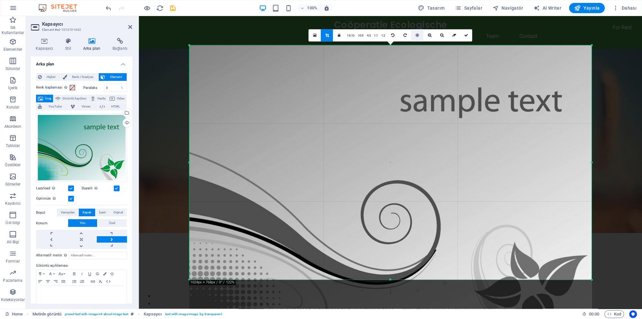
click at [415, 35] on icon at bounding box center [416, 35] width 3 height 4
click at [620, 74] on div at bounding box center [390, 129] width 503 height 227
click at [158, 47] on div at bounding box center [390, 129] width 503 height 227
click at [131, 27] on icon at bounding box center [130, 26] width 4 height 5
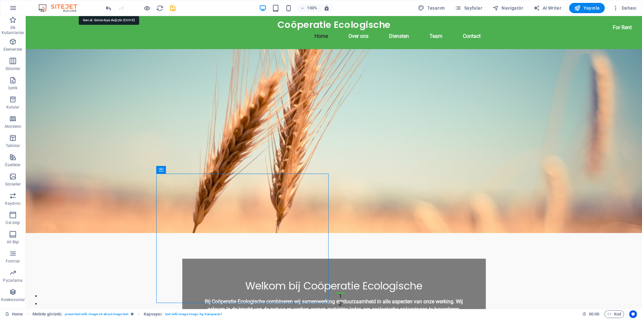
click at [110, 7] on icon "undo" at bounding box center [108, 7] width 7 height 7
click at [106, 7] on icon "undo" at bounding box center [108, 7] width 7 height 7
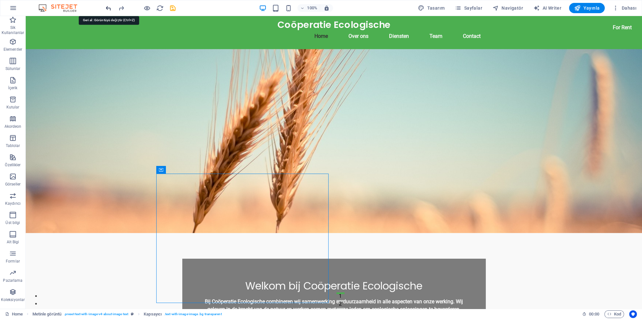
click at [106, 7] on icon "undo" at bounding box center [108, 7] width 7 height 7
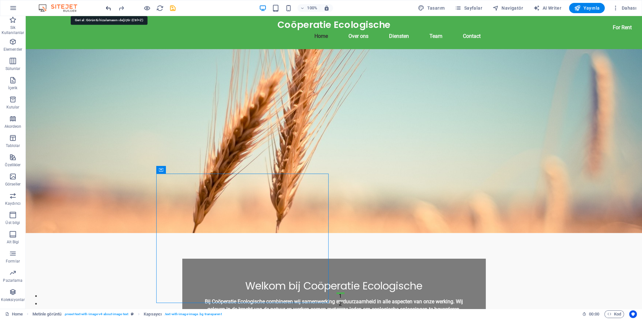
click at [107, 7] on icon "undo" at bounding box center [108, 7] width 7 height 7
click at [106, 7] on icon "undo" at bounding box center [108, 7] width 7 height 7
click at [107, 7] on icon "undo" at bounding box center [108, 7] width 7 height 7
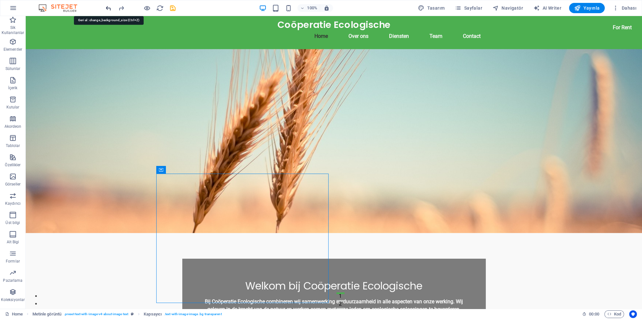
click at [107, 7] on icon "undo" at bounding box center [108, 7] width 7 height 7
click at [109, 6] on icon "undo" at bounding box center [108, 7] width 7 height 7
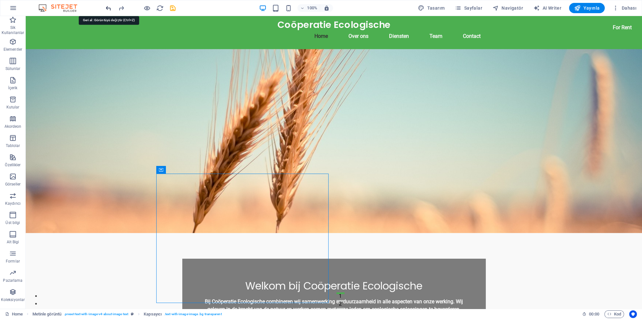
click at [109, 6] on icon "undo" at bounding box center [108, 7] width 7 height 7
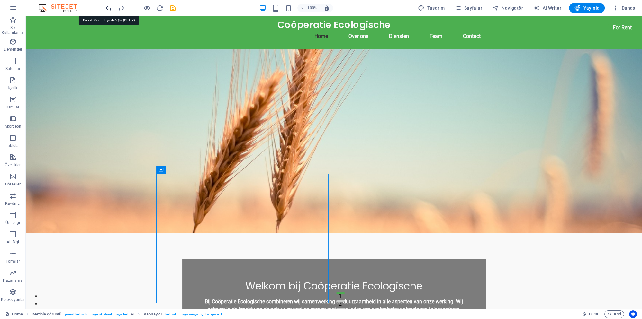
click at [109, 6] on icon "undo" at bounding box center [108, 7] width 7 height 7
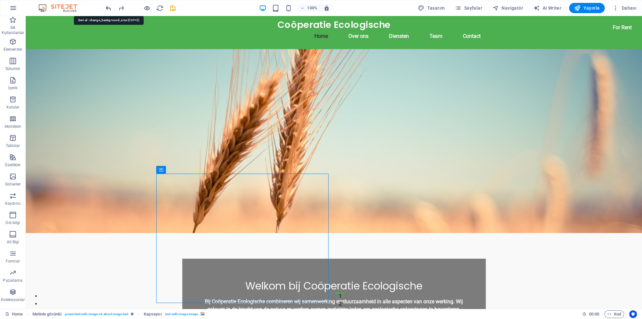
click at [109, 6] on icon "undo" at bounding box center [108, 7] width 7 height 7
click at [110, 6] on icon "undo" at bounding box center [108, 7] width 7 height 7
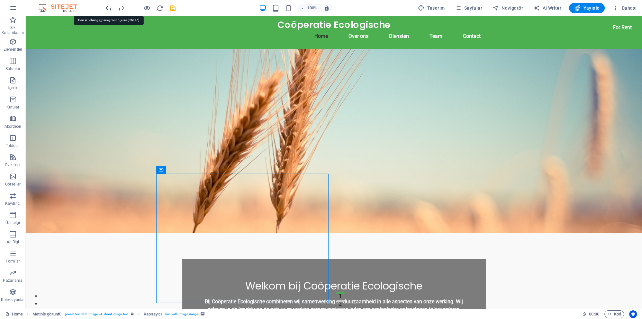
click at [111, 8] on icon "undo" at bounding box center [108, 7] width 7 height 7
click at [110, 10] on icon "undo" at bounding box center [108, 7] width 7 height 7
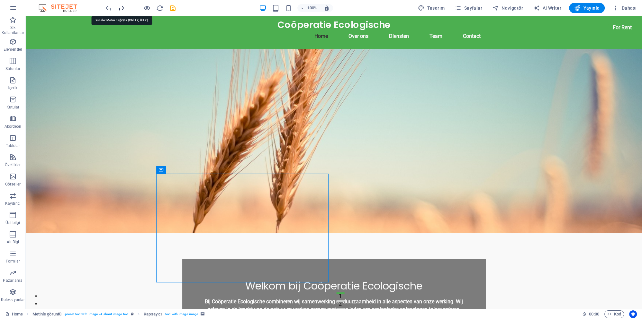
click at [121, 9] on icon "redo" at bounding box center [121, 7] width 7 height 7
click at [123, 8] on icon "redo" at bounding box center [121, 7] width 7 height 7
click at [106, 9] on icon "undo" at bounding box center [108, 7] width 7 height 7
click at [107, 9] on icon "undo" at bounding box center [108, 7] width 7 height 7
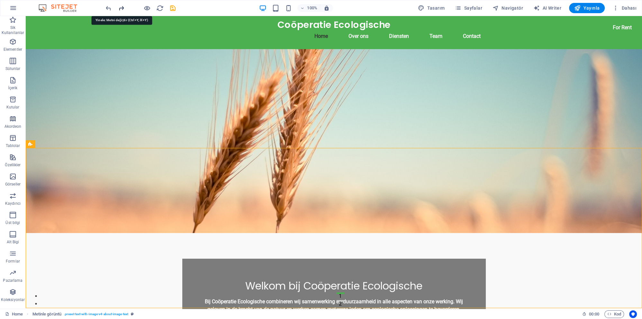
click at [121, 7] on icon "redo" at bounding box center [121, 7] width 7 height 7
click at [107, 8] on icon "undo" at bounding box center [108, 7] width 7 height 7
click at [114, 10] on div at bounding box center [140, 8] width 72 height 10
click at [108, 7] on icon "undo" at bounding box center [108, 7] width 7 height 7
click at [123, 8] on icon "redo" at bounding box center [121, 7] width 7 height 7
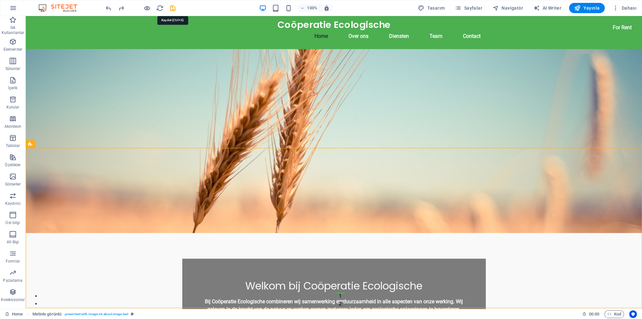
drag, startPoint x: 173, startPoint y: 7, endPoint x: 169, endPoint y: 9, distance: 4.9
click at [172, 7] on icon "save" at bounding box center [172, 7] width 7 height 7
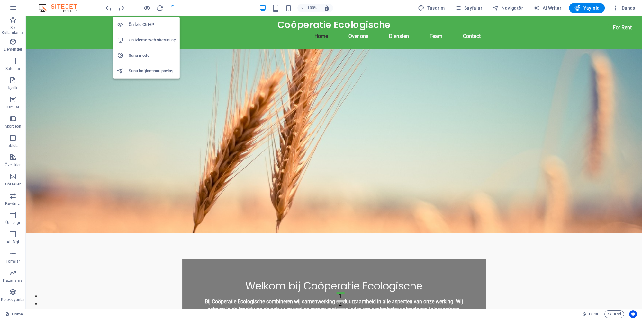
click at [145, 41] on h6 "Ön izleme web sitesini aç" at bounding box center [152, 40] width 47 height 8
click at [151, 43] on h6 "Ön izleme web sitesini aç" at bounding box center [152, 40] width 47 height 8
